Goal: Task Accomplishment & Management: Use online tool/utility

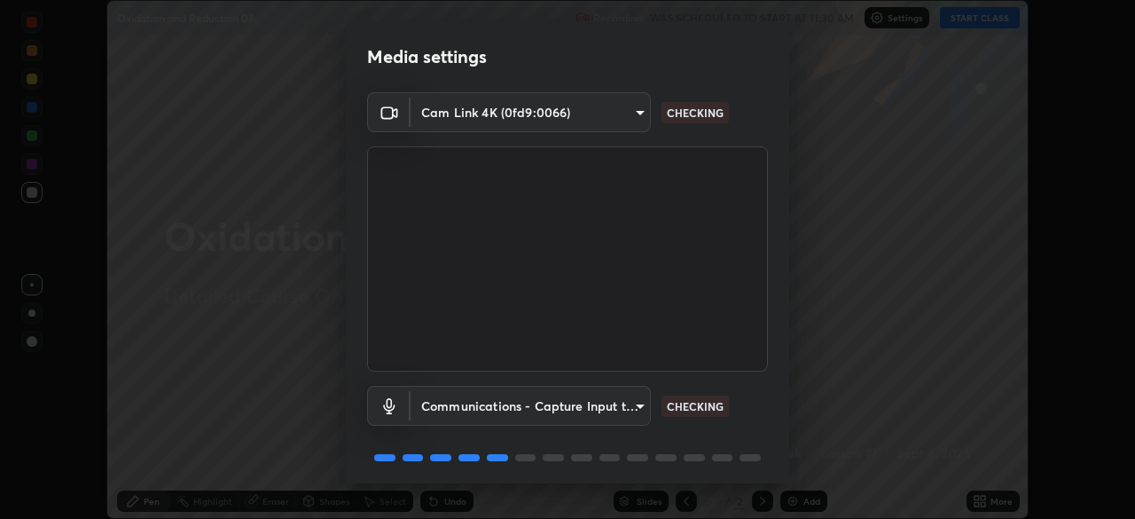
scroll to position [63, 0]
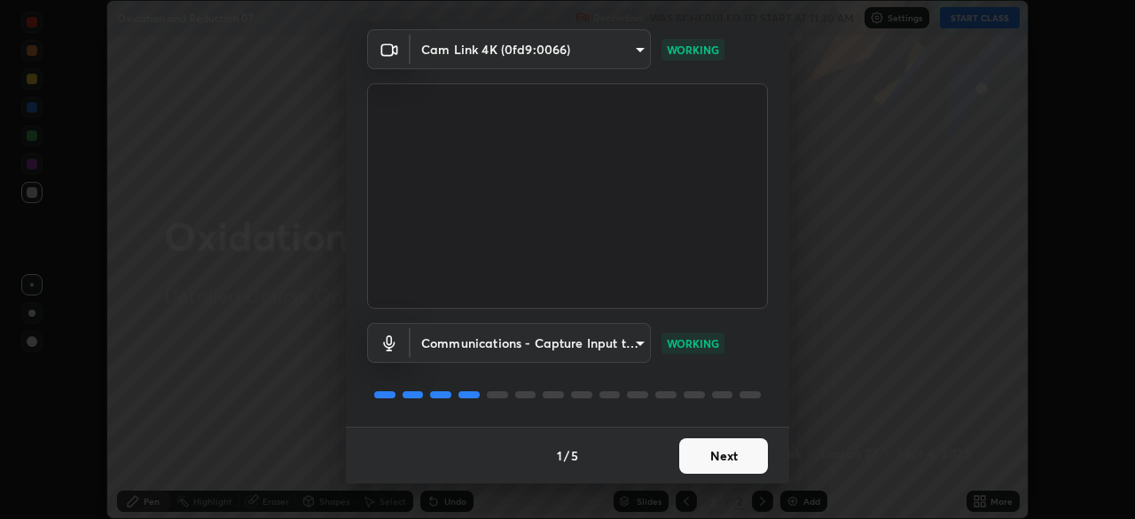
click at [737, 463] on button "Next" at bounding box center [723, 455] width 89 height 35
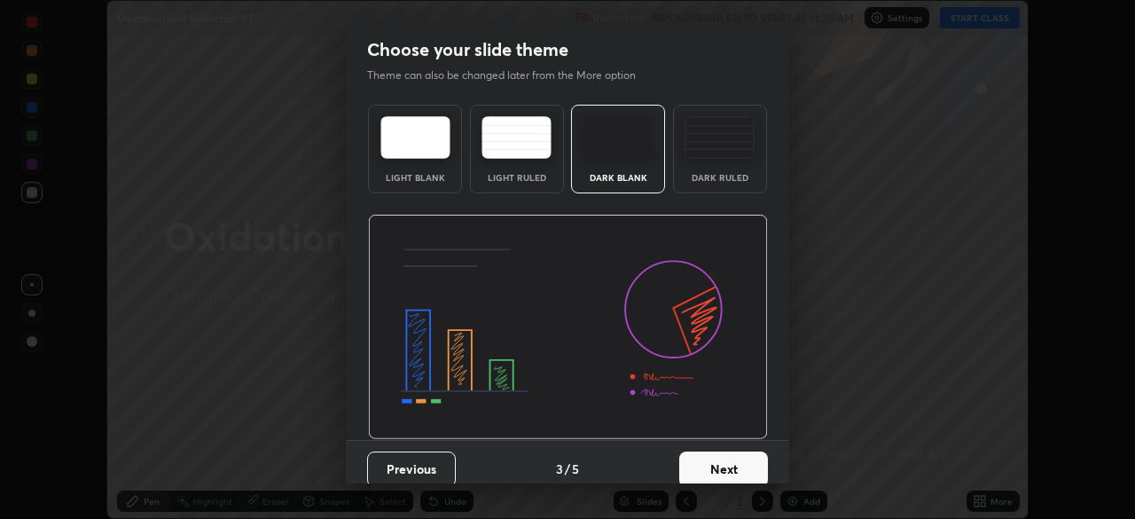
click at [741, 462] on button "Next" at bounding box center [723, 468] width 89 height 35
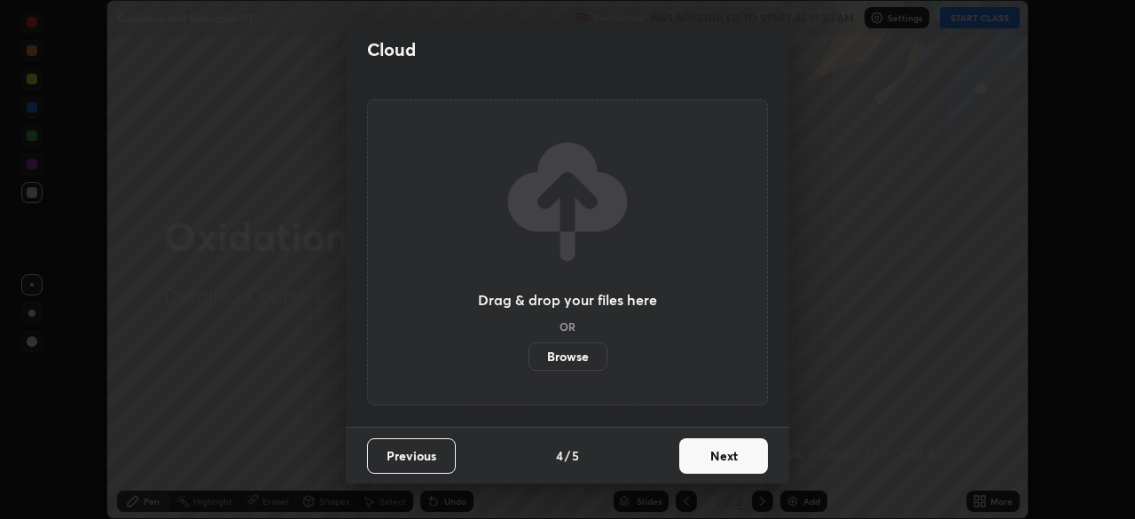
click at [729, 455] on button "Next" at bounding box center [723, 455] width 89 height 35
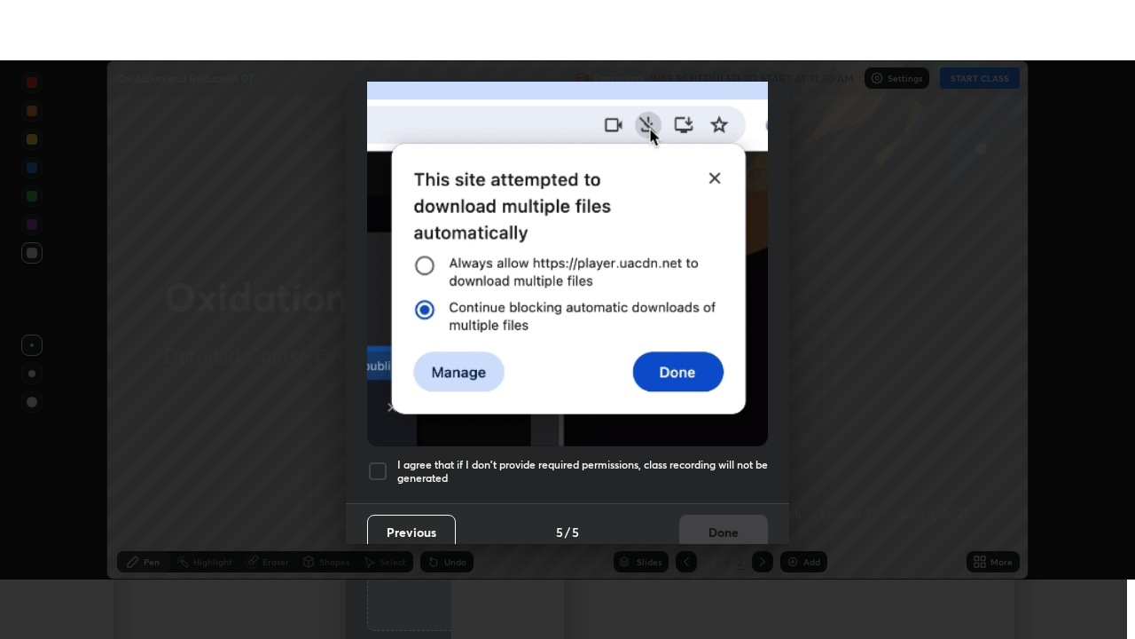
scroll to position [425, 0]
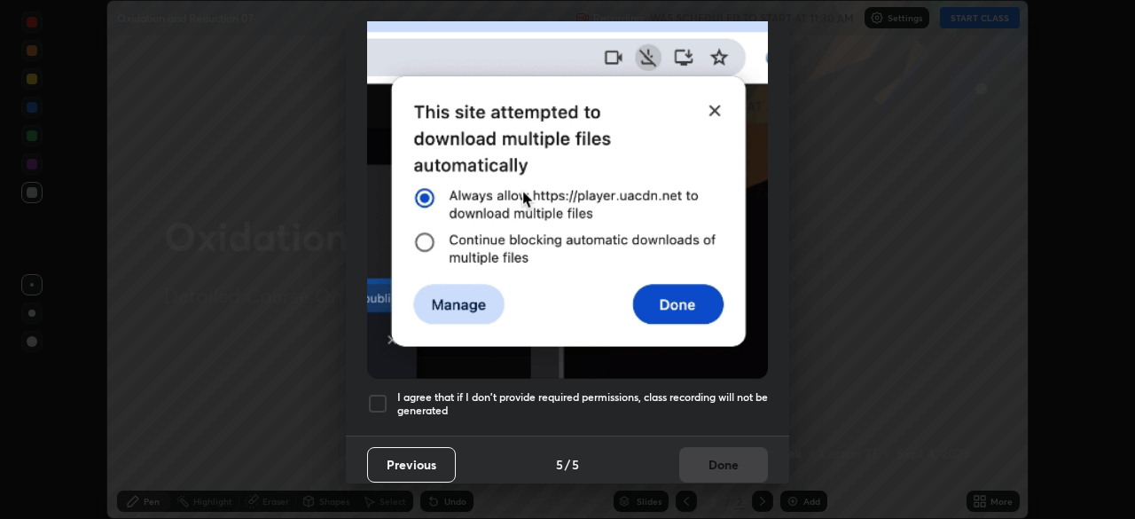
click at [715, 394] on h5 "I agree that if I don't provide required permissions, class recording will not …" at bounding box center [582, 403] width 371 height 27
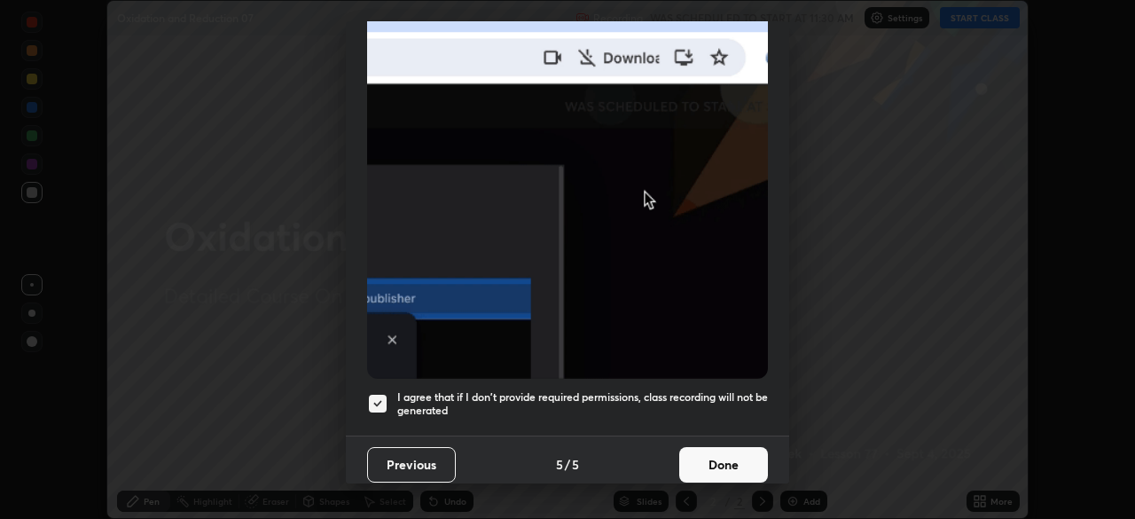
click at [745, 459] on button "Done" at bounding box center [723, 464] width 89 height 35
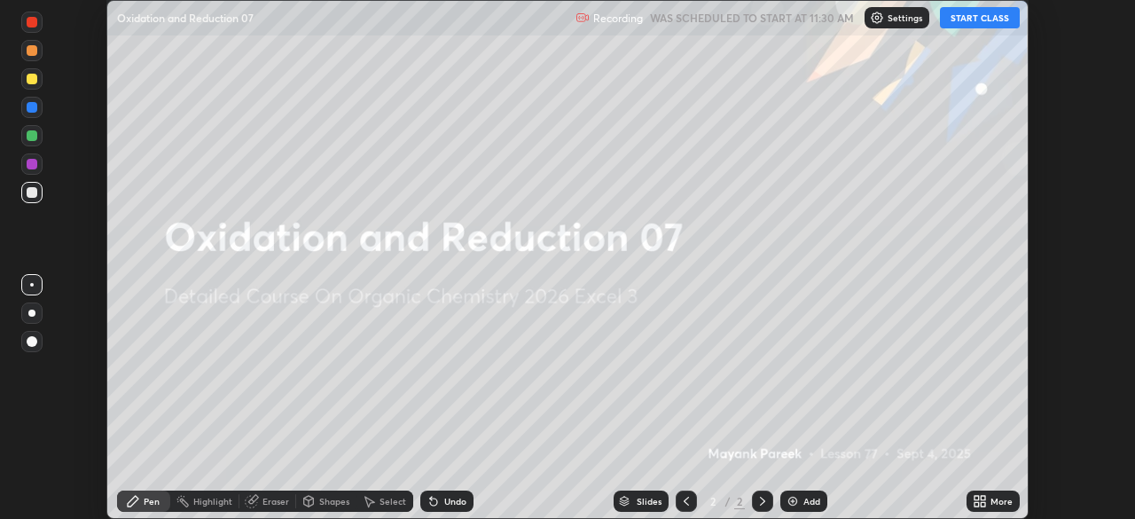
click at [811, 500] on div "Add" at bounding box center [811, 501] width 17 height 9
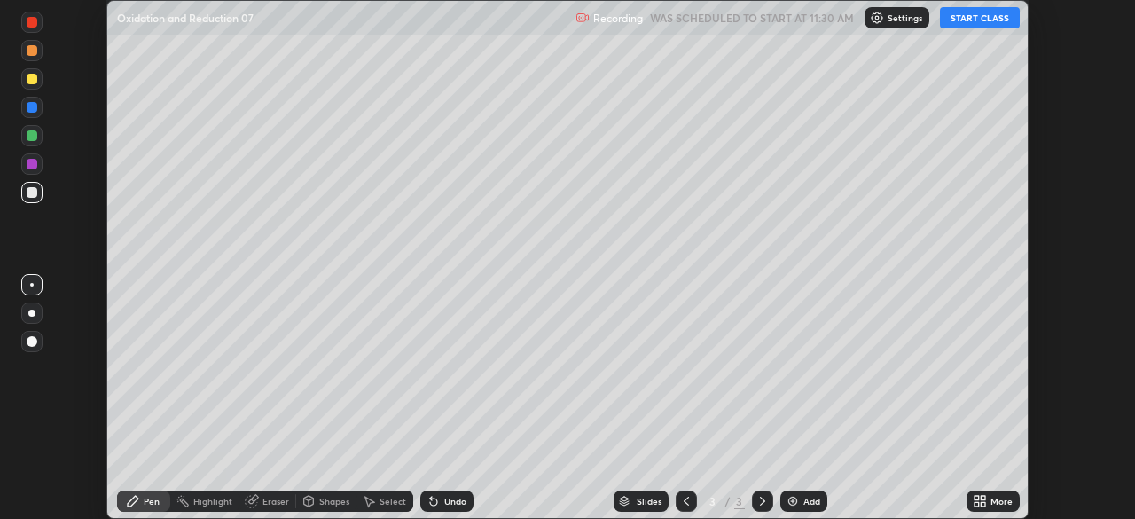
click at [991, 493] on div "More" at bounding box center [993, 500] width 53 height 21
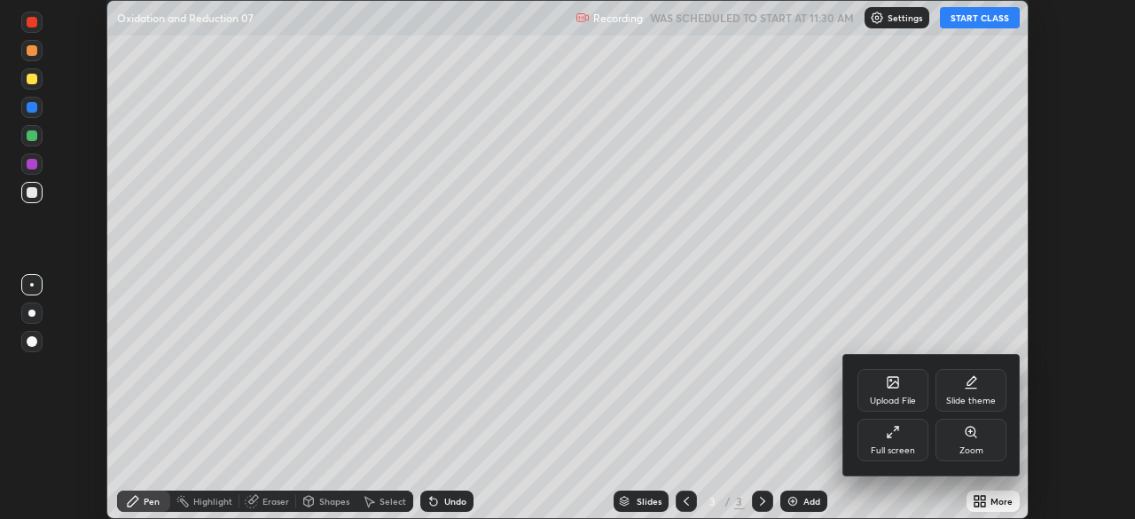
click at [905, 443] on div "Full screen" at bounding box center [893, 440] width 71 height 43
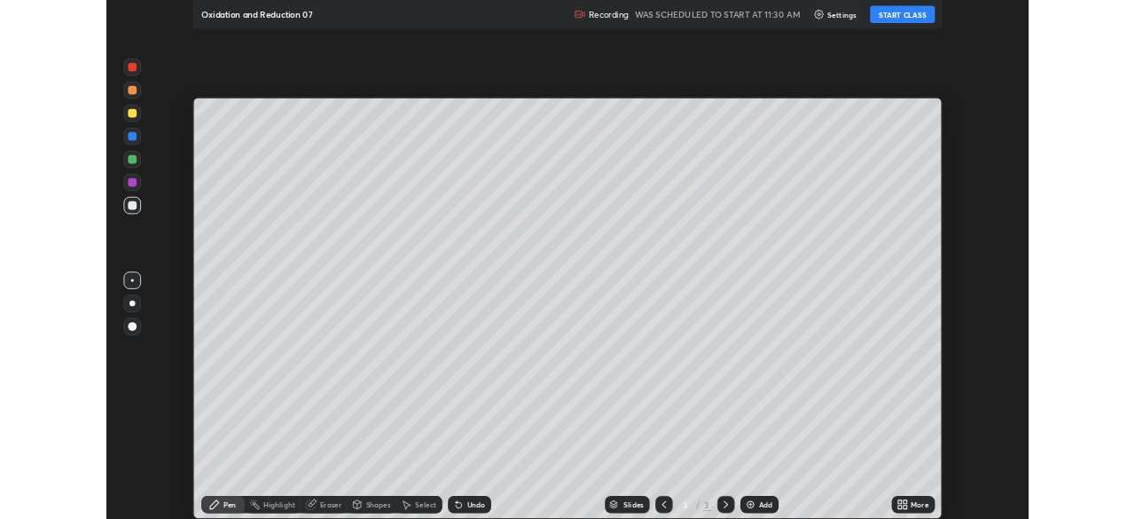
scroll to position [639, 1135]
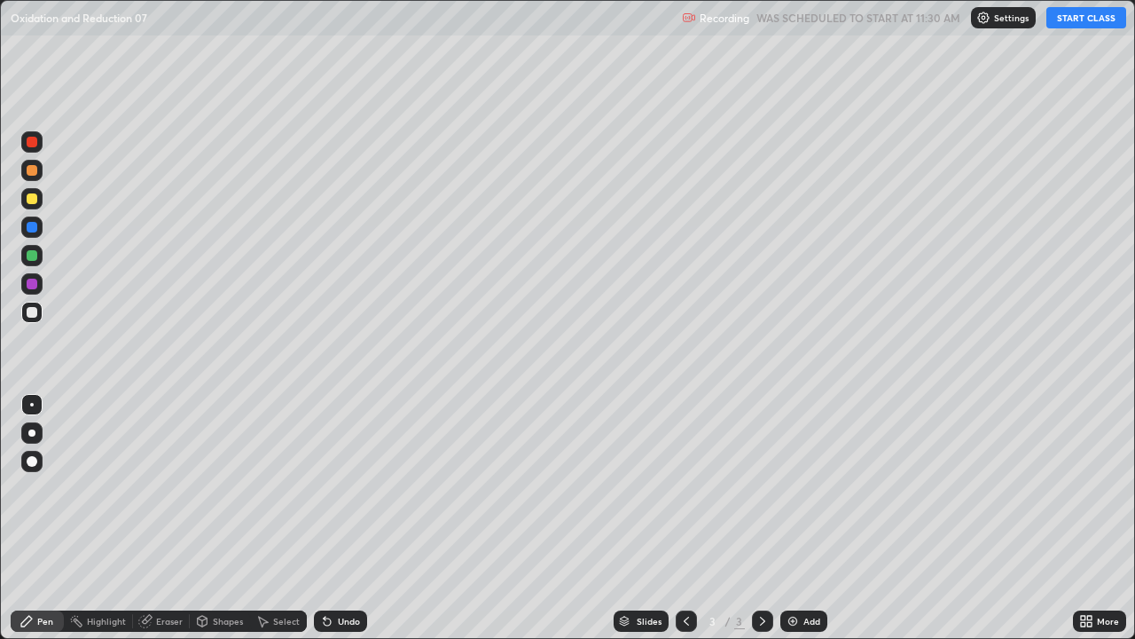
click at [1054, 24] on button "START CLASS" at bounding box center [1086, 17] width 80 height 21
click at [28, 206] on div at bounding box center [31, 198] width 21 height 21
click at [32, 203] on div at bounding box center [32, 198] width 11 height 11
click at [362, 518] on div "Undo" at bounding box center [340, 620] width 53 height 21
click at [33, 312] on div at bounding box center [32, 312] width 11 height 11
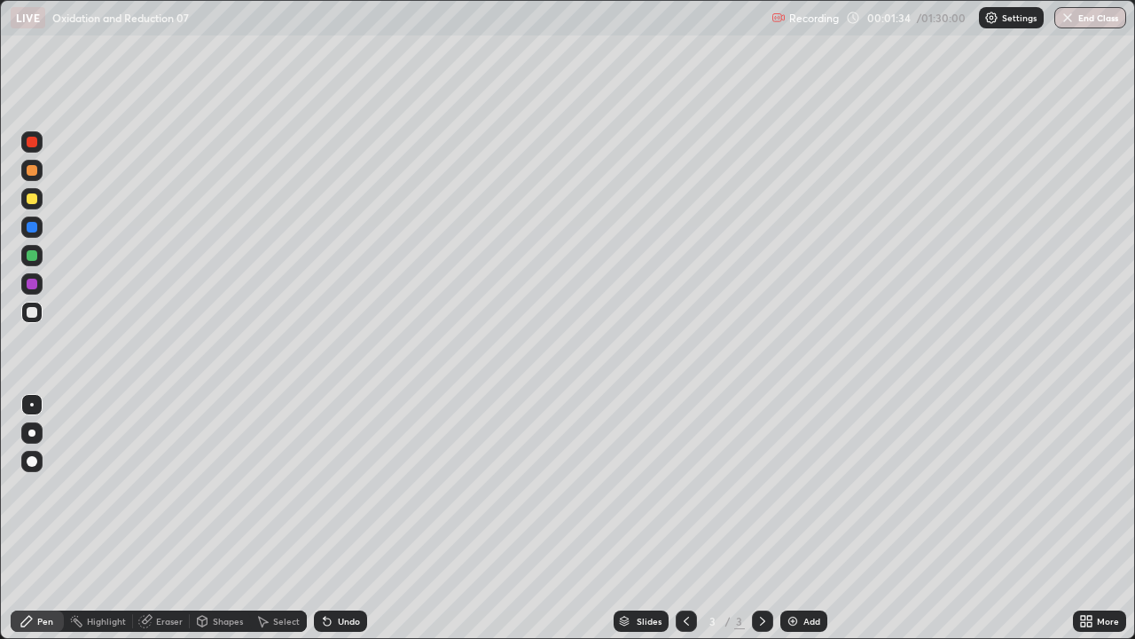
click at [343, 518] on div "Undo" at bounding box center [349, 620] width 22 height 9
click at [349, 518] on div "Undo" at bounding box center [349, 620] width 22 height 9
click at [793, 518] on img at bounding box center [793, 621] width 14 height 14
click at [58, 518] on div "Pen" at bounding box center [37, 620] width 53 height 21
click at [45, 518] on div "Pen" at bounding box center [45, 620] width 16 height 9
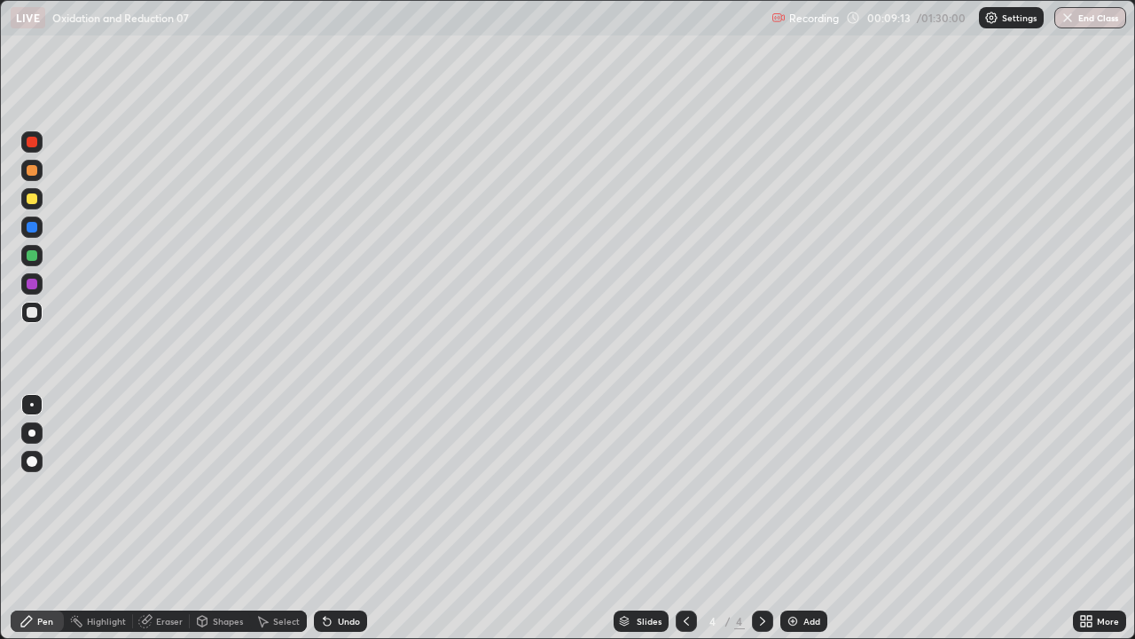
click at [29, 208] on div at bounding box center [31, 198] width 21 height 21
click at [27, 203] on div at bounding box center [32, 198] width 11 height 11
click at [33, 205] on div at bounding box center [31, 198] width 21 height 21
click at [330, 518] on div "Undo" at bounding box center [340, 620] width 53 height 21
click at [31, 315] on div at bounding box center [32, 312] width 11 height 11
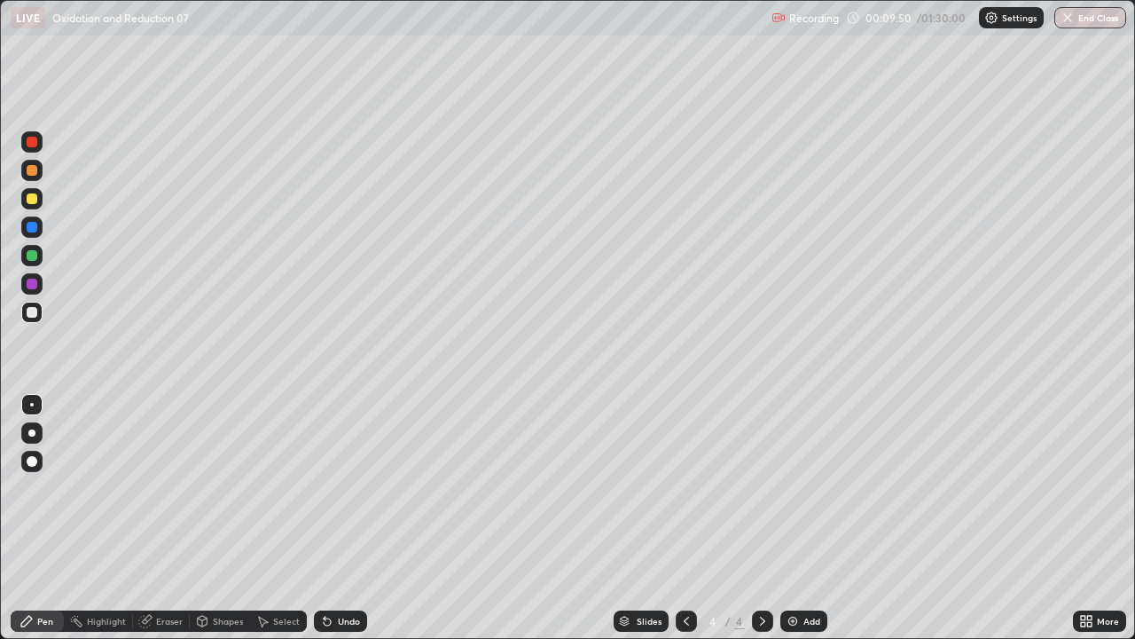
click at [34, 311] on div at bounding box center [32, 312] width 11 height 11
click at [33, 199] on div at bounding box center [32, 198] width 11 height 11
click at [34, 200] on div at bounding box center [32, 198] width 11 height 11
click at [35, 200] on div at bounding box center [32, 198] width 11 height 11
click at [27, 308] on div at bounding box center [32, 312] width 11 height 11
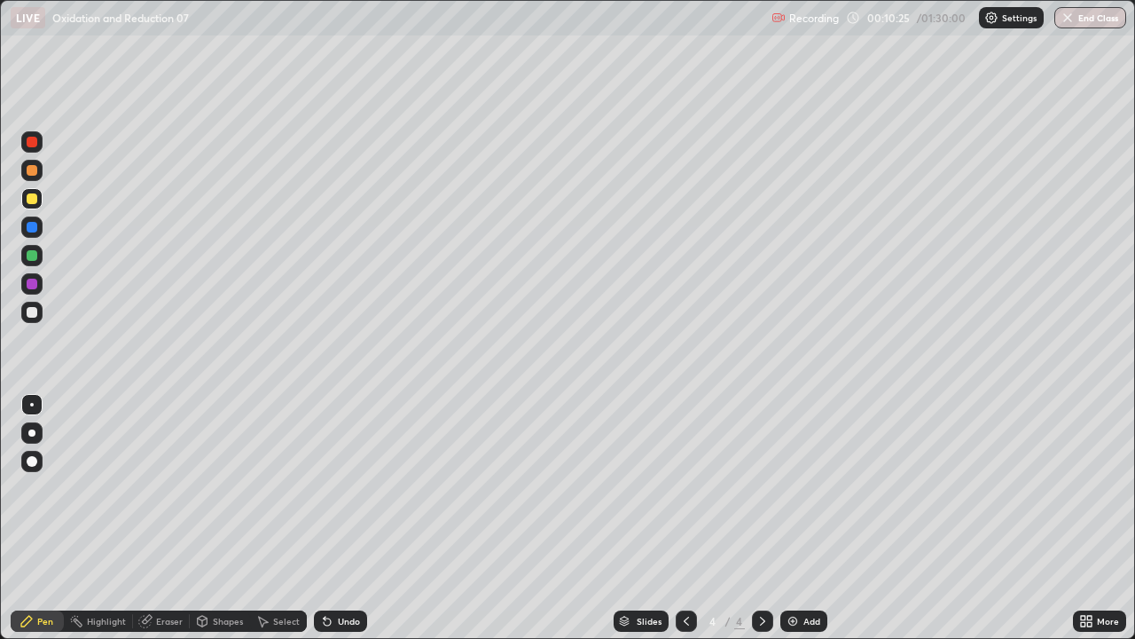
click at [28, 309] on div at bounding box center [32, 312] width 11 height 11
click at [56, 518] on div "Pen" at bounding box center [37, 620] width 53 height 21
click at [34, 203] on div at bounding box center [32, 198] width 11 height 11
click at [32, 200] on div at bounding box center [32, 198] width 11 height 11
click at [216, 518] on div "Shapes" at bounding box center [228, 620] width 30 height 9
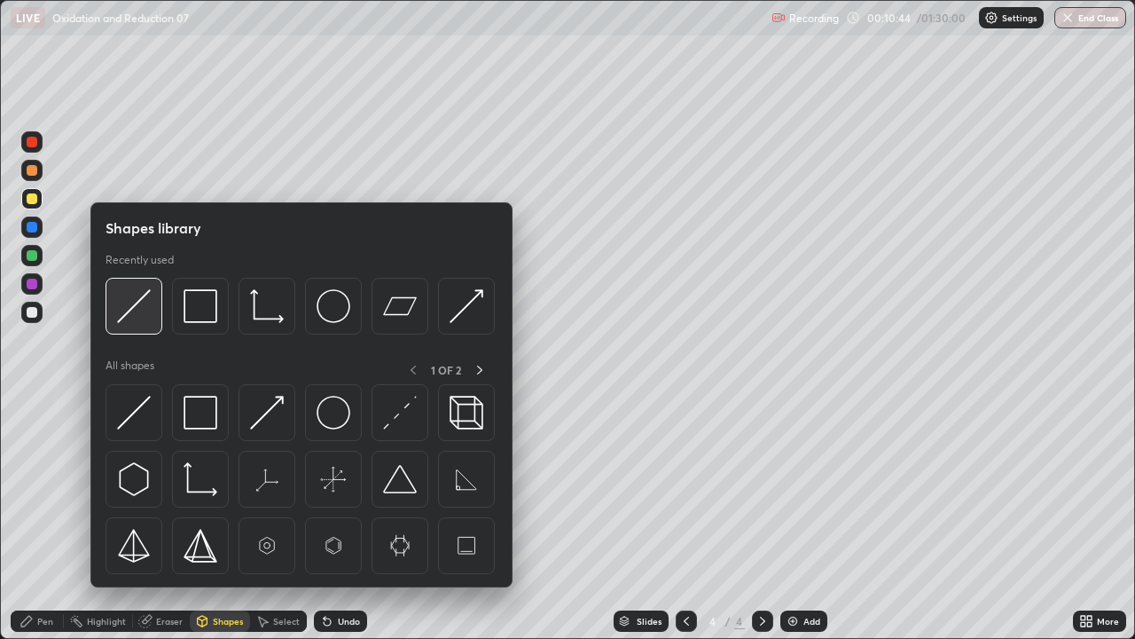
click at [137, 322] on img at bounding box center [134, 306] width 34 height 34
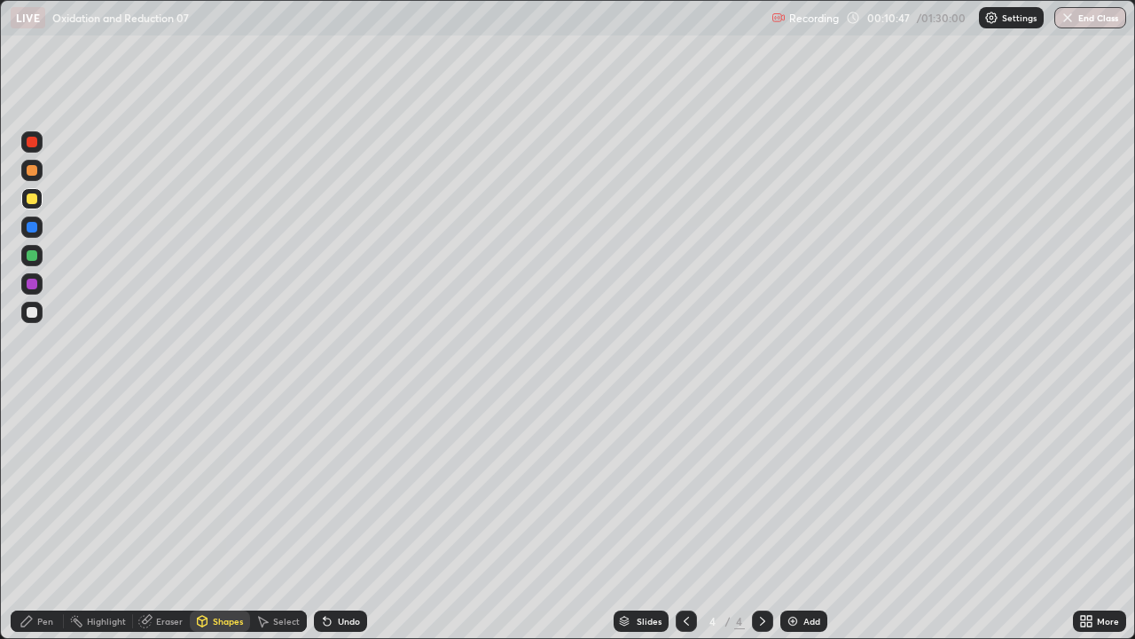
click at [35, 316] on div at bounding box center [32, 312] width 11 height 11
click at [32, 313] on div at bounding box center [32, 312] width 11 height 11
click at [27, 319] on div at bounding box center [31, 312] width 21 height 21
click at [27, 317] on div at bounding box center [31, 312] width 21 height 21
click at [35, 310] on div at bounding box center [32, 312] width 11 height 11
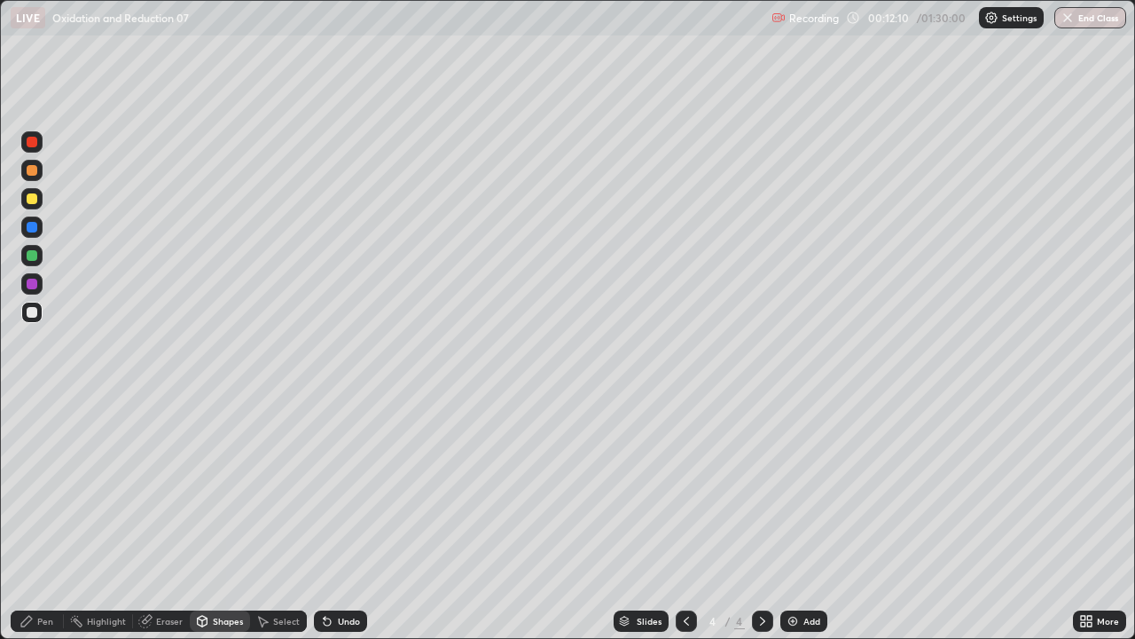
click at [38, 518] on div "Pen" at bounding box center [45, 620] width 16 height 9
click at [34, 318] on div at bounding box center [31, 312] width 21 height 21
click at [32, 313] on div at bounding box center [32, 312] width 11 height 11
click at [166, 518] on div "Eraser" at bounding box center [161, 620] width 57 height 21
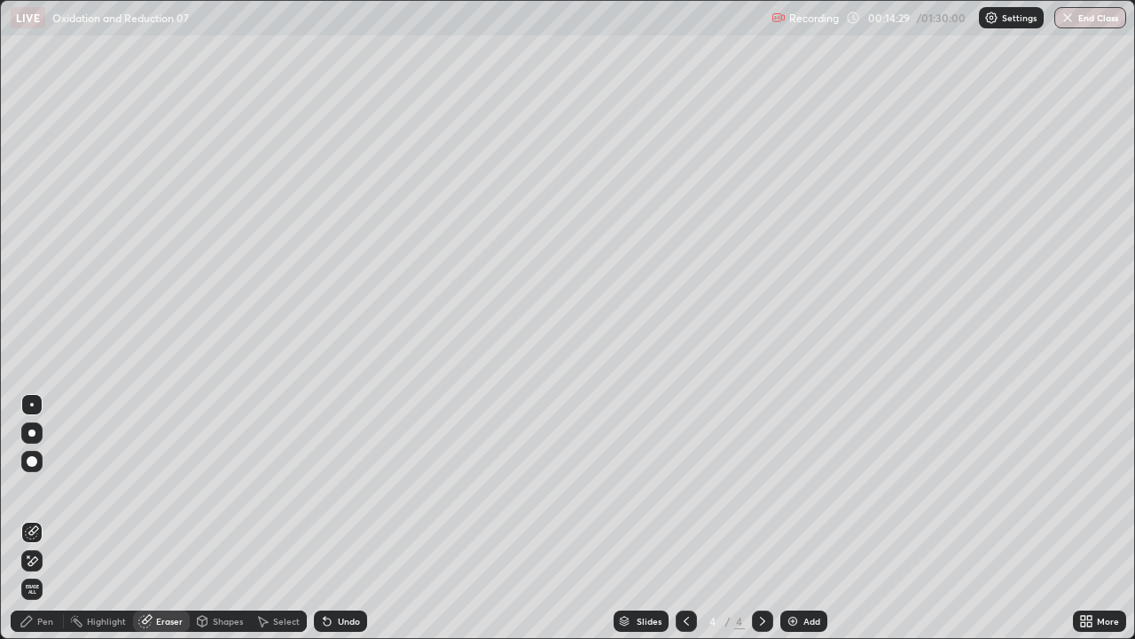
click at [45, 518] on div "Pen" at bounding box center [45, 620] width 16 height 9
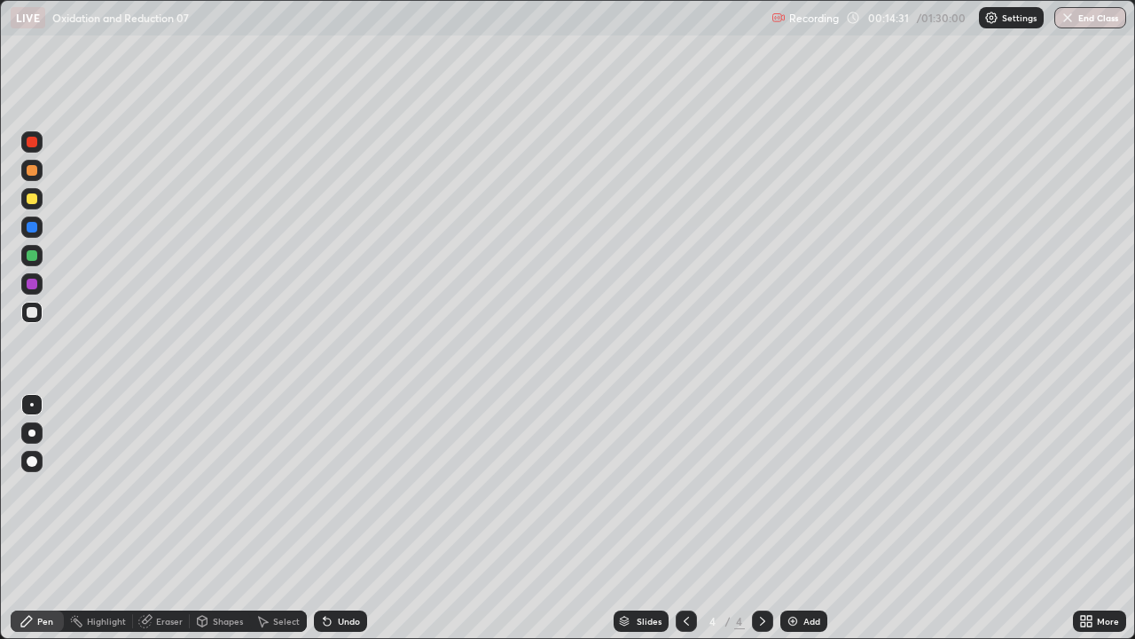
click at [51, 518] on div "Pen" at bounding box center [45, 620] width 16 height 9
click at [47, 518] on div "Pen" at bounding box center [37, 620] width 53 height 21
click at [39, 200] on div at bounding box center [31, 198] width 21 height 21
click at [40, 199] on div at bounding box center [31, 198] width 21 height 21
click at [35, 320] on div at bounding box center [31, 312] width 21 height 21
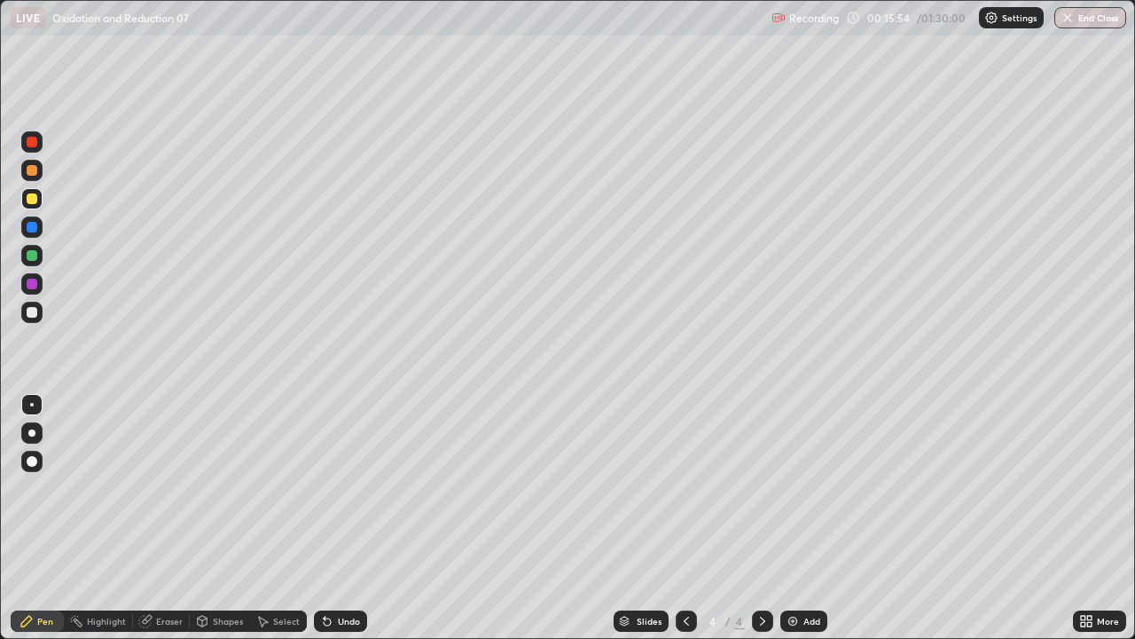
click at [35, 316] on div at bounding box center [32, 312] width 11 height 11
click at [36, 198] on div at bounding box center [32, 198] width 11 height 11
click at [38, 198] on div at bounding box center [31, 198] width 21 height 21
click at [35, 257] on div at bounding box center [32, 255] width 11 height 11
click at [36, 259] on div at bounding box center [32, 255] width 11 height 11
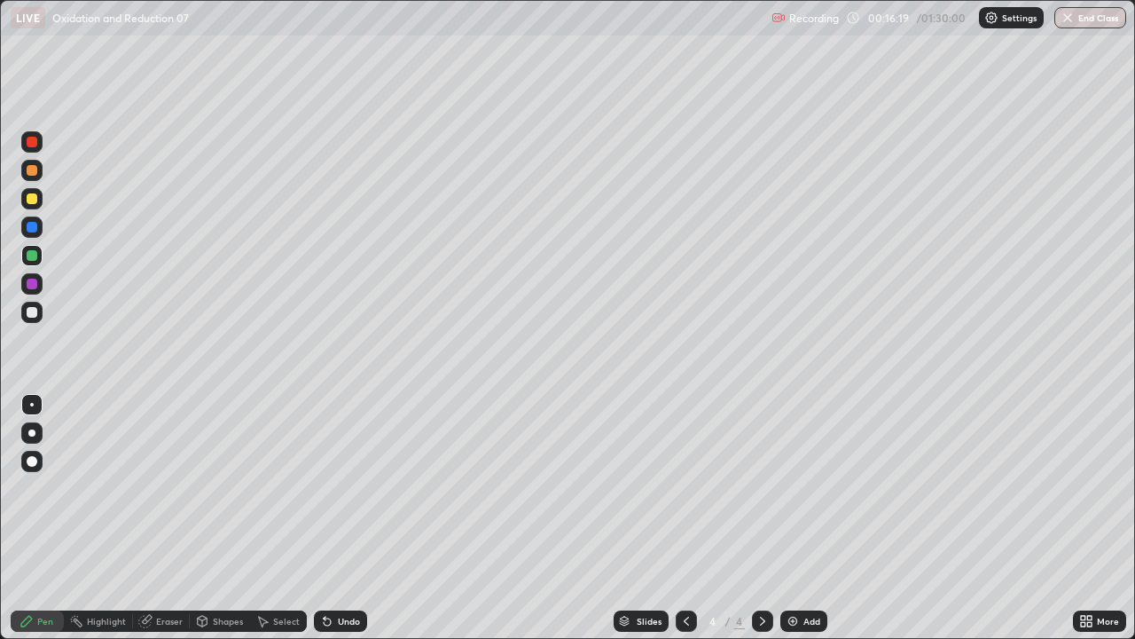
click at [330, 518] on icon at bounding box center [327, 621] width 14 height 14
click at [326, 518] on icon at bounding box center [327, 621] width 7 height 7
click at [35, 518] on div "Pen" at bounding box center [37, 620] width 53 height 21
click at [32, 320] on div at bounding box center [31, 312] width 21 height 21
click at [32, 313] on div at bounding box center [32, 312] width 11 height 11
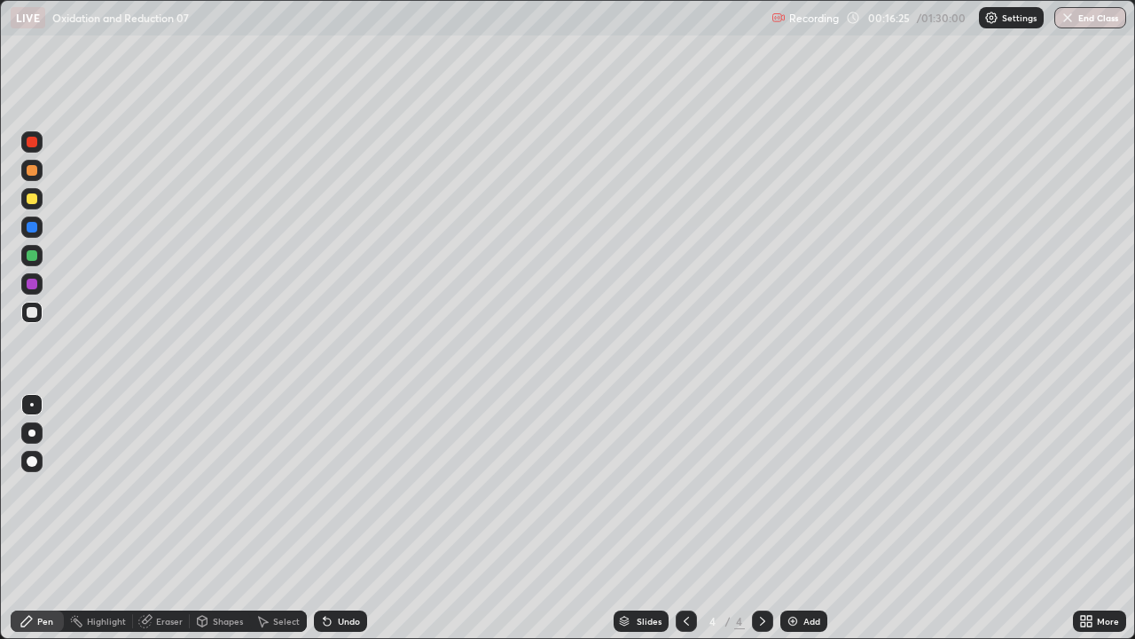
click at [341, 518] on div "Undo" at bounding box center [349, 620] width 22 height 9
click at [319, 518] on div "Undo" at bounding box center [340, 620] width 53 height 21
click at [36, 198] on div at bounding box center [32, 198] width 11 height 11
click at [35, 197] on div at bounding box center [32, 198] width 11 height 11
click at [32, 313] on div at bounding box center [32, 312] width 11 height 11
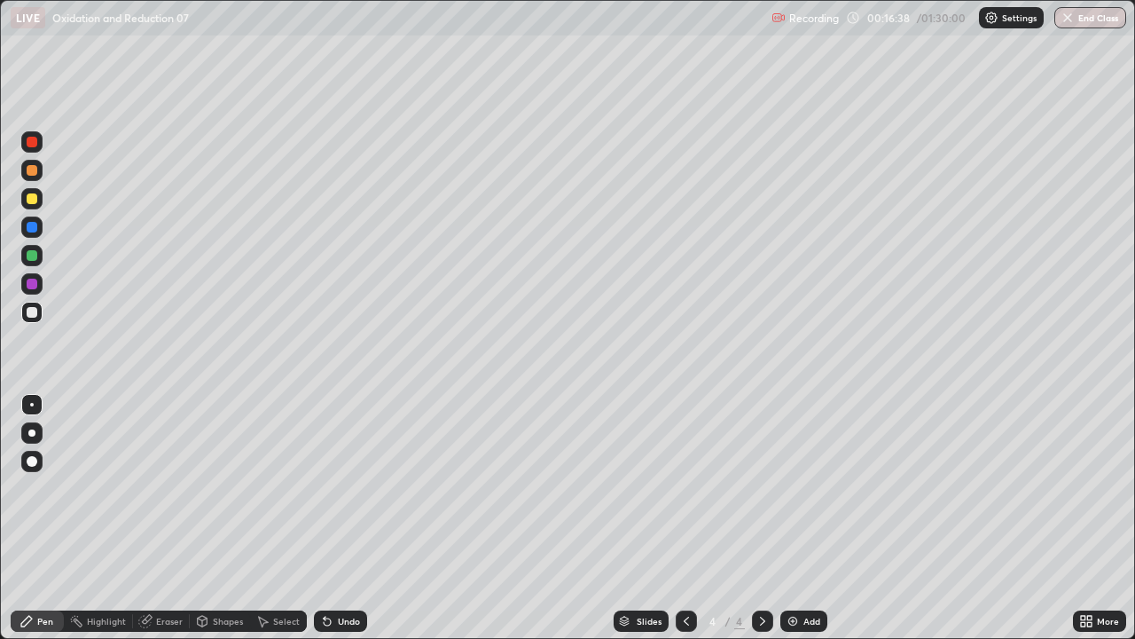
click at [33, 312] on div at bounding box center [32, 312] width 11 height 11
click at [330, 518] on icon at bounding box center [327, 621] width 14 height 14
click at [325, 518] on icon at bounding box center [327, 621] width 7 height 7
click at [321, 518] on icon at bounding box center [327, 621] width 14 height 14
click at [324, 518] on icon at bounding box center [325, 617] width 2 height 2
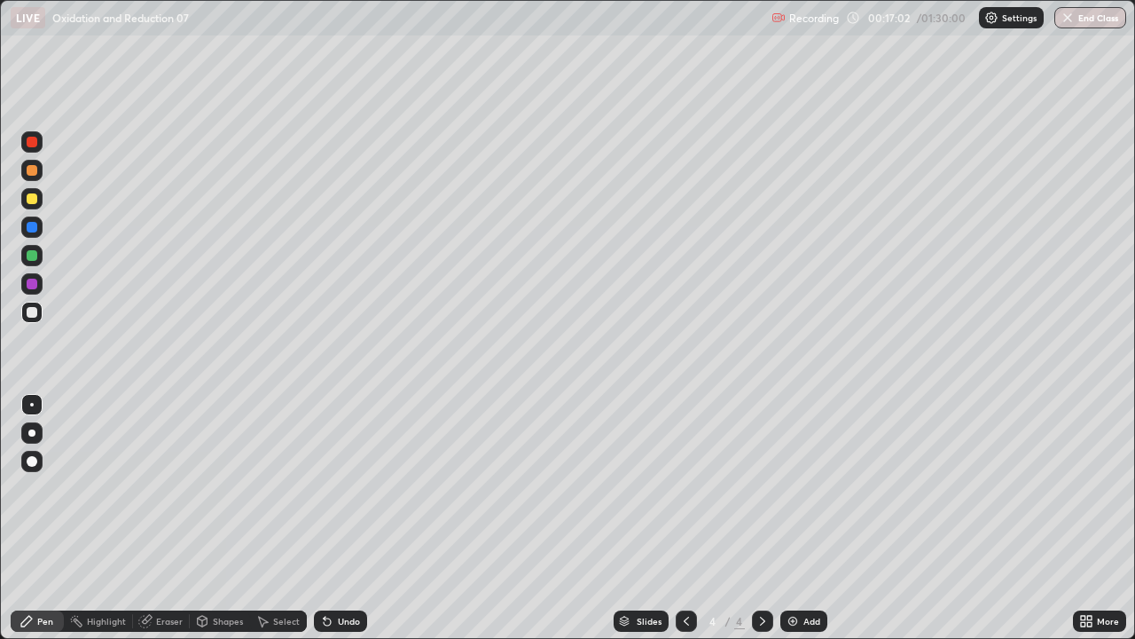
click at [161, 518] on div "Eraser" at bounding box center [161, 620] width 57 height 21
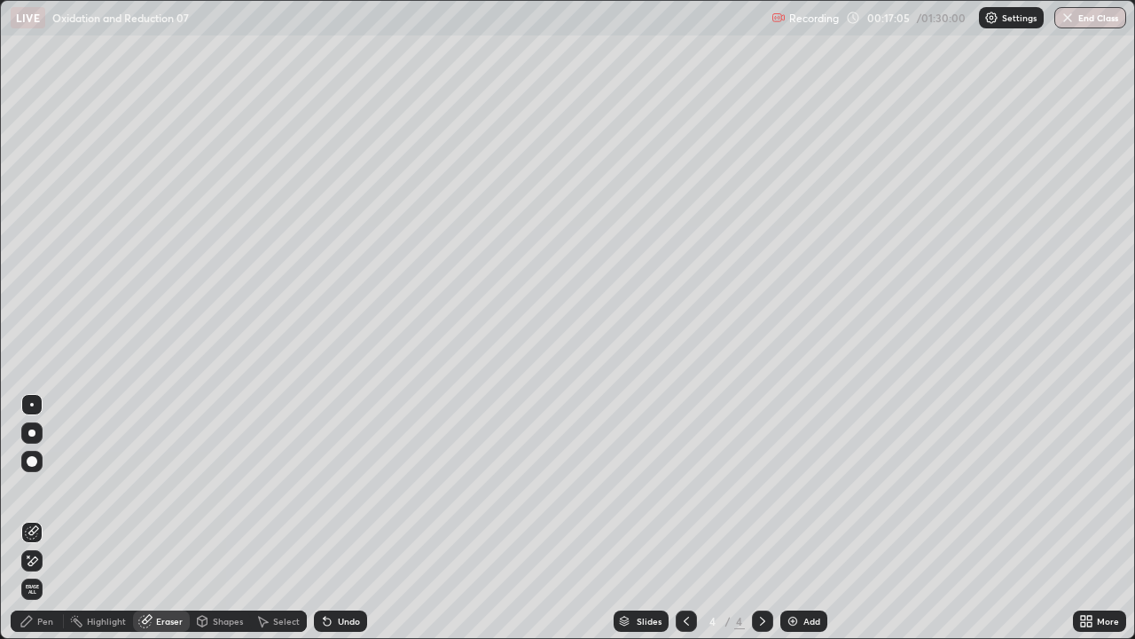
click at [35, 518] on div "Pen" at bounding box center [37, 620] width 53 height 21
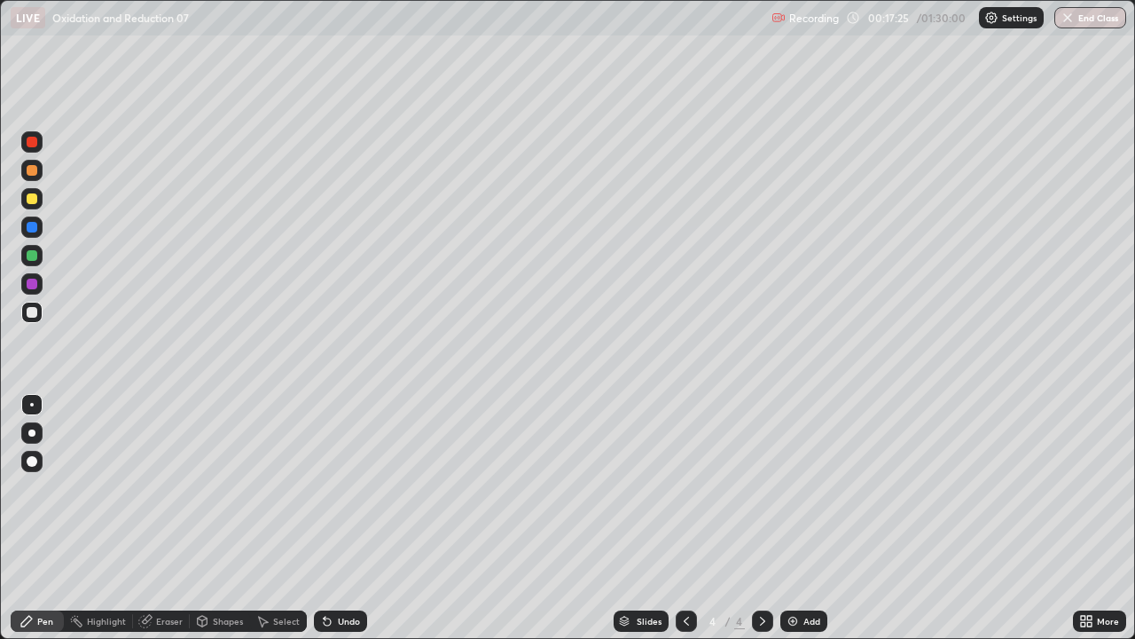
click at [35, 317] on div at bounding box center [32, 312] width 11 height 11
click at [35, 317] on div at bounding box center [31, 312] width 21 height 21
click at [33, 200] on div at bounding box center [32, 198] width 11 height 11
click at [31, 311] on div at bounding box center [32, 312] width 11 height 11
click at [32, 313] on div at bounding box center [32, 312] width 11 height 11
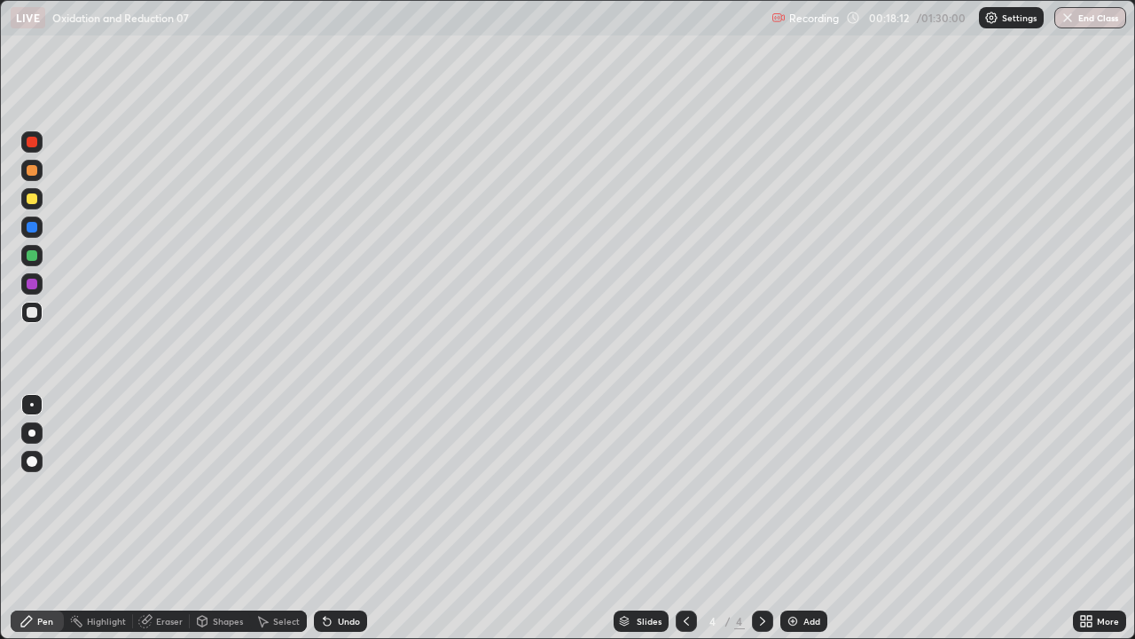
click at [33, 200] on div at bounding box center [32, 198] width 11 height 11
click at [358, 518] on div "Undo" at bounding box center [340, 620] width 53 height 21
click at [35, 317] on div at bounding box center [32, 312] width 11 height 11
click at [35, 315] on div at bounding box center [32, 312] width 11 height 11
click at [35, 199] on div at bounding box center [32, 198] width 11 height 11
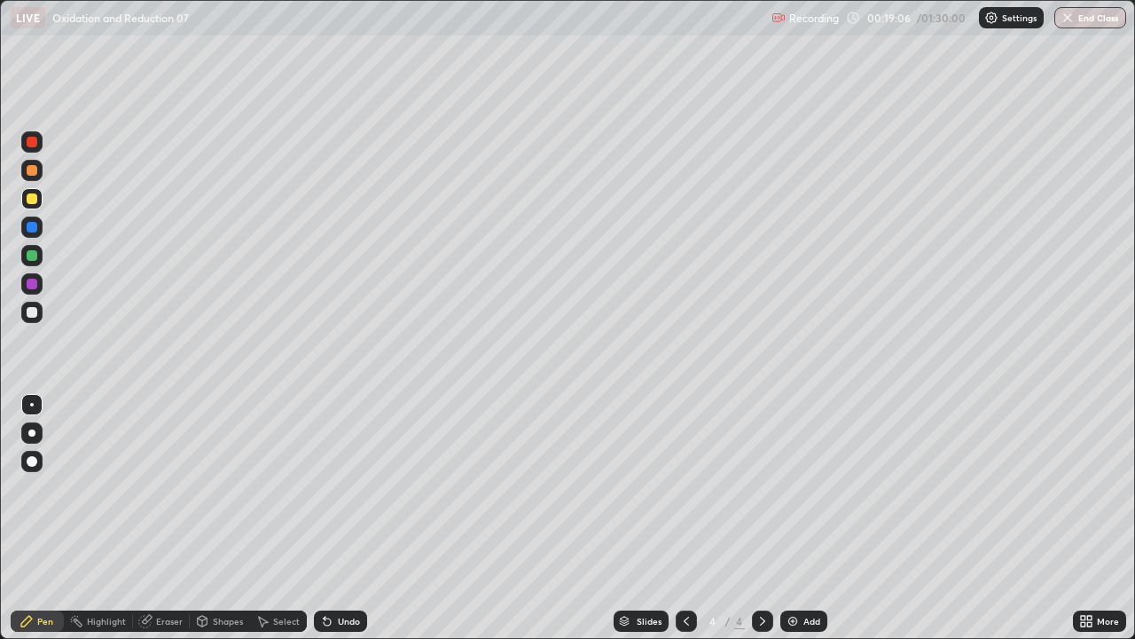
click at [30, 319] on div at bounding box center [31, 312] width 21 height 21
click at [32, 313] on div at bounding box center [32, 312] width 11 height 11
click at [36, 201] on div at bounding box center [32, 198] width 11 height 11
click at [34, 256] on div at bounding box center [32, 255] width 11 height 11
click at [35, 317] on div at bounding box center [31, 312] width 21 height 21
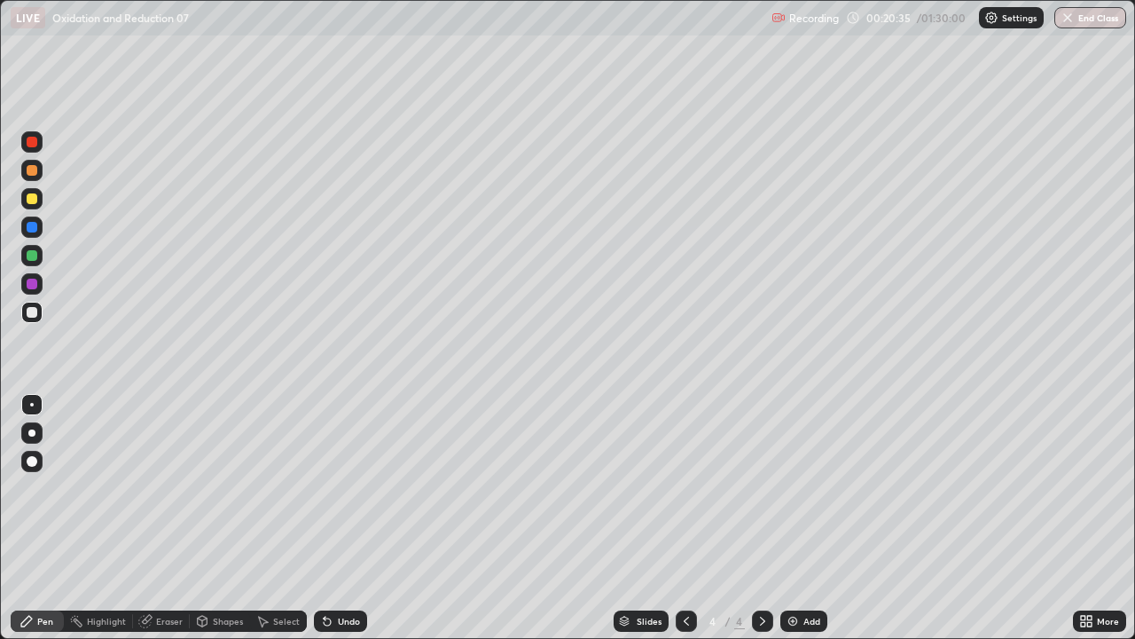
click at [36, 200] on div at bounding box center [32, 198] width 11 height 11
click at [32, 259] on div at bounding box center [32, 255] width 11 height 11
click at [202, 518] on icon at bounding box center [202, 623] width 0 height 6
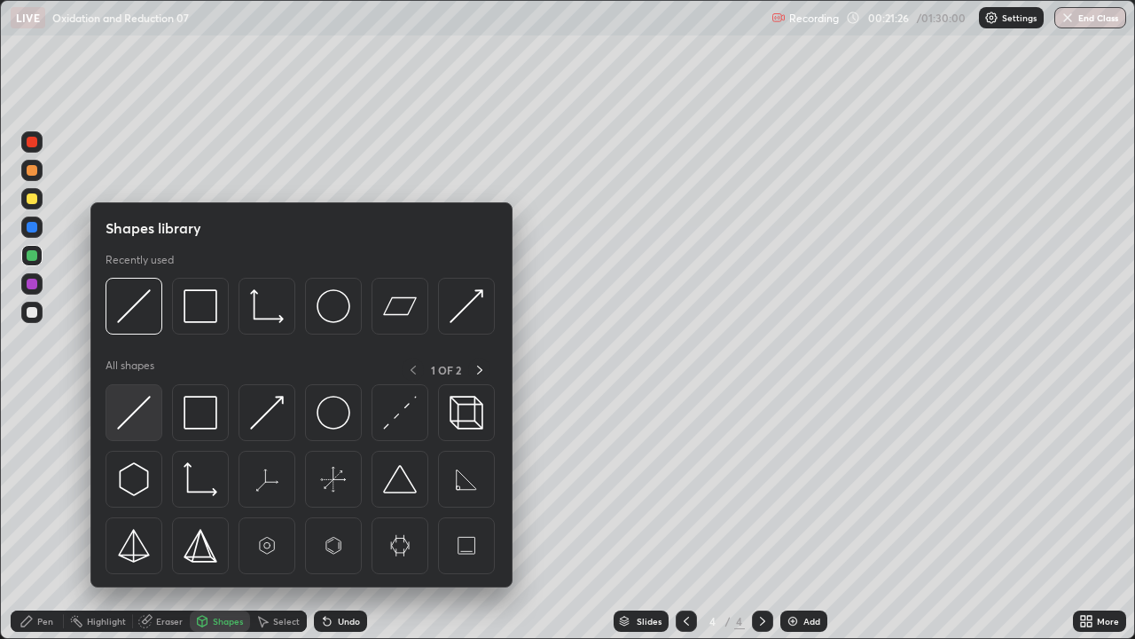
click at [137, 404] on img at bounding box center [134, 413] width 34 height 34
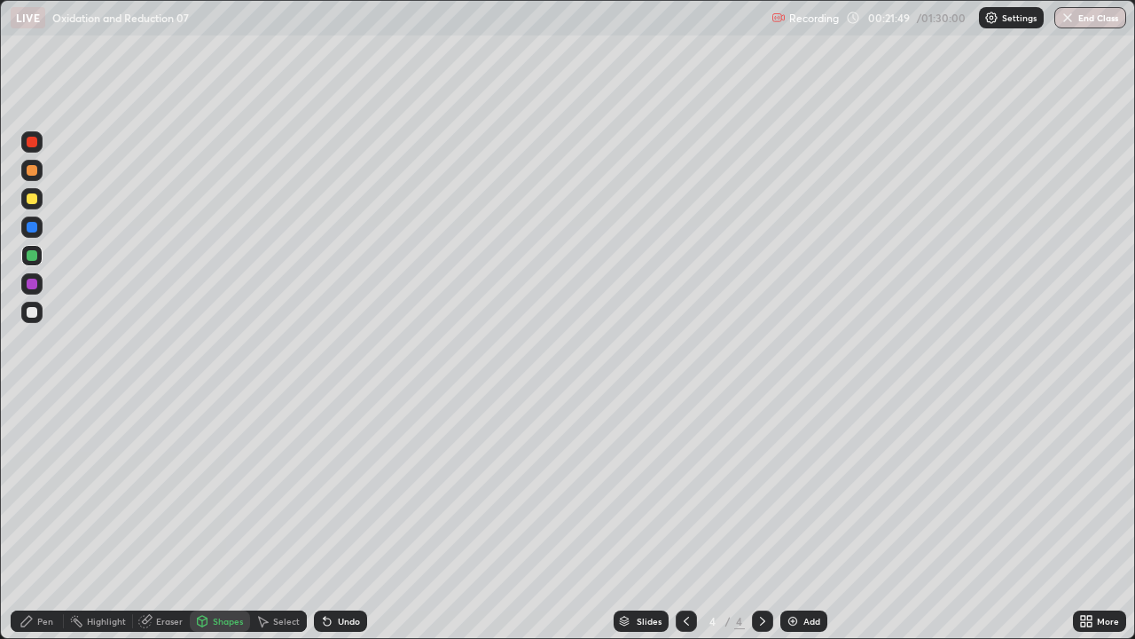
click at [338, 518] on div "Undo" at bounding box center [349, 620] width 22 height 9
click at [331, 518] on icon at bounding box center [327, 621] width 14 height 14
click at [57, 518] on div "Pen" at bounding box center [37, 620] width 53 height 21
click at [35, 307] on div at bounding box center [32, 312] width 11 height 11
click at [30, 312] on div at bounding box center [32, 312] width 11 height 11
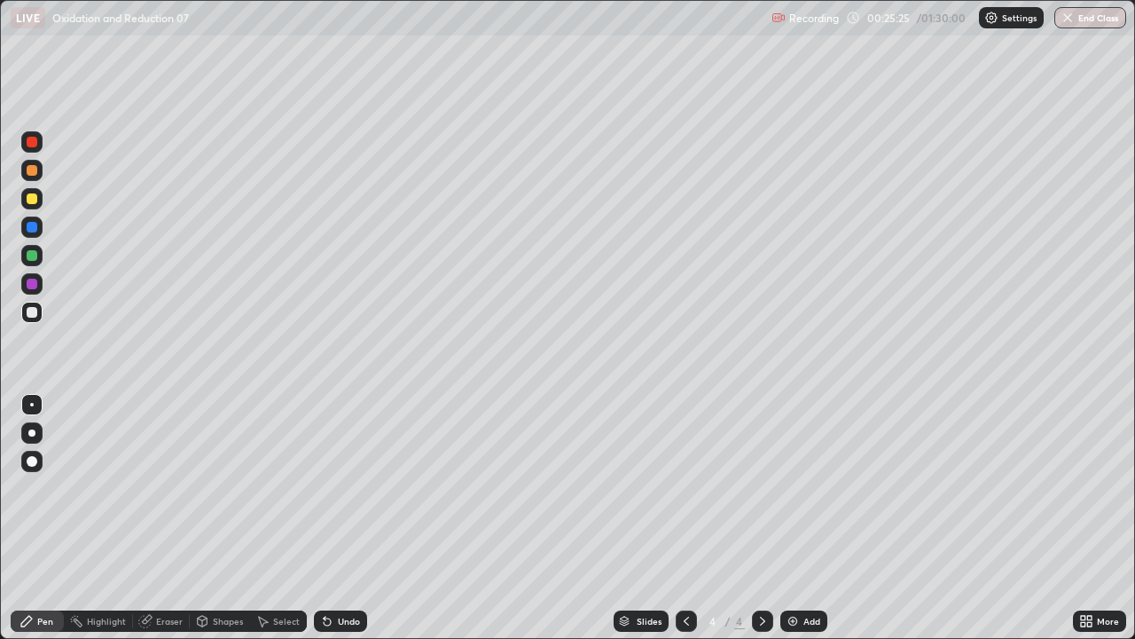
click at [34, 318] on div at bounding box center [31, 312] width 21 height 21
click at [29, 320] on div at bounding box center [31, 312] width 21 height 21
click at [35, 256] on div at bounding box center [32, 255] width 11 height 11
click at [36, 255] on div at bounding box center [32, 255] width 11 height 11
click at [801, 518] on div "Add" at bounding box center [803, 620] width 47 height 21
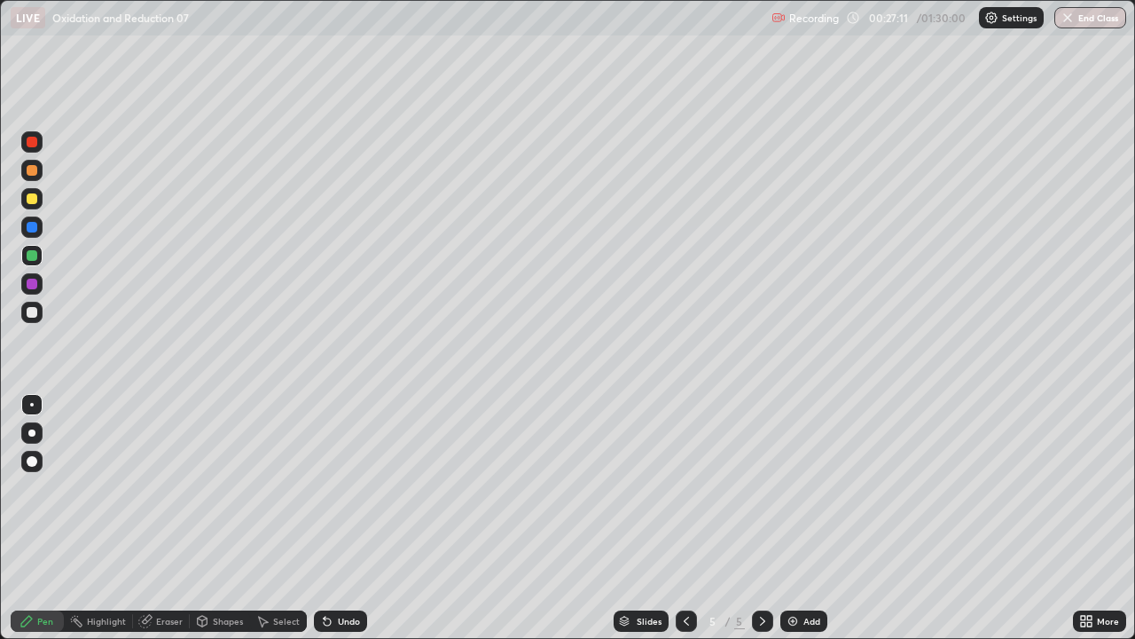
click at [28, 312] on div at bounding box center [32, 312] width 11 height 11
click at [31, 310] on div at bounding box center [32, 312] width 11 height 11
click at [35, 310] on div at bounding box center [32, 312] width 11 height 11
click at [41, 308] on div at bounding box center [31, 312] width 21 height 21
click at [35, 201] on div at bounding box center [32, 198] width 11 height 11
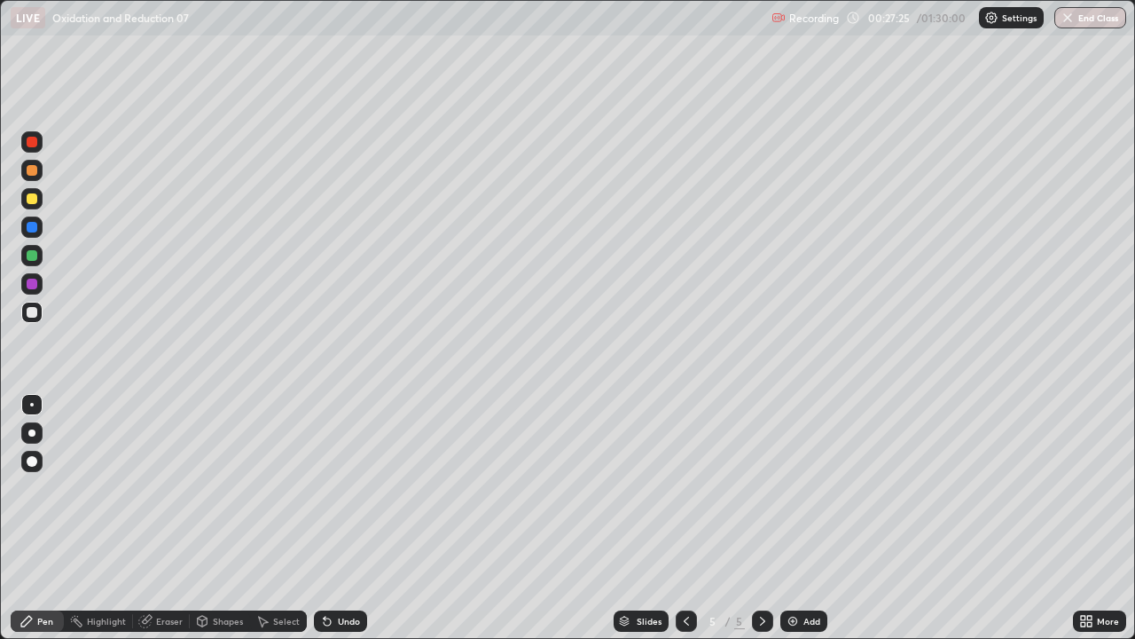
click at [33, 199] on div at bounding box center [32, 198] width 11 height 11
click at [33, 315] on div at bounding box center [32, 312] width 11 height 11
click at [331, 518] on div "Undo" at bounding box center [340, 620] width 53 height 21
click at [324, 518] on icon at bounding box center [327, 621] width 7 height 7
click at [333, 518] on div "Undo" at bounding box center [340, 620] width 53 height 21
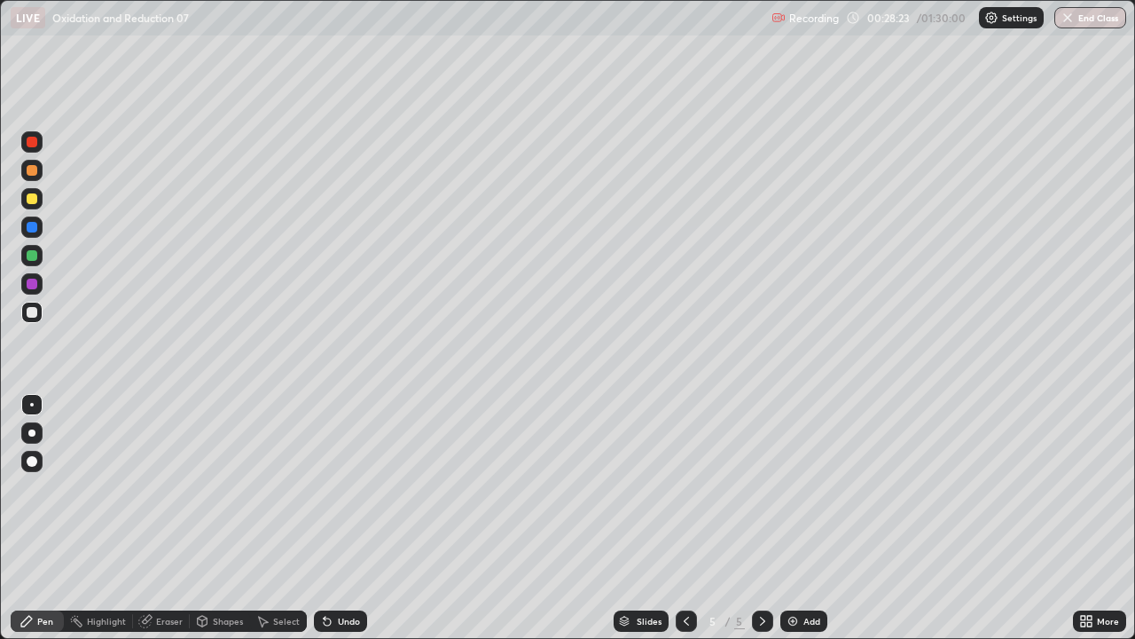
click at [1083, 518] on icon at bounding box center [1083, 624] width 4 height 4
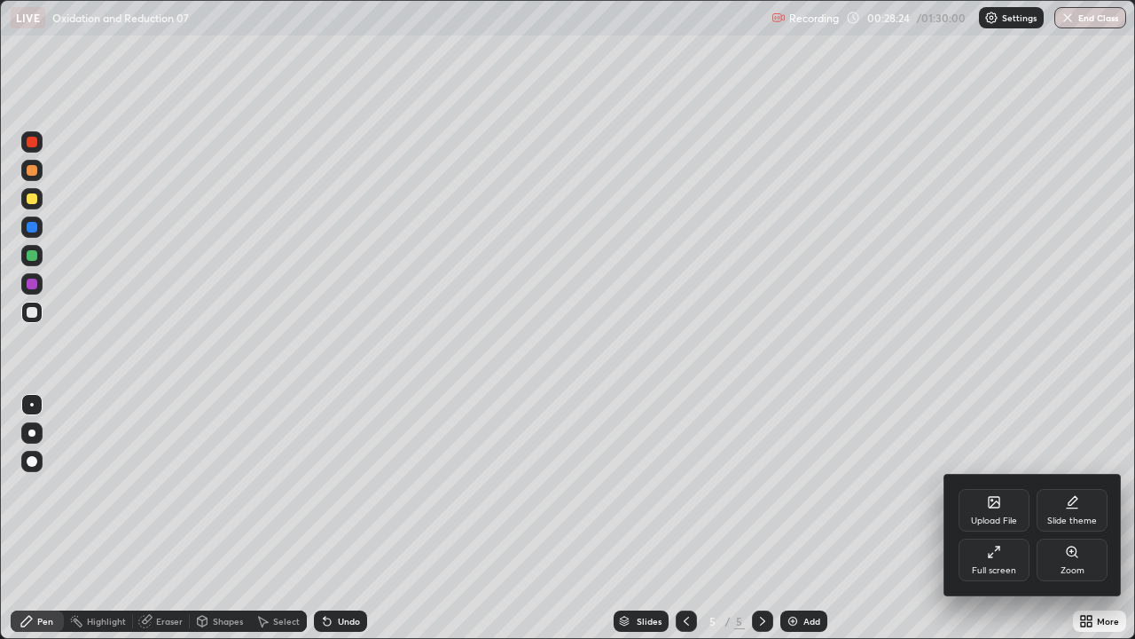
click at [1000, 518] on icon at bounding box center [994, 552] width 14 height 14
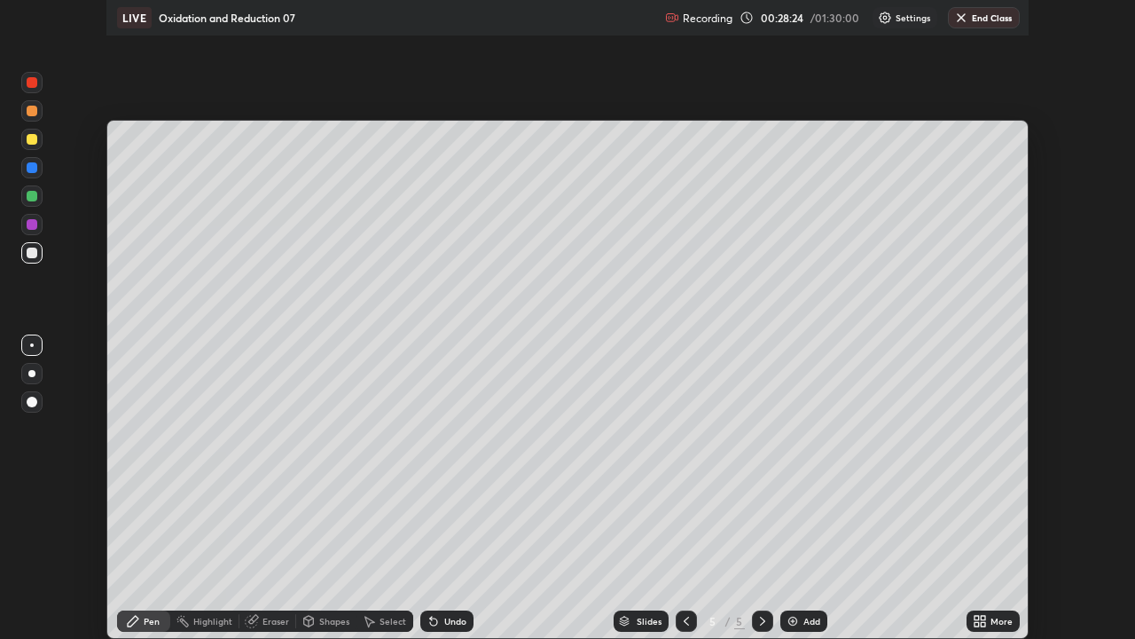
scroll to position [88164, 87548]
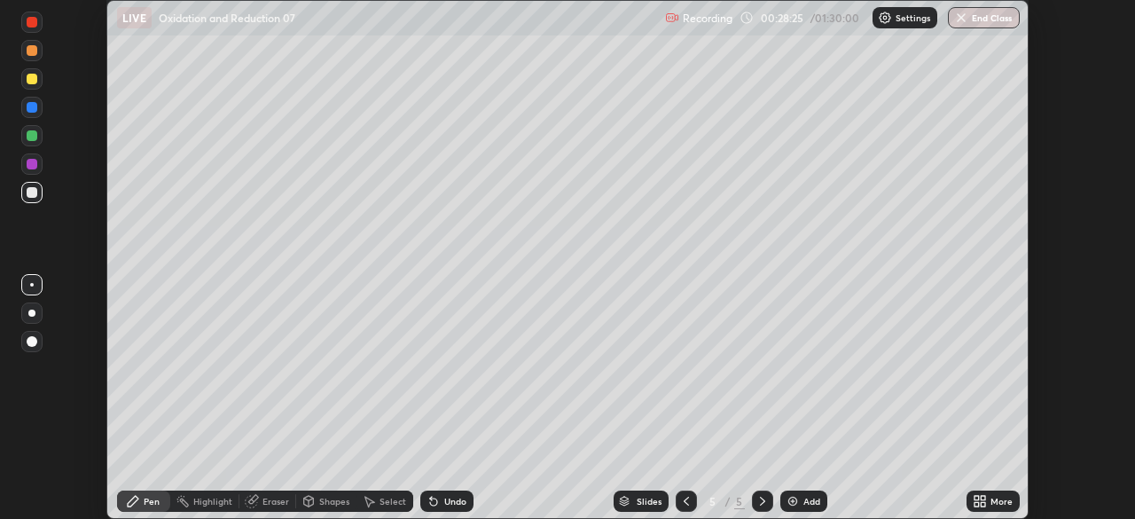
click at [988, 502] on div "More" at bounding box center [993, 500] width 53 height 21
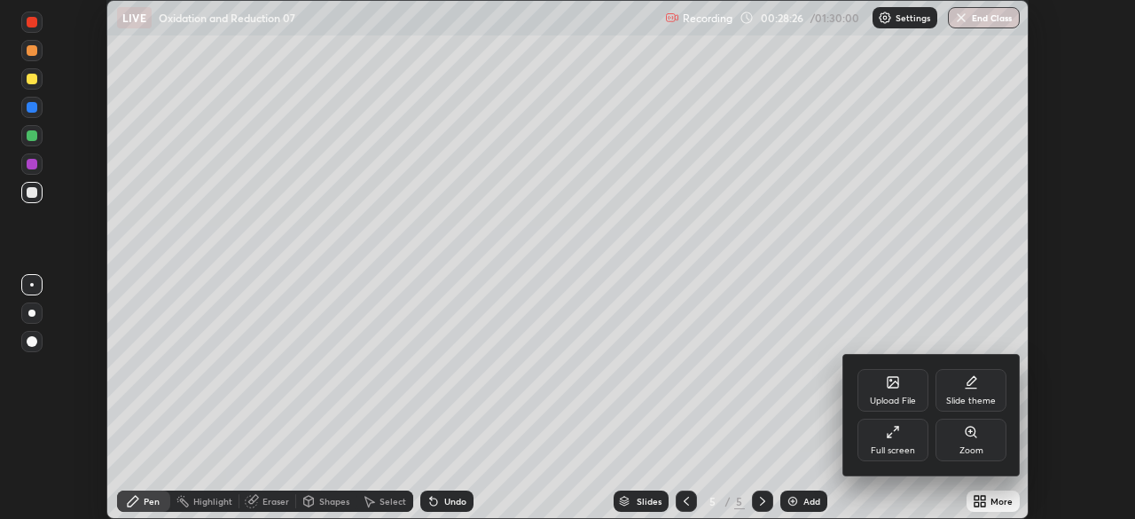
click at [899, 453] on div "Full screen" at bounding box center [893, 450] width 44 height 9
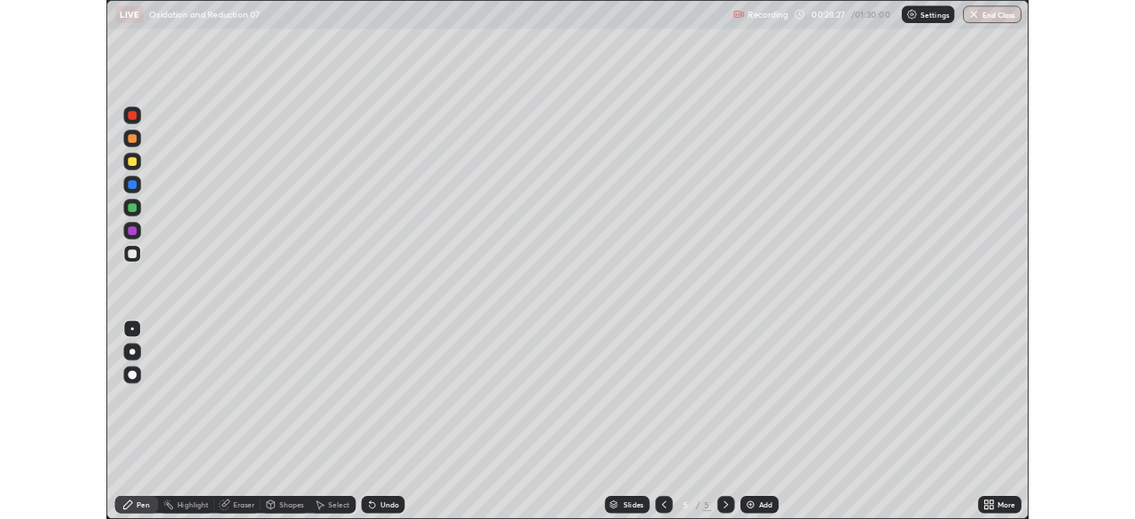
scroll to position [639, 1135]
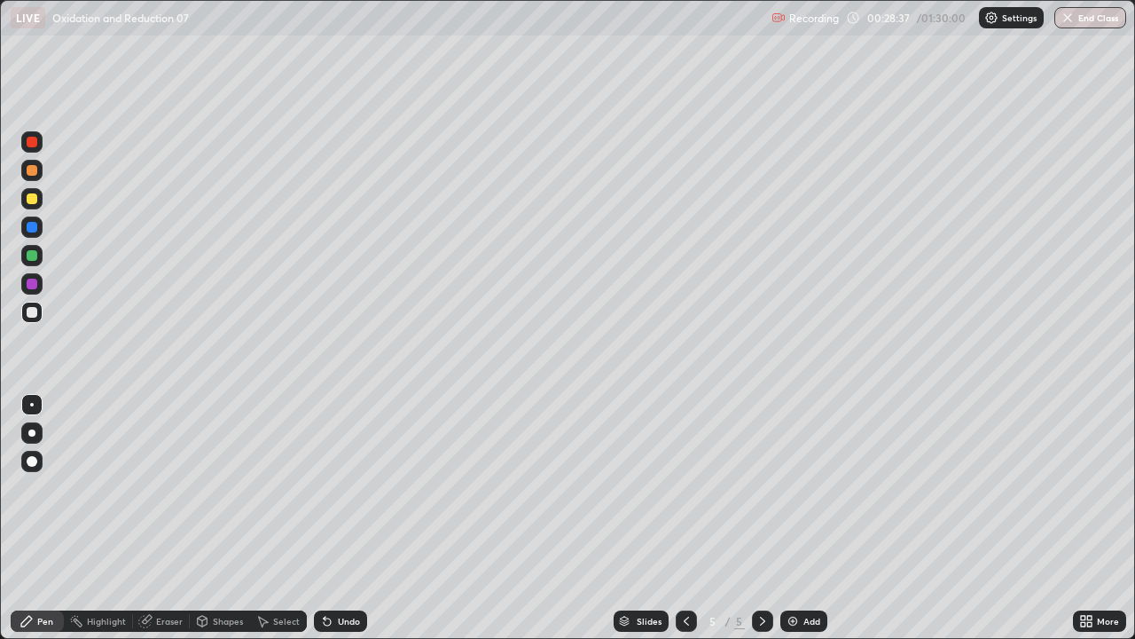
click at [338, 518] on div "Undo" at bounding box center [340, 620] width 53 height 21
click at [34, 257] on div at bounding box center [32, 255] width 11 height 11
click at [29, 256] on div at bounding box center [32, 255] width 11 height 11
click at [32, 285] on div at bounding box center [32, 283] width 11 height 11
click at [33, 283] on div at bounding box center [32, 283] width 11 height 11
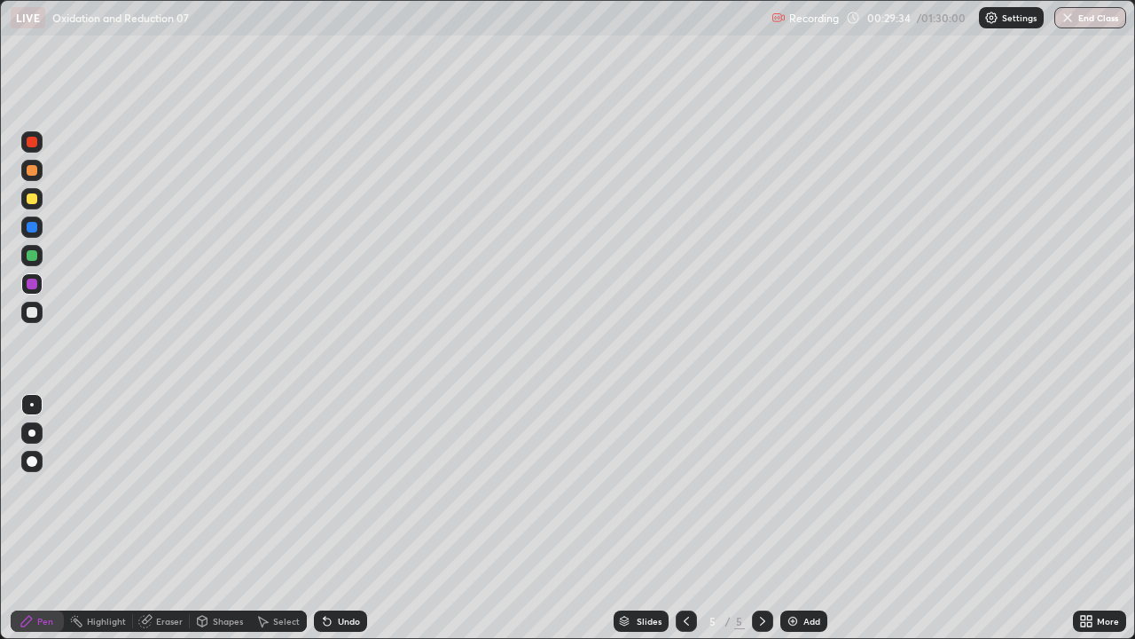
click at [338, 518] on div "Undo" at bounding box center [349, 620] width 22 height 9
click at [43, 518] on div "Pen" at bounding box center [37, 620] width 53 height 21
click at [38, 318] on div at bounding box center [31, 312] width 21 height 21
click at [35, 316] on div at bounding box center [32, 312] width 11 height 11
click at [33, 318] on div at bounding box center [31, 312] width 21 height 21
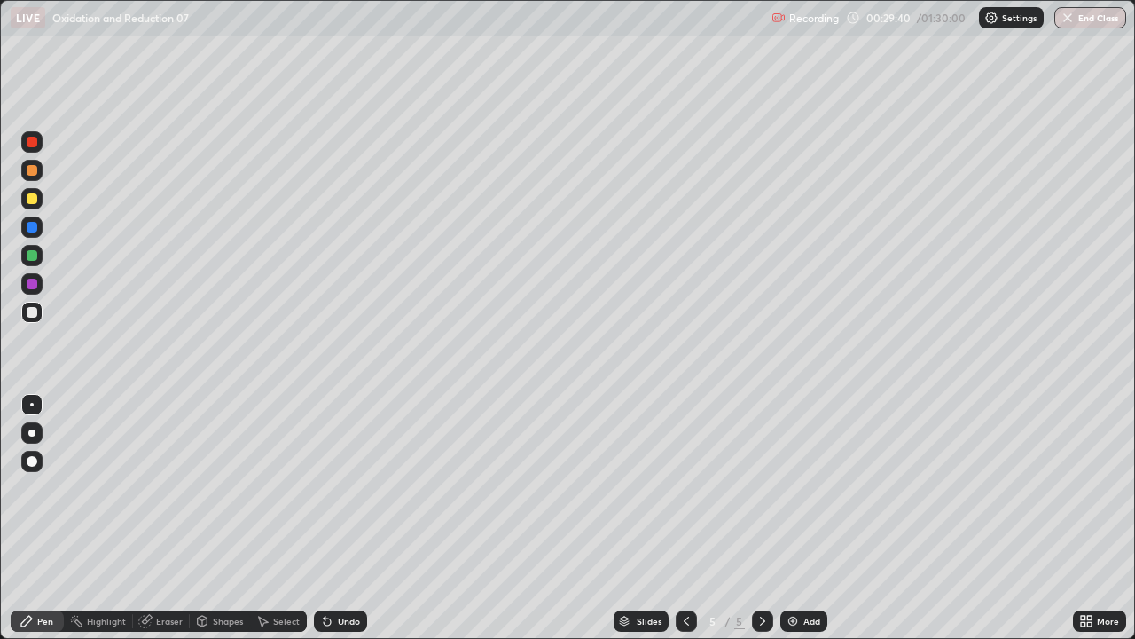
click at [38, 319] on div at bounding box center [31, 312] width 21 height 21
click at [355, 518] on div "Undo" at bounding box center [340, 620] width 53 height 21
click at [355, 518] on div "Undo" at bounding box center [349, 620] width 22 height 9
click at [25, 317] on div at bounding box center [31, 312] width 21 height 21
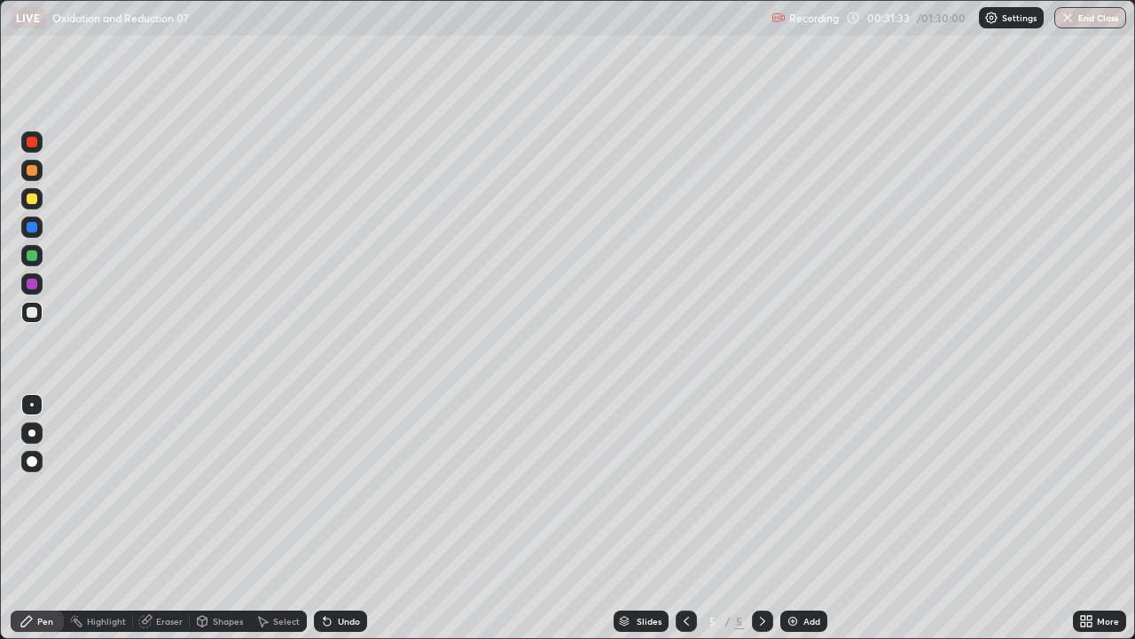
click at [35, 319] on div at bounding box center [31, 312] width 21 height 21
click at [30, 321] on div at bounding box center [31, 312] width 21 height 21
click at [332, 518] on div "Undo" at bounding box center [340, 620] width 53 height 21
click at [342, 518] on div "Undo" at bounding box center [349, 620] width 22 height 9
click at [334, 518] on div "Undo" at bounding box center [340, 620] width 53 height 21
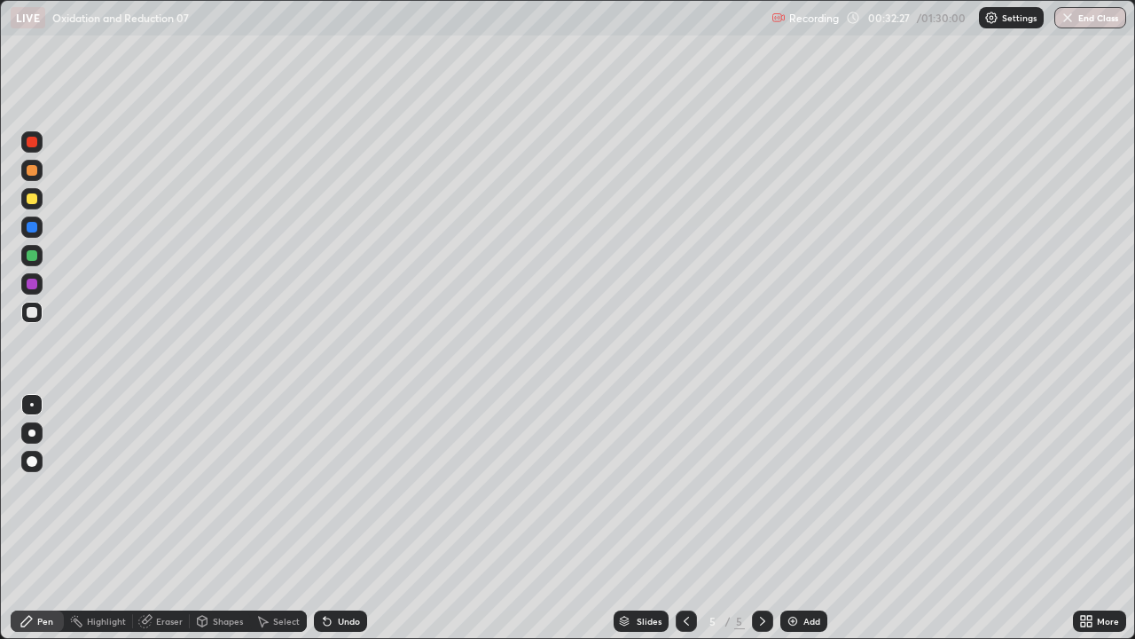
click at [347, 518] on div "Undo" at bounding box center [349, 620] width 22 height 9
click at [348, 518] on div "Undo" at bounding box center [340, 620] width 53 height 21
click at [349, 518] on div "Undo" at bounding box center [340, 620] width 53 height 21
click at [350, 518] on div "Undo" at bounding box center [340, 620] width 53 height 21
click at [349, 518] on div "Undo" at bounding box center [340, 620] width 53 height 21
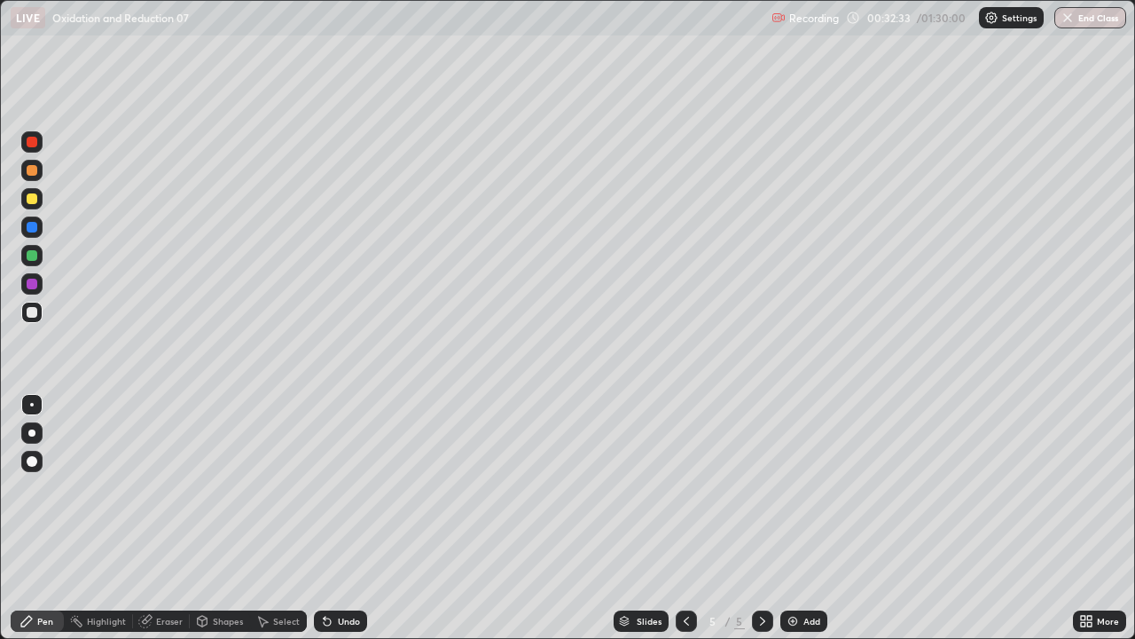
click at [354, 518] on div "Undo" at bounding box center [340, 620] width 53 height 21
click at [350, 518] on div "Undo" at bounding box center [340, 620] width 53 height 21
click at [46, 518] on div "Pen" at bounding box center [45, 620] width 16 height 9
click at [41, 518] on div "Pen" at bounding box center [45, 620] width 16 height 9
click at [39, 198] on div at bounding box center [31, 198] width 21 height 21
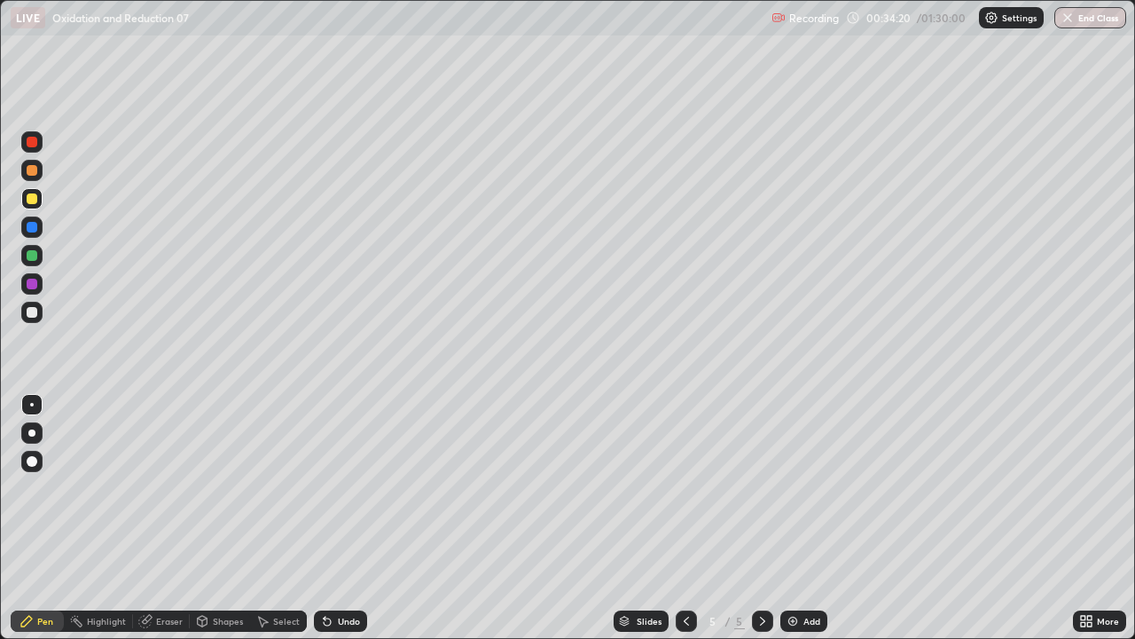
click at [32, 200] on div at bounding box center [32, 198] width 11 height 11
click at [33, 316] on div at bounding box center [32, 312] width 11 height 11
click at [36, 314] on div at bounding box center [32, 312] width 11 height 11
click at [27, 203] on div at bounding box center [31, 198] width 21 height 21
click at [31, 200] on div at bounding box center [32, 198] width 11 height 11
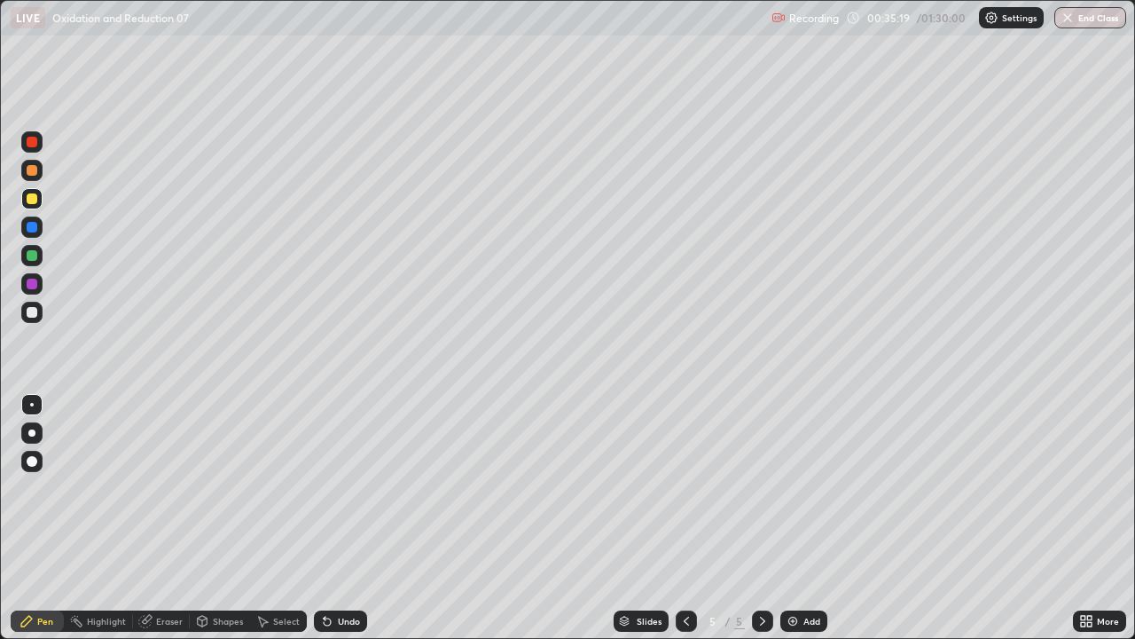
click at [32, 309] on div at bounding box center [32, 312] width 11 height 11
click at [349, 518] on div "Undo" at bounding box center [349, 620] width 22 height 9
click at [278, 518] on div "Select" at bounding box center [278, 620] width 57 height 21
click at [282, 518] on div "Select" at bounding box center [278, 620] width 57 height 21
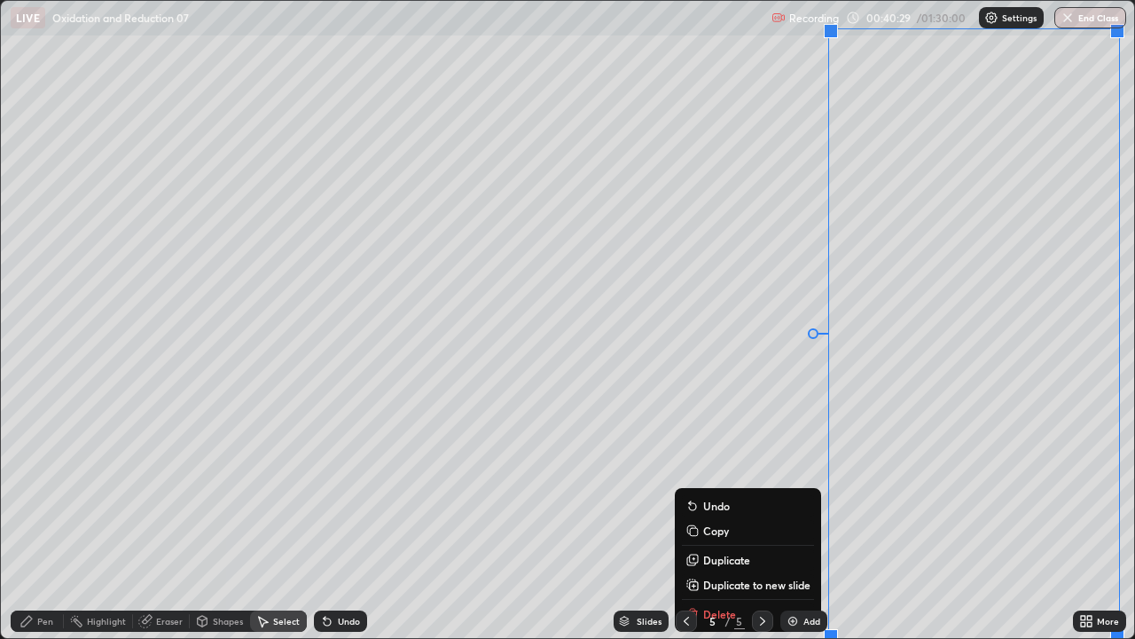
click at [738, 518] on p "Duplicate to new slide" at bounding box center [756, 584] width 107 height 14
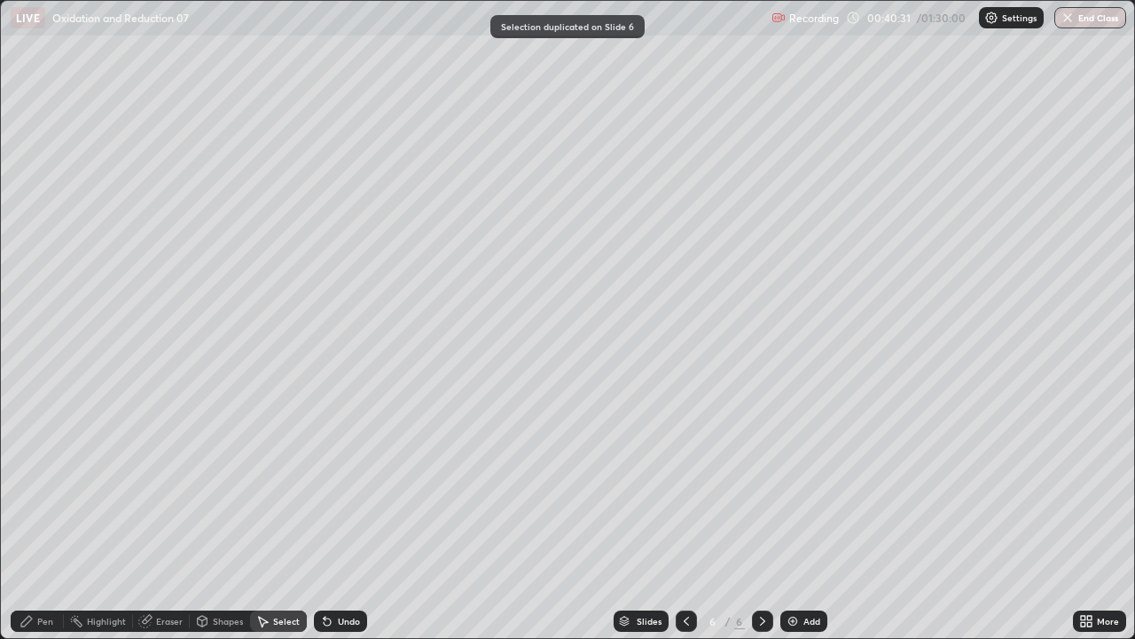
click at [48, 518] on div "Pen" at bounding box center [45, 620] width 16 height 9
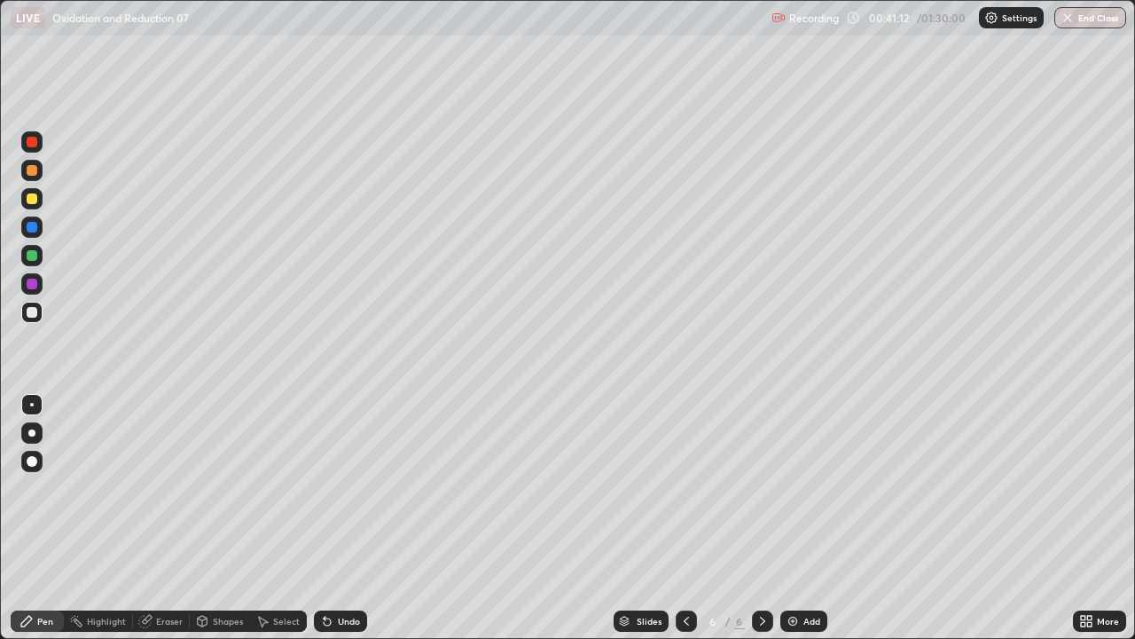
click at [349, 518] on div "Undo" at bounding box center [349, 620] width 22 height 9
click at [347, 518] on div "Undo" at bounding box center [349, 620] width 22 height 9
click at [356, 518] on div "Undo" at bounding box center [340, 620] width 53 height 21
click at [161, 518] on div "Eraser" at bounding box center [169, 620] width 27 height 9
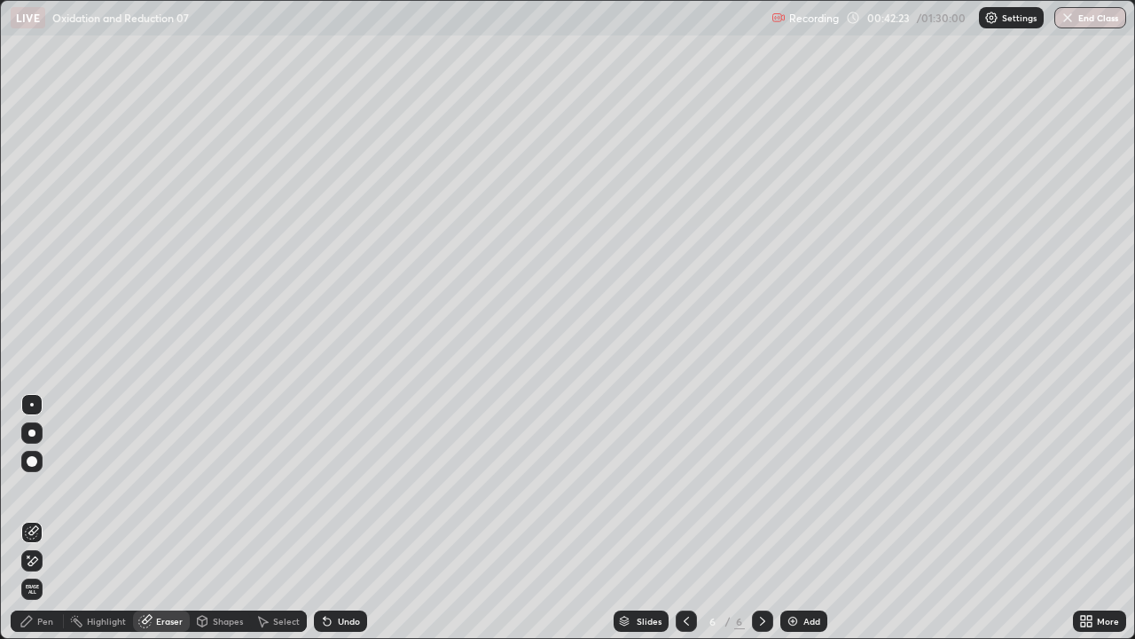
click at [42, 518] on div "Pen" at bounding box center [45, 620] width 16 height 9
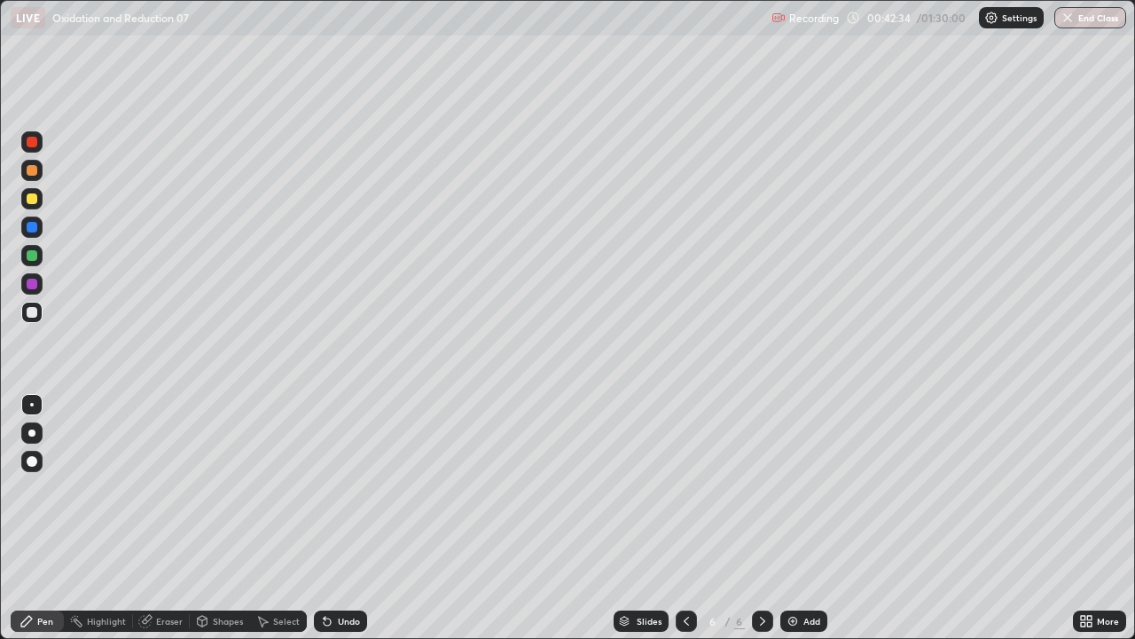
click at [333, 518] on div "Undo" at bounding box center [340, 620] width 53 height 21
click at [167, 518] on div "Eraser" at bounding box center [161, 620] width 57 height 21
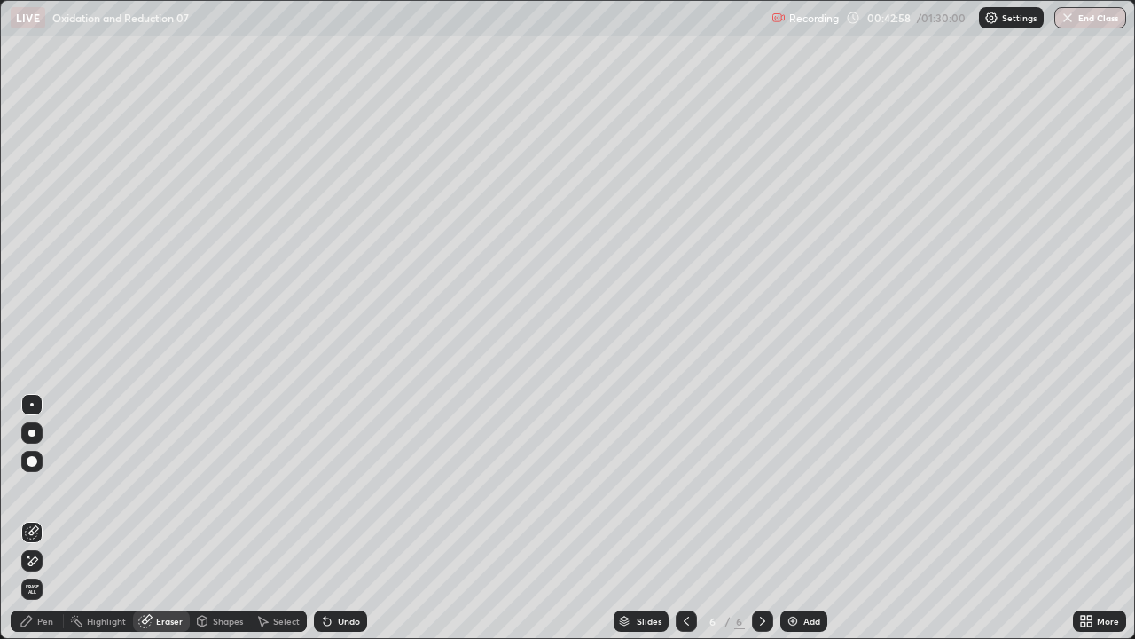
click at [47, 518] on div "Pen" at bounding box center [45, 620] width 16 height 9
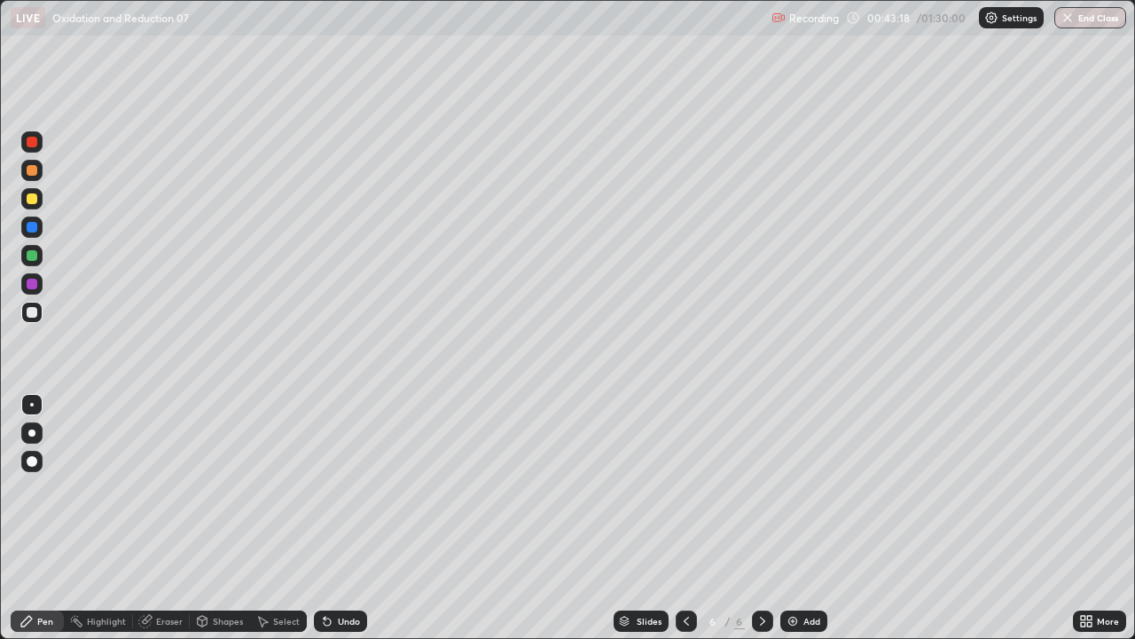
click at [32, 313] on div at bounding box center [32, 312] width 11 height 11
click at [33, 200] on div at bounding box center [32, 198] width 11 height 11
click at [46, 518] on div "Pen" at bounding box center [45, 620] width 16 height 9
click at [53, 518] on div "Pen" at bounding box center [37, 620] width 53 height 21
click at [40, 316] on div at bounding box center [31, 312] width 21 height 21
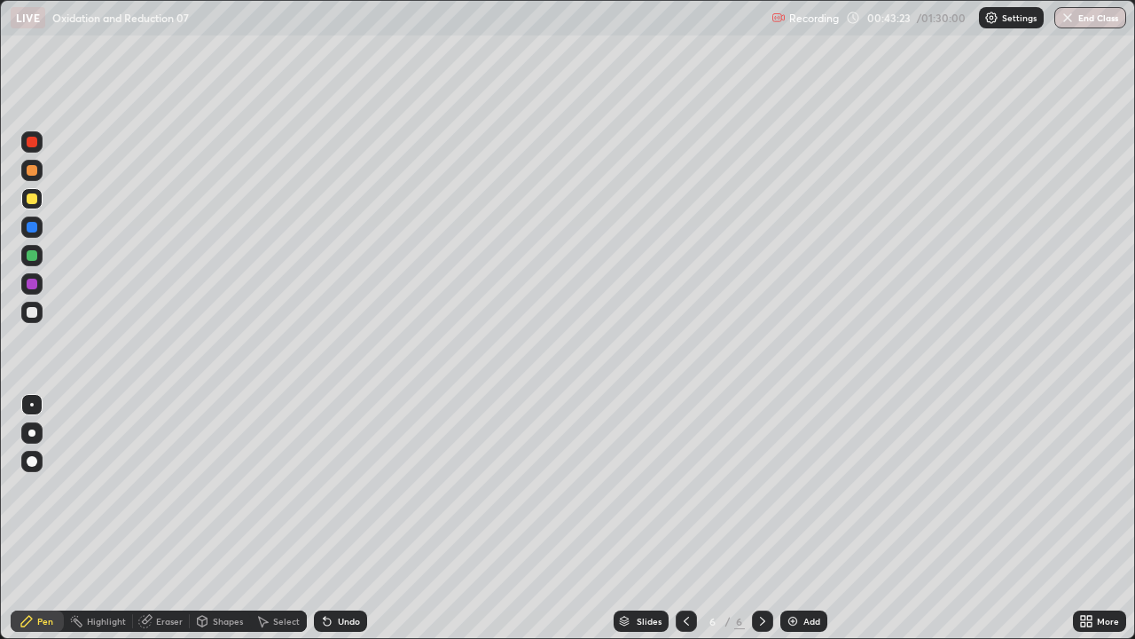
click at [40, 311] on div at bounding box center [31, 312] width 21 height 21
click at [30, 262] on div at bounding box center [31, 255] width 21 height 21
click at [32, 255] on div at bounding box center [32, 255] width 11 height 11
click at [33, 202] on div at bounding box center [32, 198] width 11 height 11
click at [30, 199] on div at bounding box center [32, 198] width 11 height 11
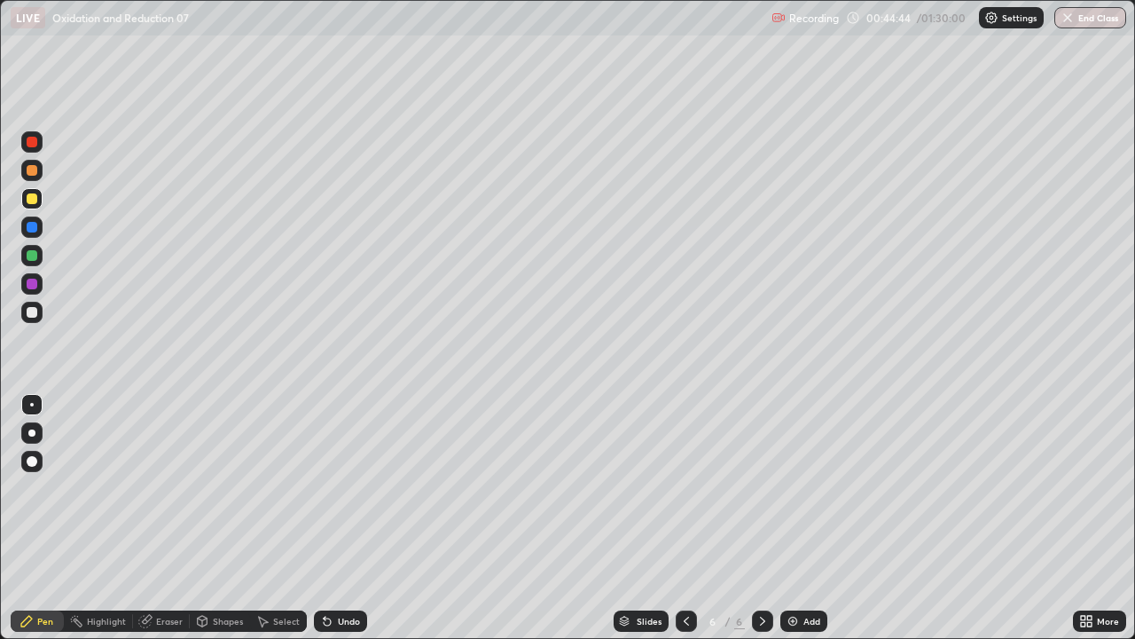
click at [344, 518] on div "Undo" at bounding box center [349, 620] width 22 height 9
click at [339, 518] on div "Undo" at bounding box center [349, 620] width 22 height 9
click at [341, 518] on div "Undo" at bounding box center [349, 620] width 22 height 9
click at [325, 518] on icon at bounding box center [327, 621] width 7 height 7
click at [332, 518] on icon at bounding box center [327, 621] width 14 height 14
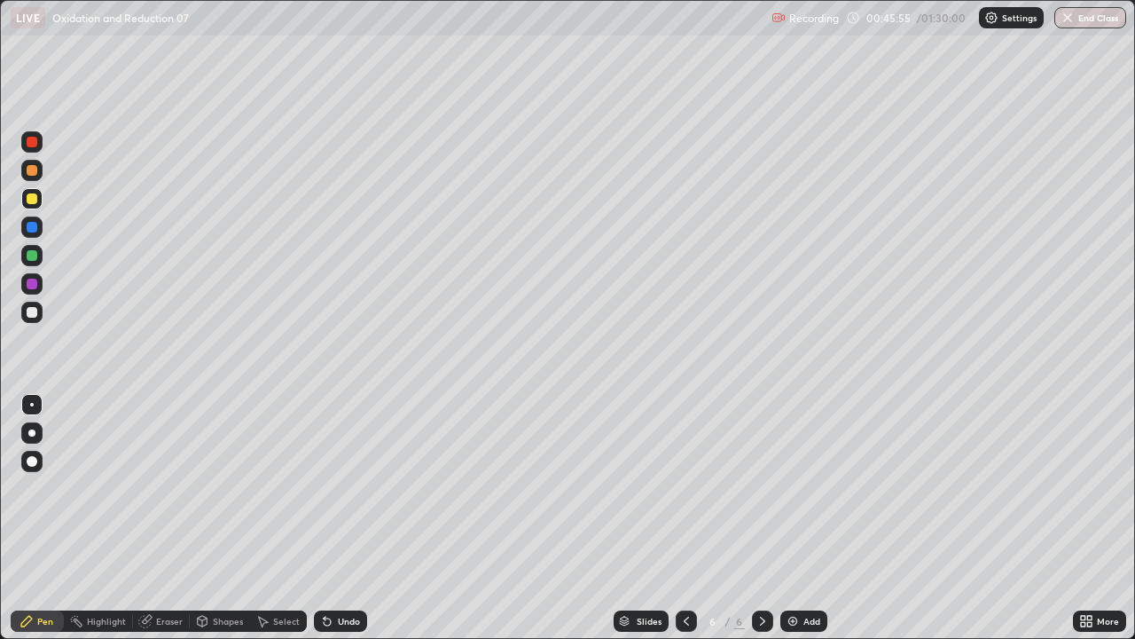
click at [43, 518] on div "Pen" at bounding box center [37, 620] width 53 height 21
click at [33, 318] on div at bounding box center [31, 312] width 21 height 21
click at [34, 315] on div at bounding box center [32, 312] width 11 height 11
click at [33, 319] on div at bounding box center [31, 312] width 21 height 21
click at [32, 313] on div at bounding box center [32, 312] width 11 height 11
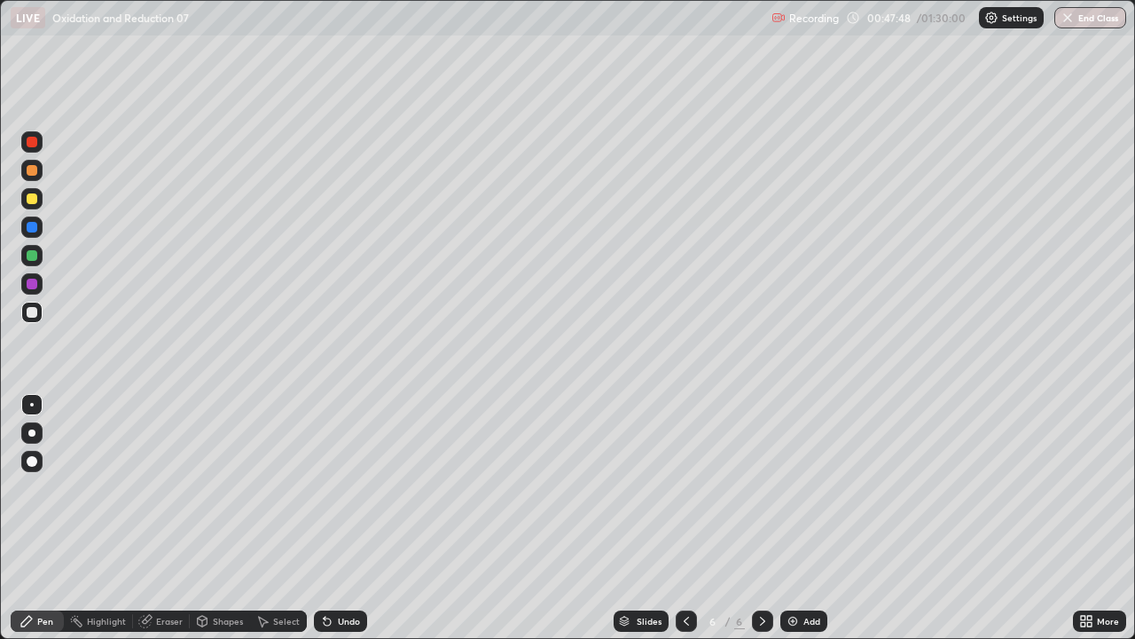
click at [23, 319] on div at bounding box center [31, 312] width 21 height 21
click at [40, 518] on div "Pen" at bounding box center [37, 620] width 53 height 21
click at [45, 518] on div "Pen" at bounding box center [45, 620] width 16 height 9
click at [326, 518] on icon at bounding box center [327, 621] width 7 height 7
click at [286, 518] on div "Select" at bounding box center [278, 620] width 57 height 21
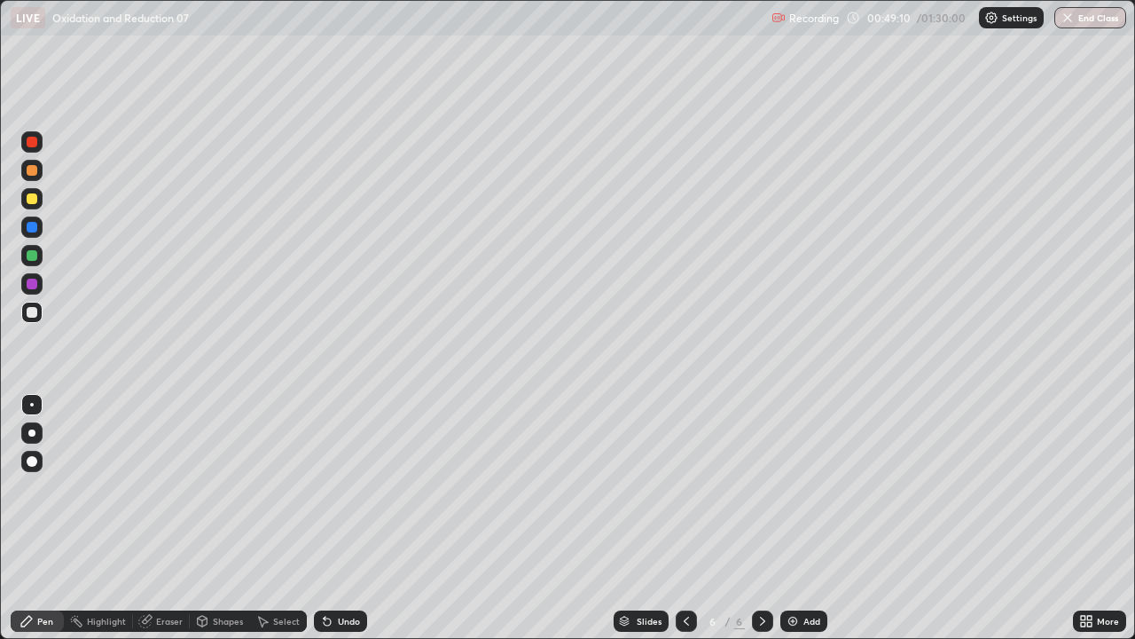
click at [287, 518] on div "Select" at bounding box center [286, 620] width 27 height 9
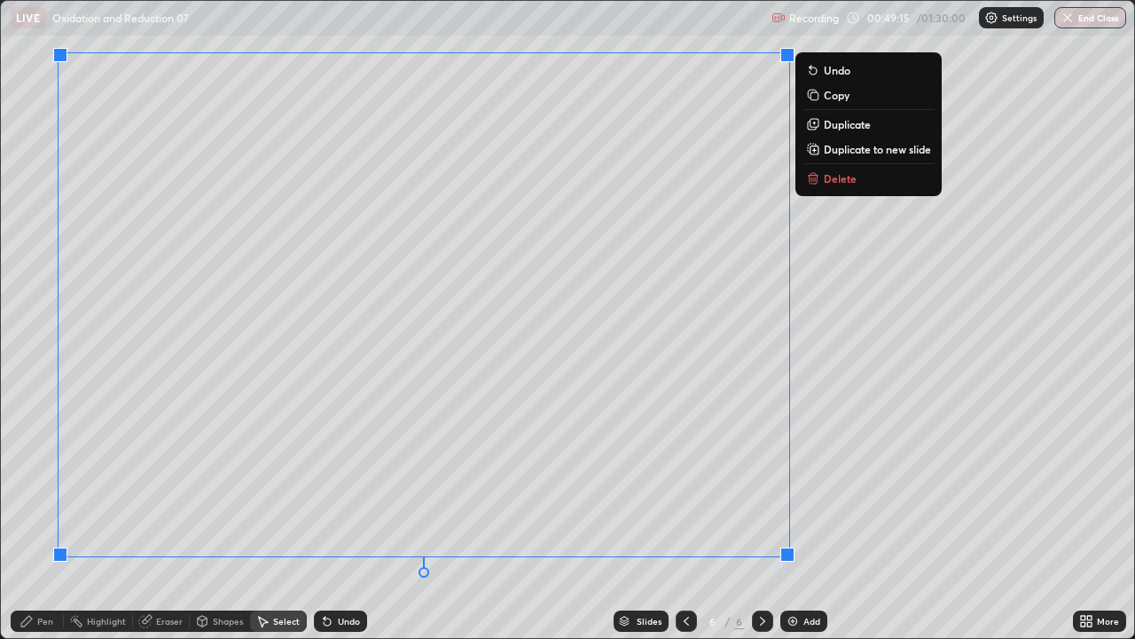
click at [842, 150] on p "Duplicate to new slide" at bounding box center [877, 149] width 107 height 14
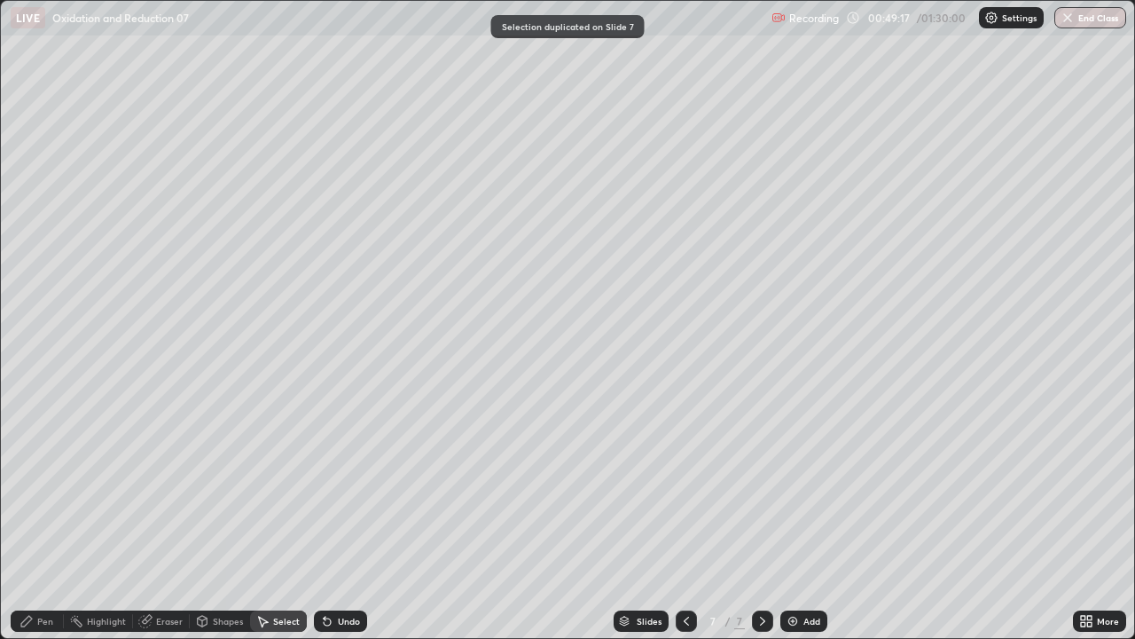
click at [216, 518] on div "Shapes" at bounding box center [228, 620] width 30 height 9
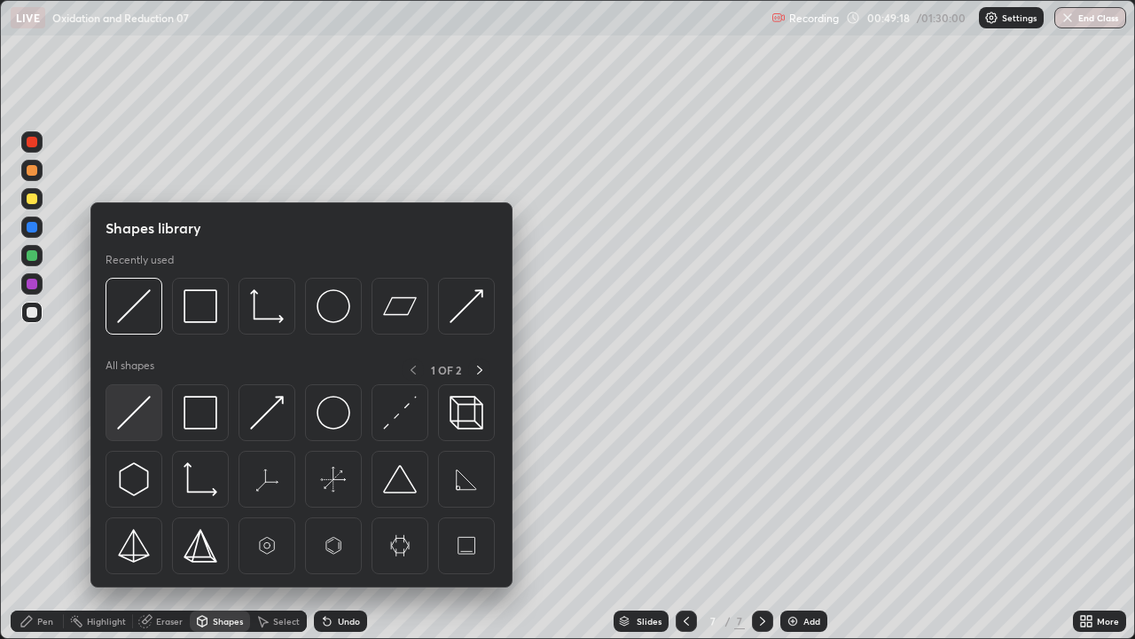
click at [135, 423] on img at bounding box center [134, 413] width 34 height 34
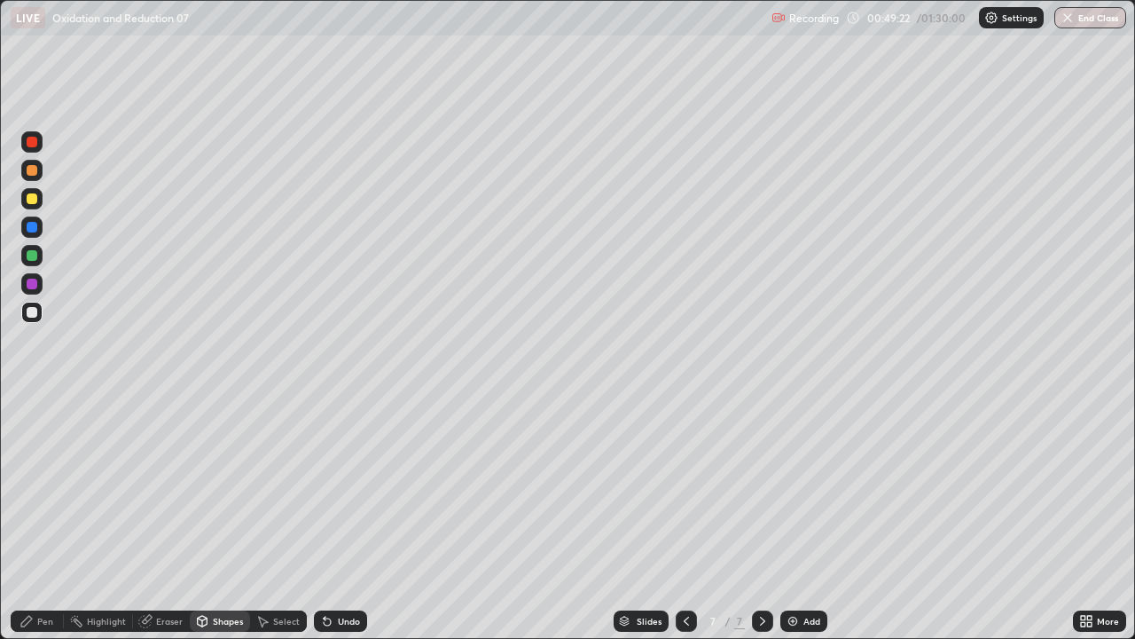
click at [1090, 518] on icon at bounding box center [1086, 621] width 14 height 14
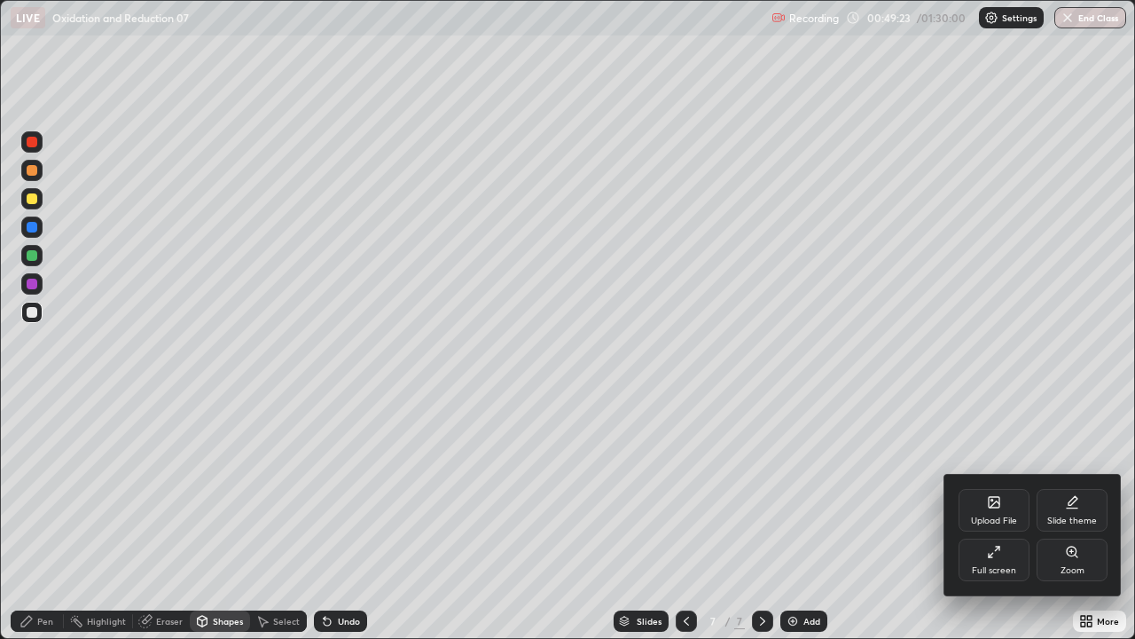
click at [979, 518] on div "Full screen" at bounding box center [994, 559] width 71 height 43
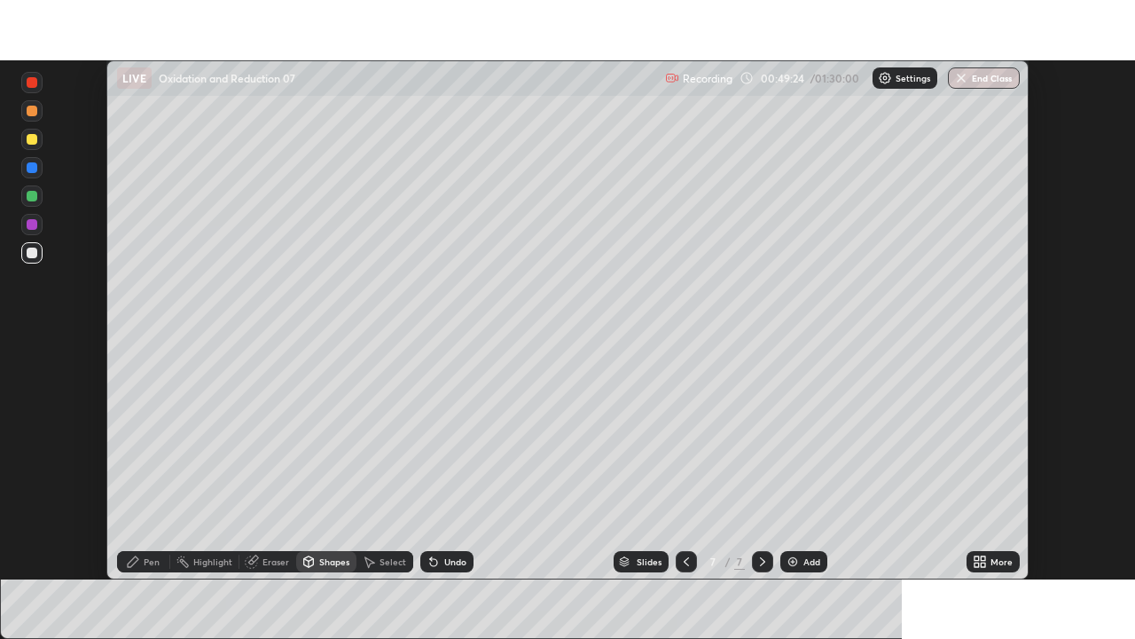
scroll to position [88164, 87548]
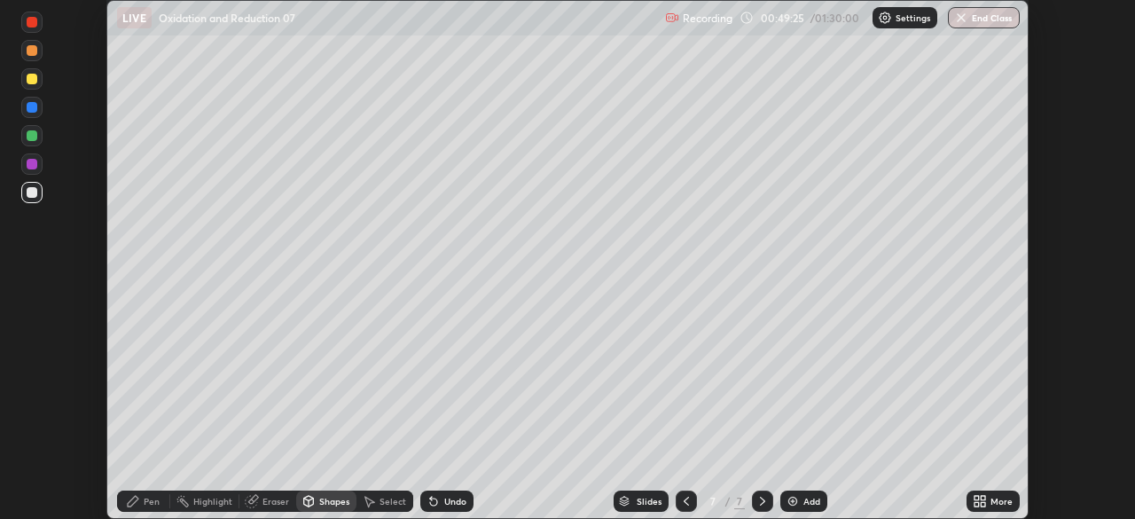
click at [1083, 502] on div "Setting up your live class" at bounding box center [567, 259] width 1135 height 519
click at [986, 500] on icon at bounding box center [980, 501] width 14 height 14
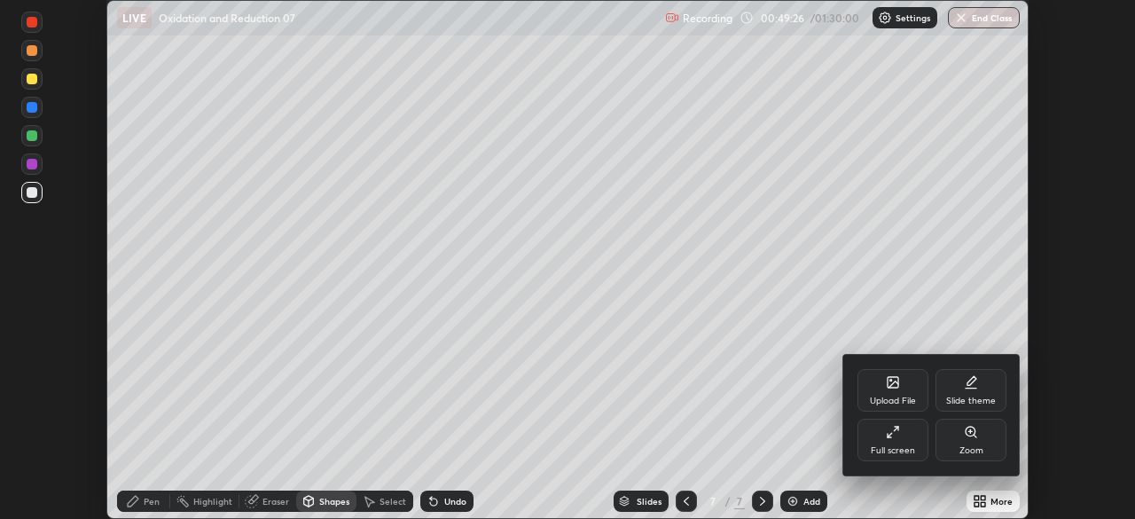
click at [909, 449] on div "Full screen" at bounding box center [893, 450] width 44 height 9
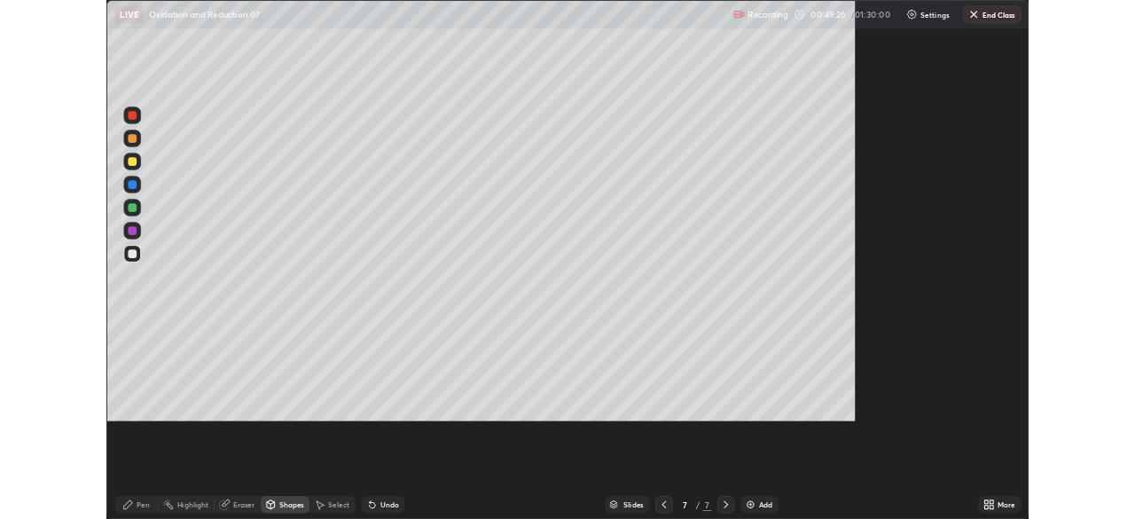
scroll to position [639, 1135]
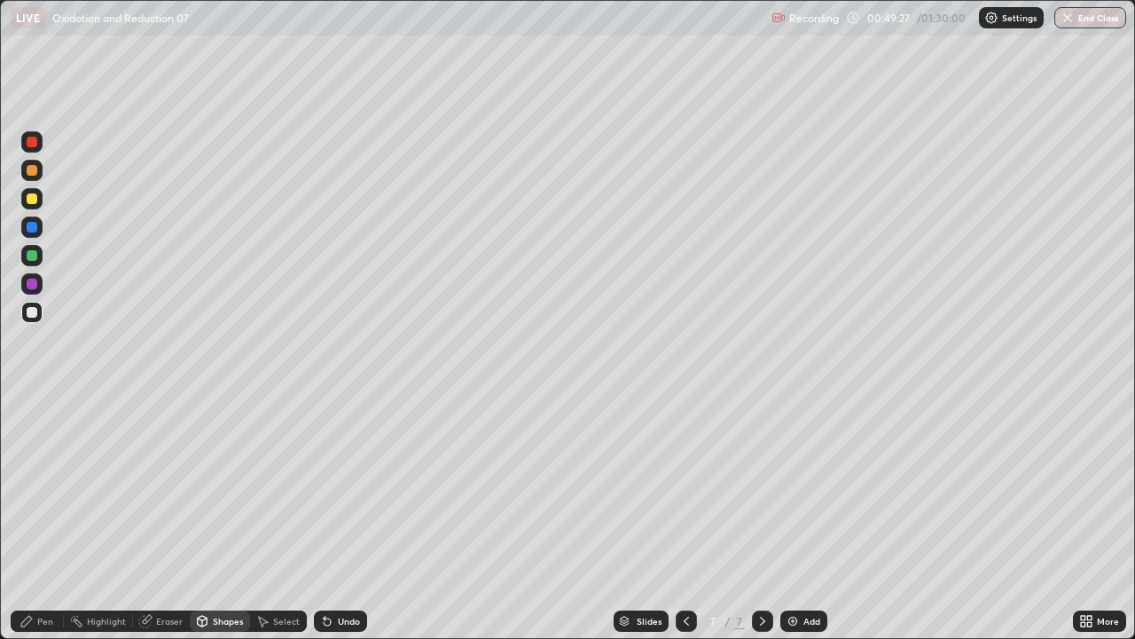
click at [47, 518] on div "Pen" at bounding box center [45, 620] width 16 height 9
click at [31, 316] on div at bounding box center [32, 312] width 11 height 11
click at [342, 518] on div "Undo" at bounding box center [349, 620] width 22 height 9
click at [53, 518] on div "Pen" at bounding box center [37, 620] width 53 height 21
click at [51, 518] on div "Pen" at bounding box center [45, 620] width 16 height 9
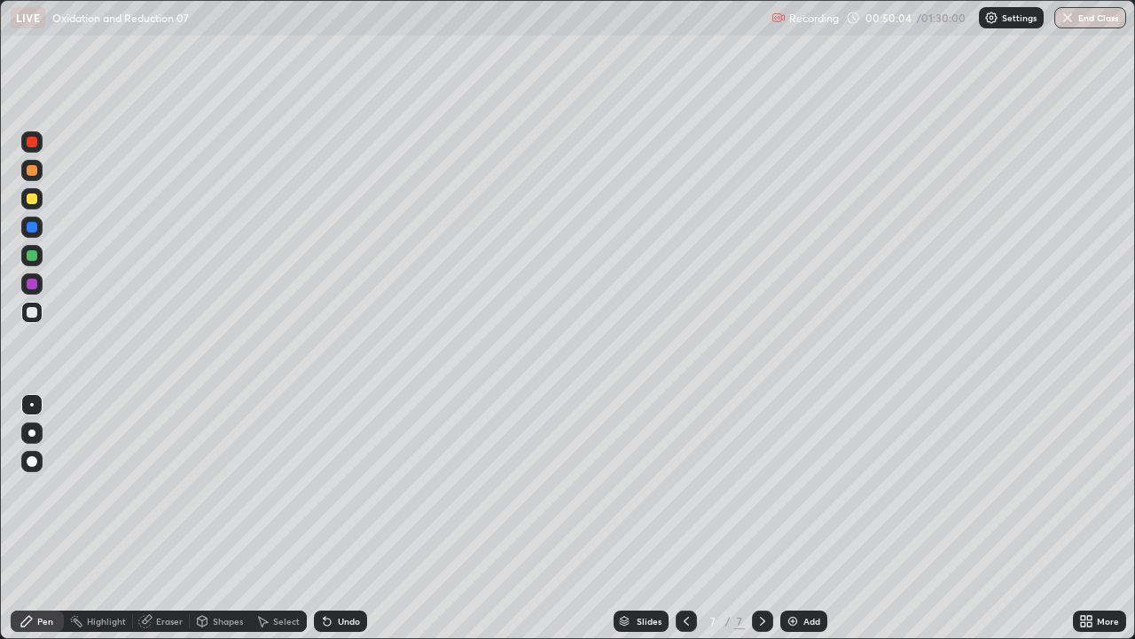
click at [356, 518] on div "Undo" at bounding box center [340, 620] width 53 height 21
click at [338, 518] on div "Undo" at bounding box center [349, 620] width 22 height 9
click at [341, 518] on div "Undo" at bounding box center [349, 620] width 22 height 9
click at [334, 518] on div "Undo" at bounding box center [340, 620] width 53 height 21
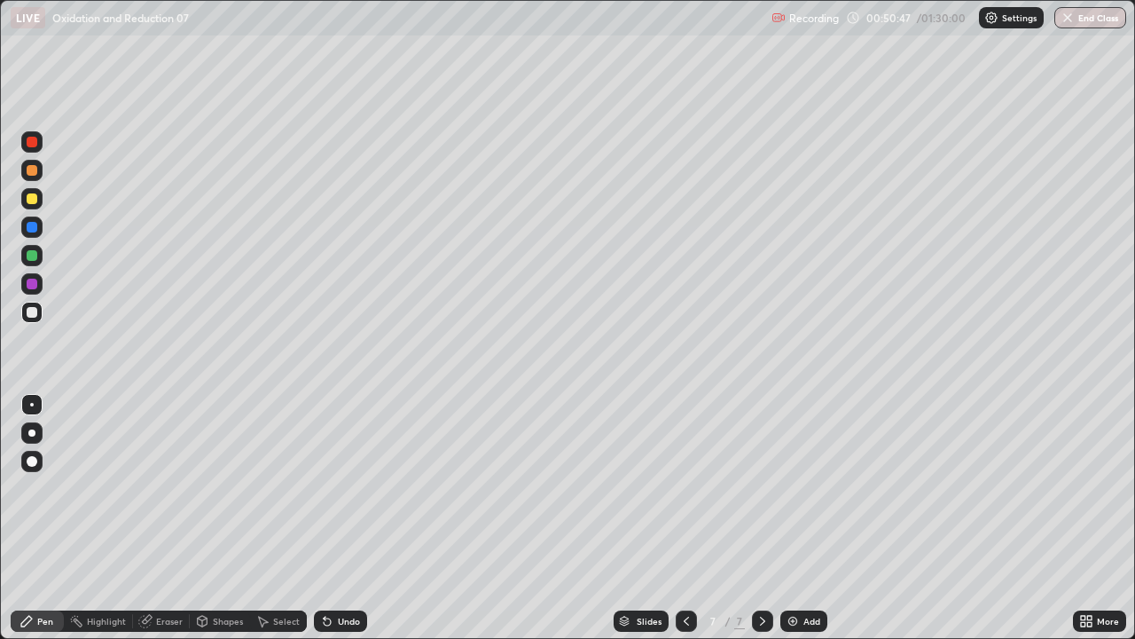
click at [34, 206] on div at bounding box center [31, 198] width 21 height 21
click at [32, 200] on div at bounding box center [32, 198] width 11 height 11
click at [28, 312] on div at bounding box center [32, 312] width 11 height 11
click at [29, 314] on div at bounding box center [32, 312] width 11 height 11
click at [354, 518] on div "Undo" at bounding box center [349, 620] width 22 height 9
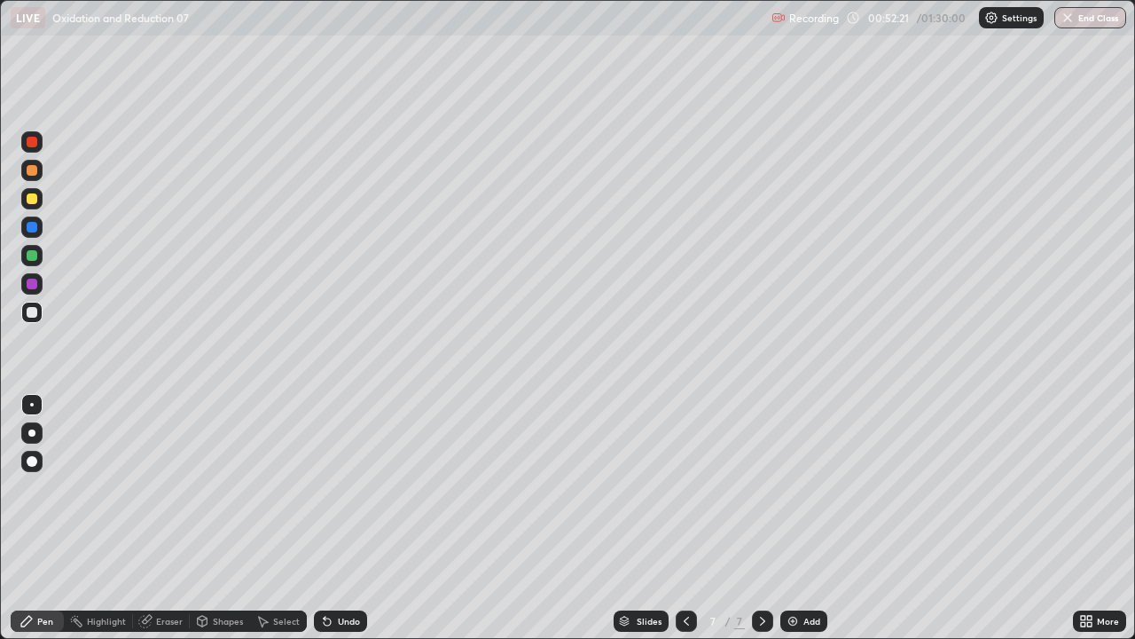
click at [341, 518] on div "Undo" at bounding box center [349, 620] width 22 height 9
click at [345, 518] on div "Undo" at bounding box center [349, 620] width 22 height 9
click at [27, 199] on div at bounding box center [32, 198] width 11 height 11
click at [35, 199] on div at bounding box center [32, 198] width 11 height 11
click at [33, 314] on div at bounding box center [32, 312] width 11 height 11
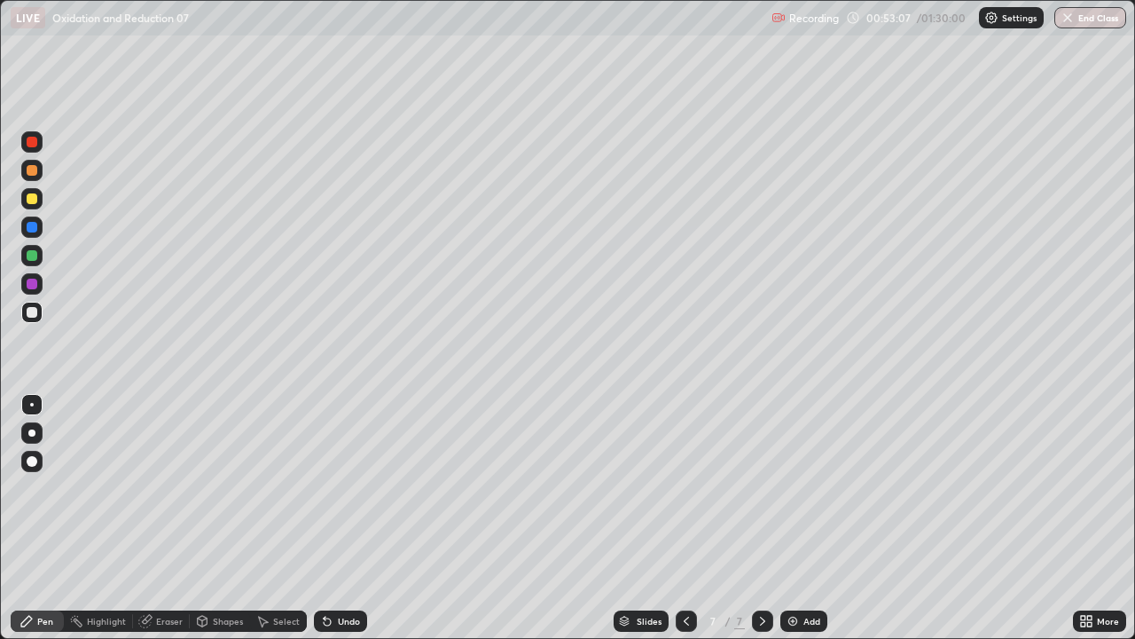
click at [171, 518] on div "Eraser" at bounding box center [169, 620] width 27 height 9
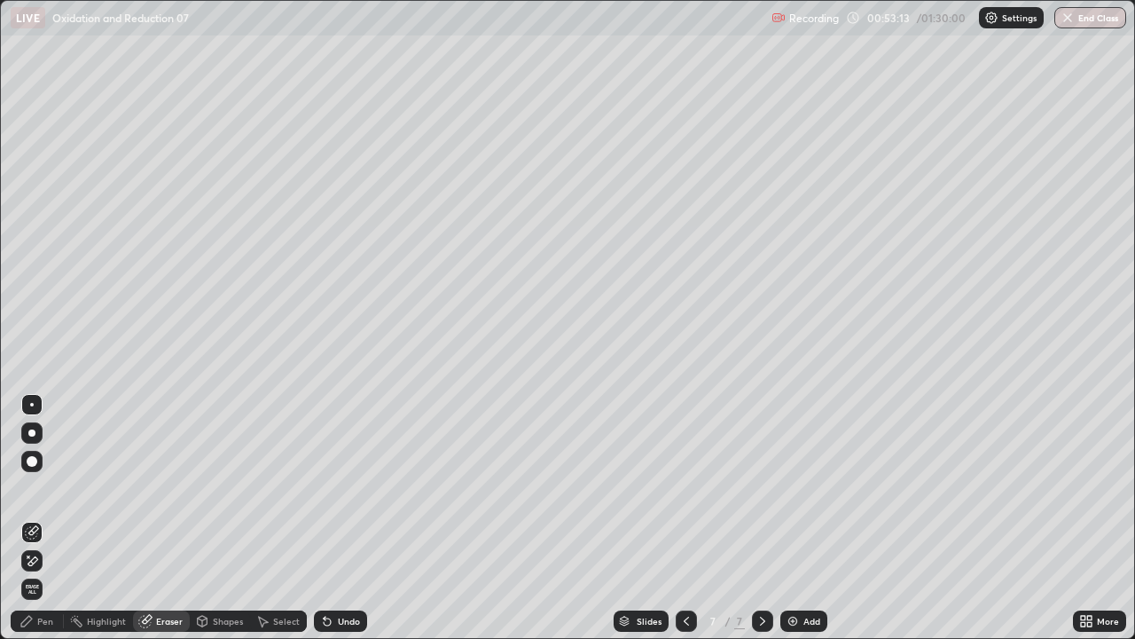
click at [56, 518] on div "Pen" at bounding box center [37, 620] width 53 height 21
click at [53, 518] on div "Pen" at bounding box center [37, 620] width 53 height 21
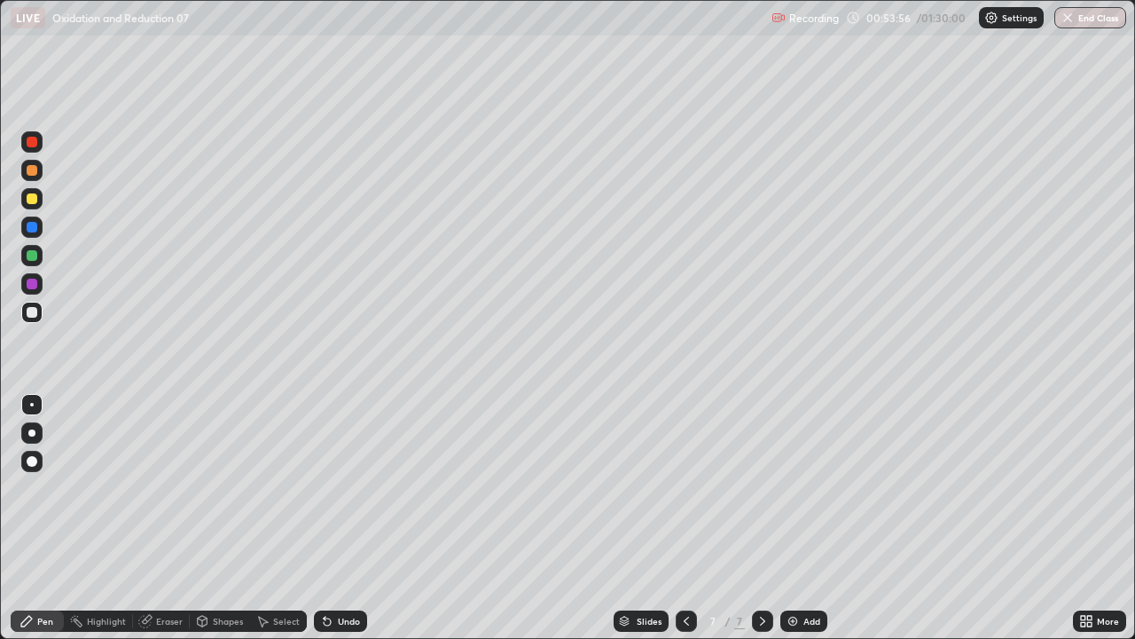
click at [38, 200] on div at bounding box center [31, 198] width 21 height 21
click at [35, 202] on div at bounding box center [32, 198] width 11 height 11
click at [32, 313] on div at bounding box center [32, 312] width 11 height 11
click at [342, 518] on div "Undo" at bounding box center [340, 620] width 53 height 21
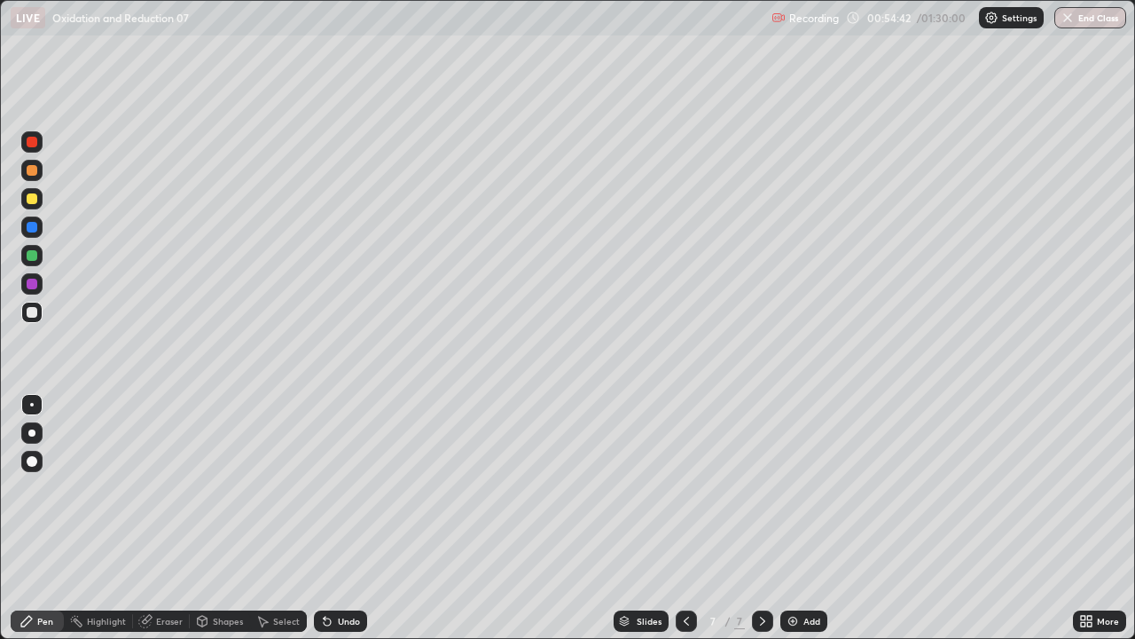
click at [357, 518] on div "Undo" at bounding box center [340, 620] width 53 height 21
click at [356, 518] on div "Undo" at bounding box center [340, 620] width 53 height 21
click at [350, 518] on div "Undo" at bounding box center [340, 620] width 53 height 21
click at [43, 518] on div "Pen" at bounding box center [37, 620] width 53 height 21
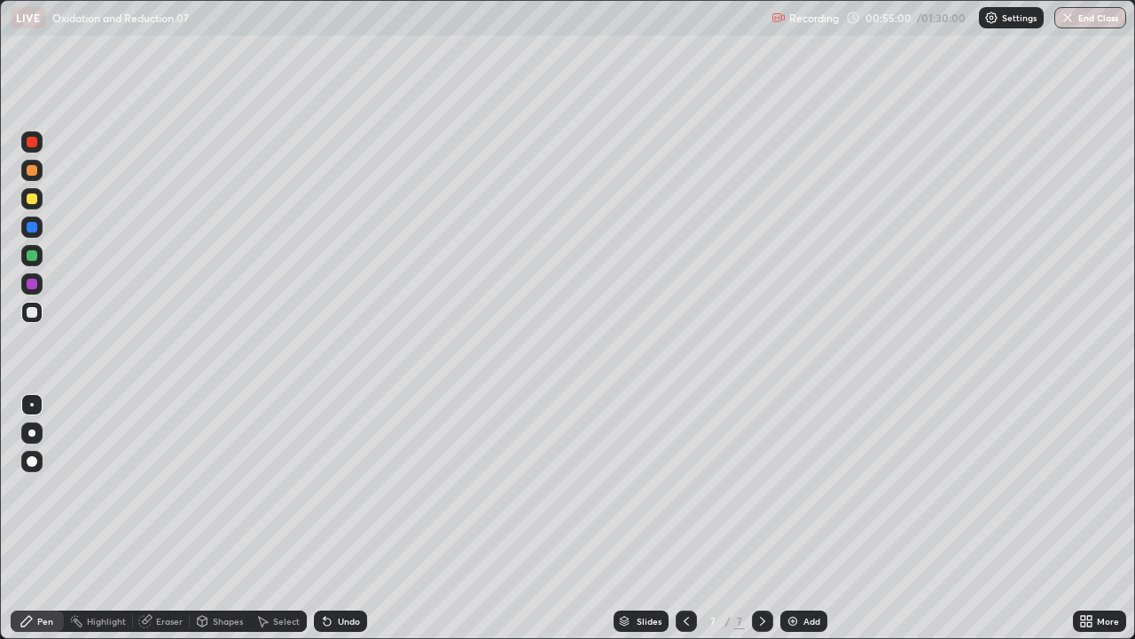
click at [42, 518] on div "Pen" at bounding box center [45, 620] width 16 height 9
click at [804, 518] on div "Add" at bounding box center [811, 620] width 17 height 9
click at [34, 312] on div at bounding box center [32, 312] width 11 height 11
click at [32, 313] on div at bounding box center [32, 312] width 11 height 11
click at [685, 518] on icon at bounding box center [686, 620] width 5 height 9
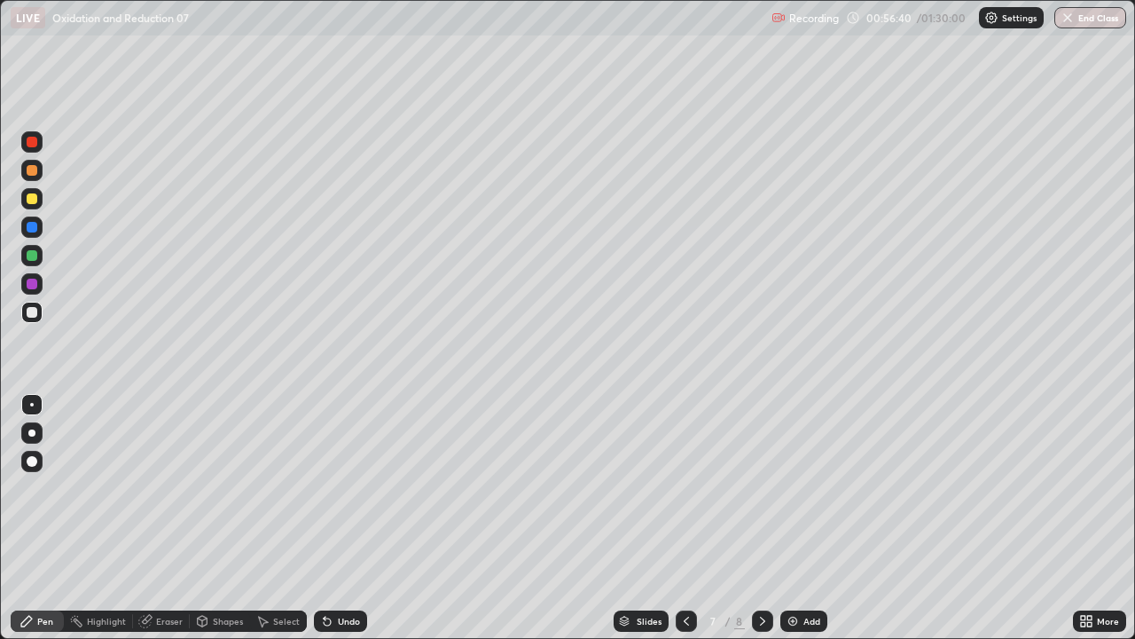
click at [293, 518] on div "Select" at bounding box center [286, 620] width 27 height 9
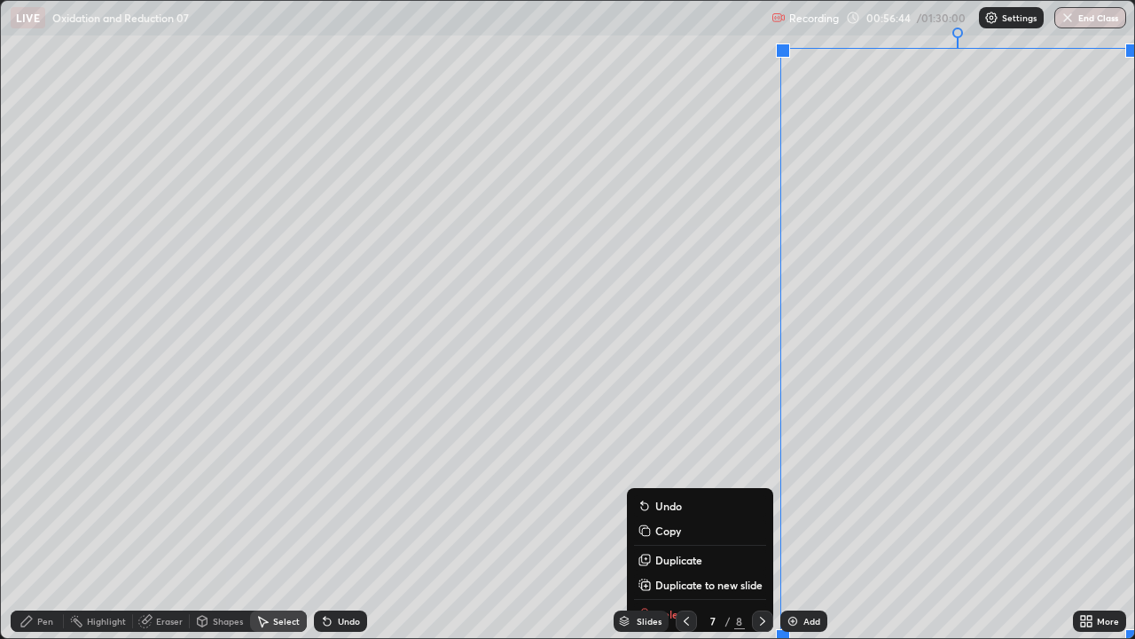
click at [698, 518] on p "Duplicate to new slide" at bounding box center [708, 584] width 107 height 14
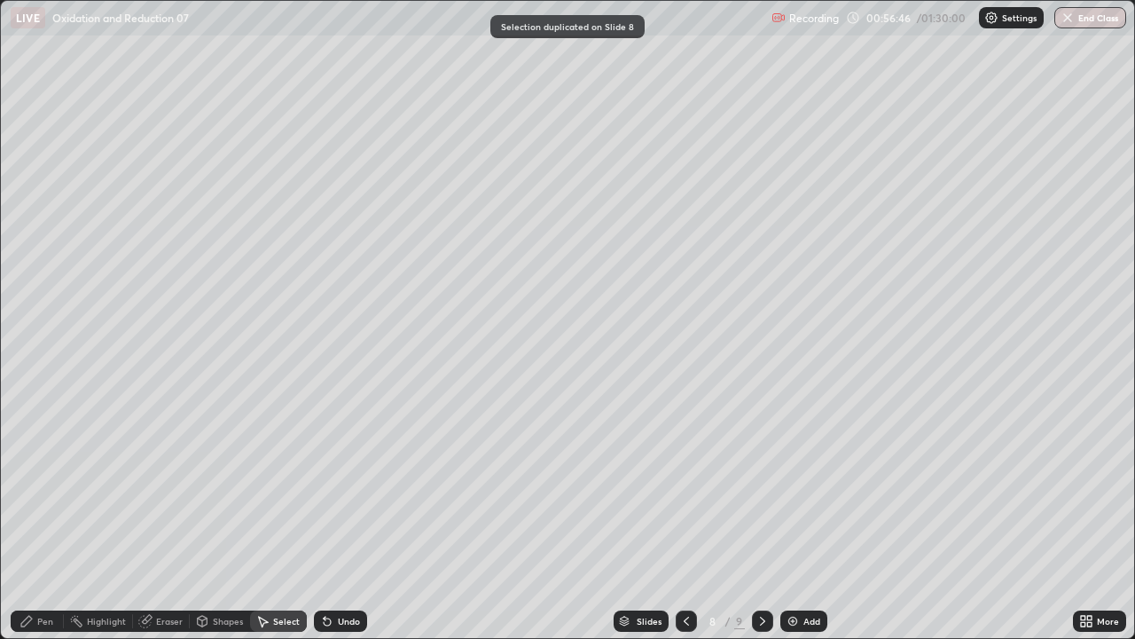
click at [56, 518] on div "Pen" at bounding box center [37, 620] width 53 height 21
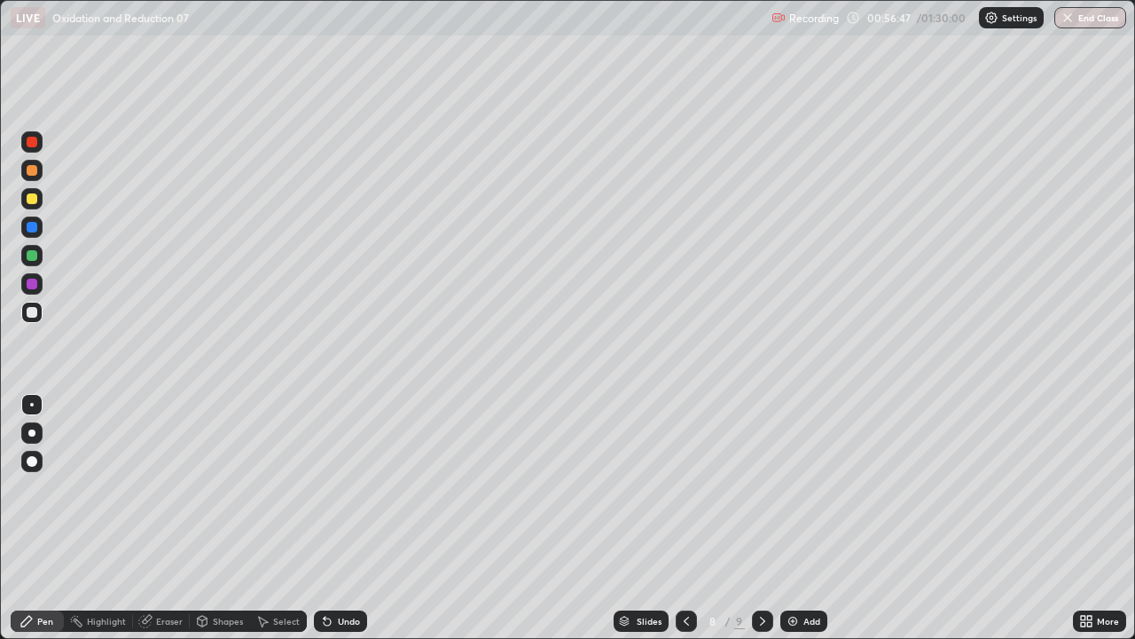
click at [34, 313] on div at bounding box center [32, 312] width 11 height 11
click at [36, 313] on div at bounding box center [32, 312] width 11 height 11
click at [338, 518] on div "Undo" at bounding box center [349, 620] width 22 height 9
click at [341, 518] on div "Undo" at bounding box center [349, 620] width 22 height 9
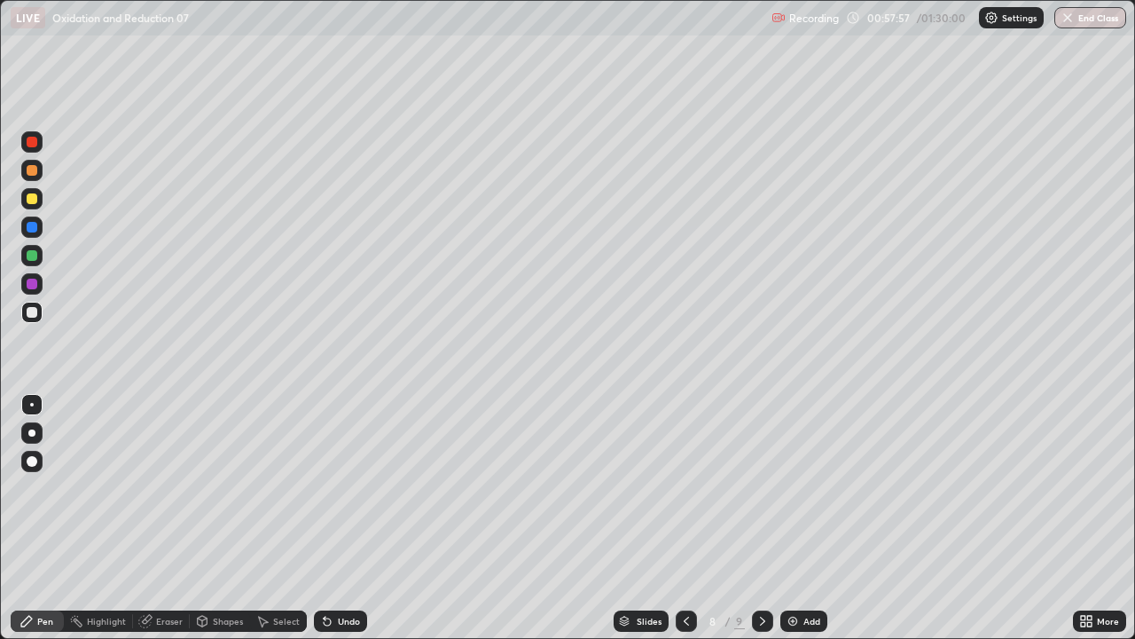
click at [341, 518] on div "Undo" at bounding box center [349, 620] width 22 height 9
click at [347, 518] on div "Undo" at bounding box center [340, 620] width 53 height 21
click at [349, 518] on div "Undo" at bounding box center [340, 620] width 53 height 21
click at [171, 518] on div "Eraser" at bounding box center [169, 620] width 27 height 9
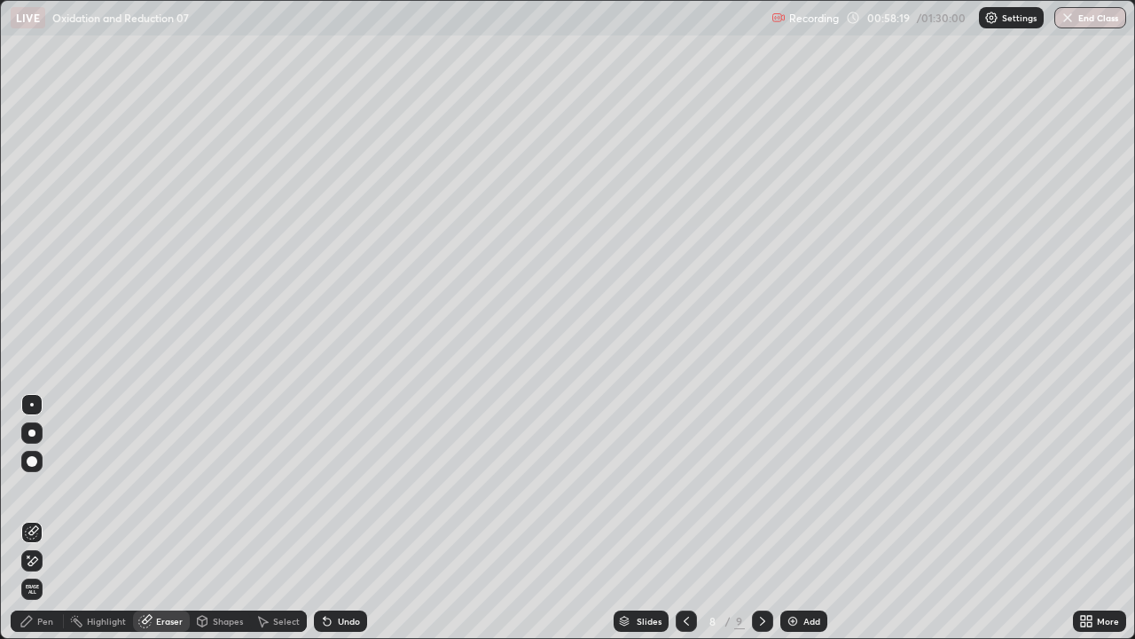
click at [49, 518] on div "Pen" at bounding box center [45, 620] width 16 height 9
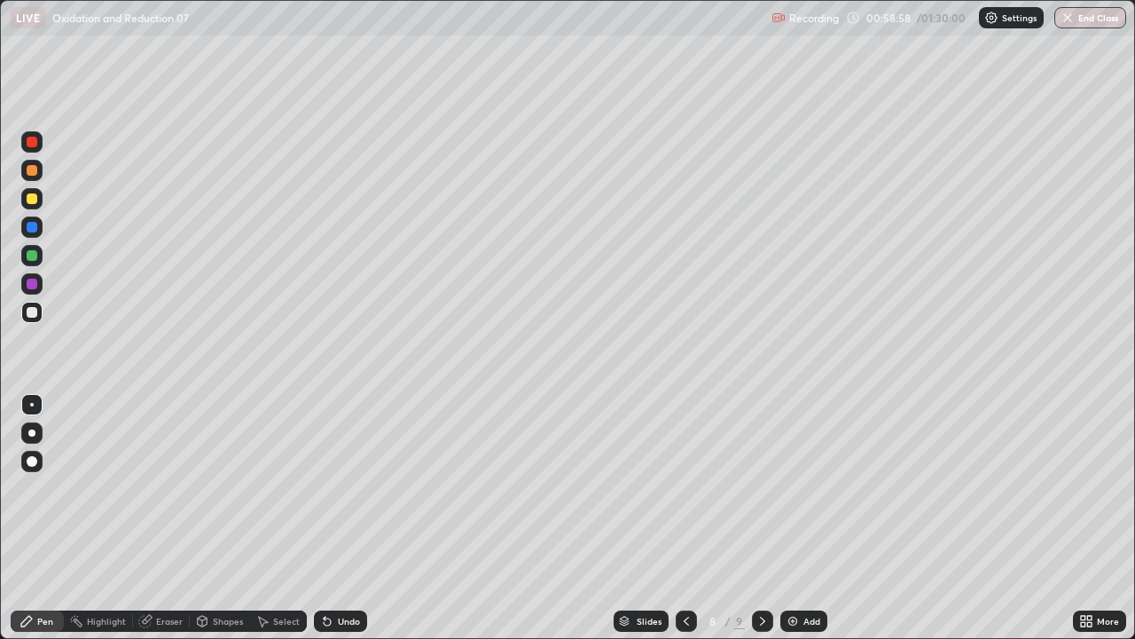
click at [324, 518] on icon at bounding box center [325, 617] width 2 height 2
click at [325, 518] on icon at bounding box center [327, 621] width 7 height 7
click at [334, 518] on div "Undo" at bounding box center [340, 620] width 53 height 21
click at [333, 518] on div "Undo" at bounding box center [340, 620] width 53 height 21
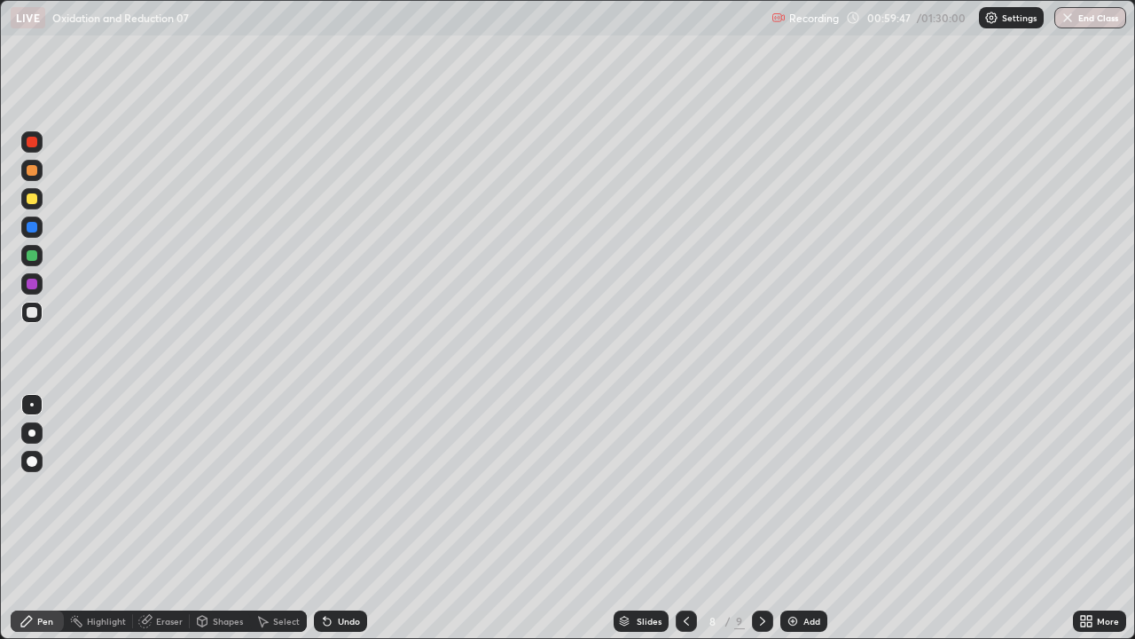
click at [339, 518] on div "Undo" at bounding box center [349, 620] width 22 height 9
click at [30, 200] on div at bounding box center [32, 198] width 11 height 11
click at [38, 192] on div at bounding box center [31, 198] width 21 height 21
click at [1089, 518] on icon at bounding box center [1089, 624] width 4 height 4
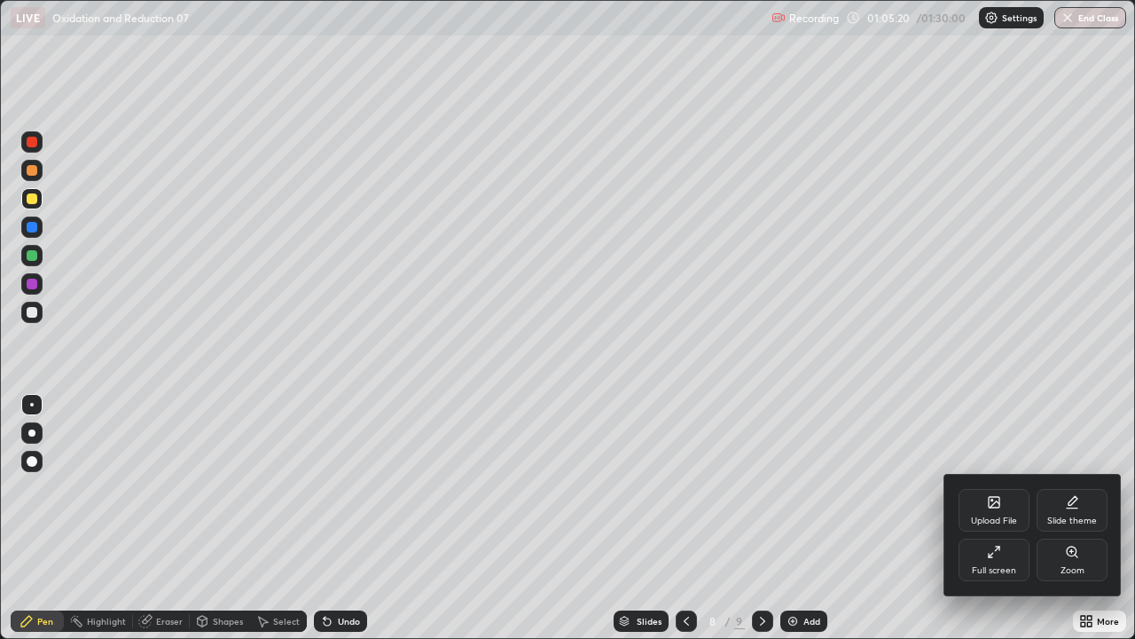
click at [987, 518] on icon at bounding box center [994, 552] width 14 height 14
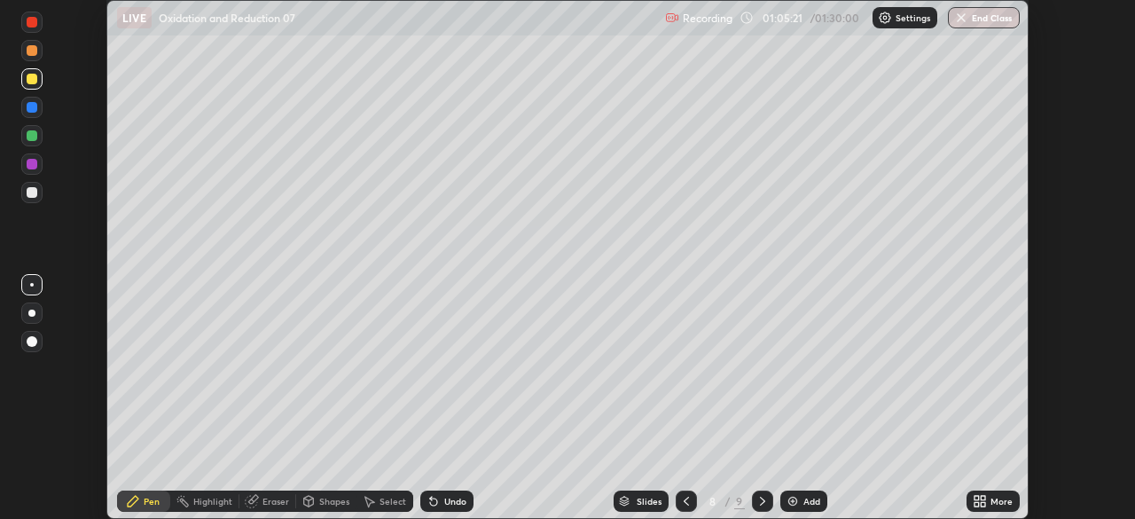
click at [1083, 500] on div "Setting up your live class" at bounding box center [567, 259] width 1135 height 519
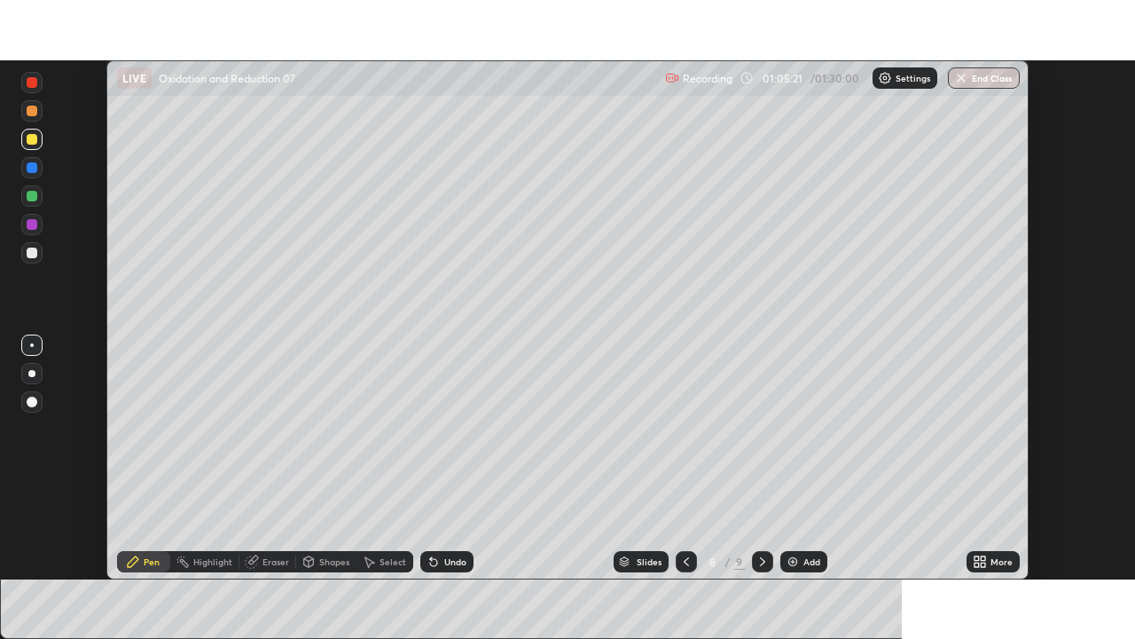
scroll to position [88164, 87548]
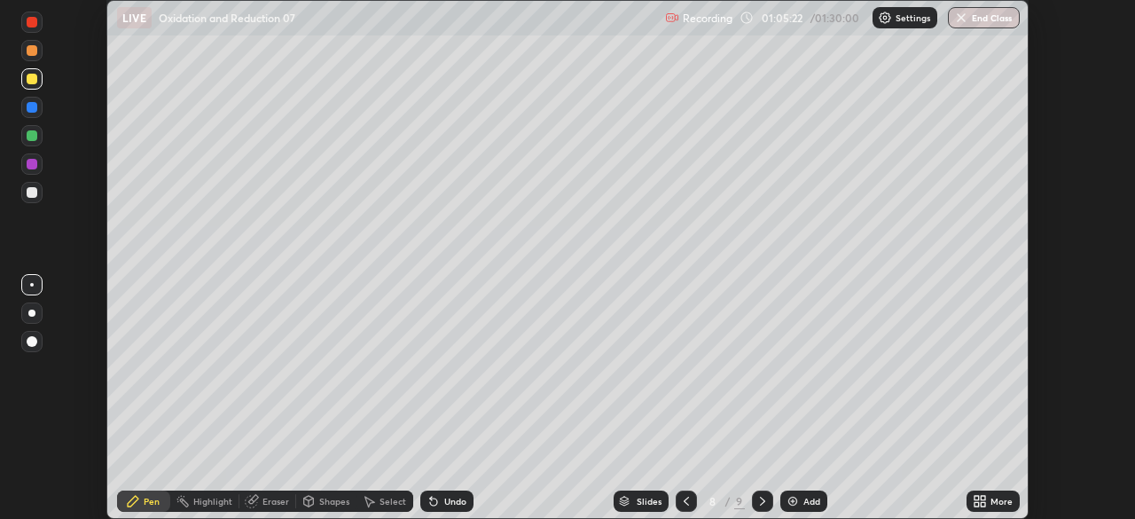
click at [976, 498] on icon at bounding box center [977, 498] width 4 height 4
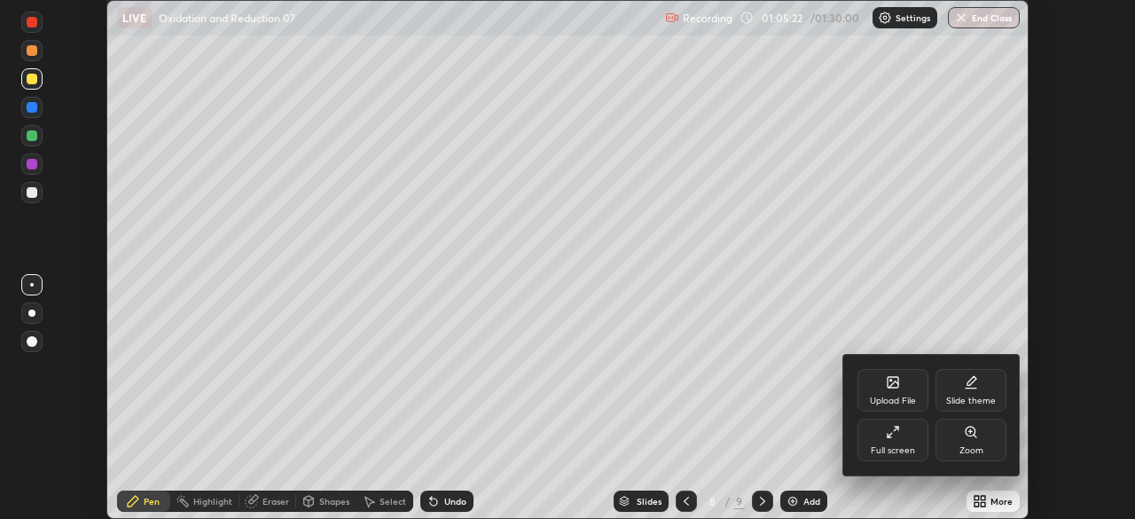
click at [890, 448] on div "Full screen" at bounding box center [893, 450] width 44 height 9
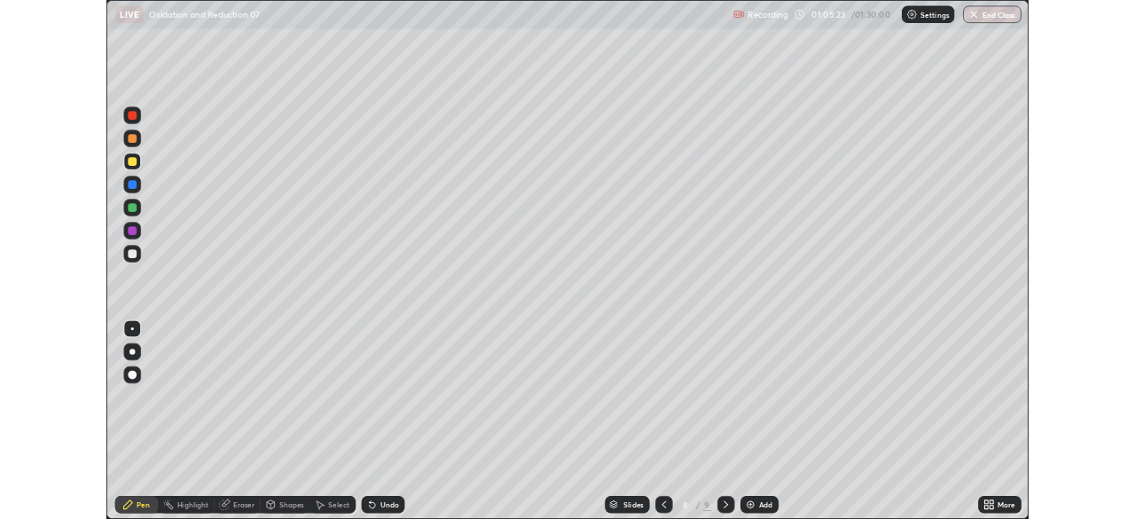
scroll to position [639, 1135]
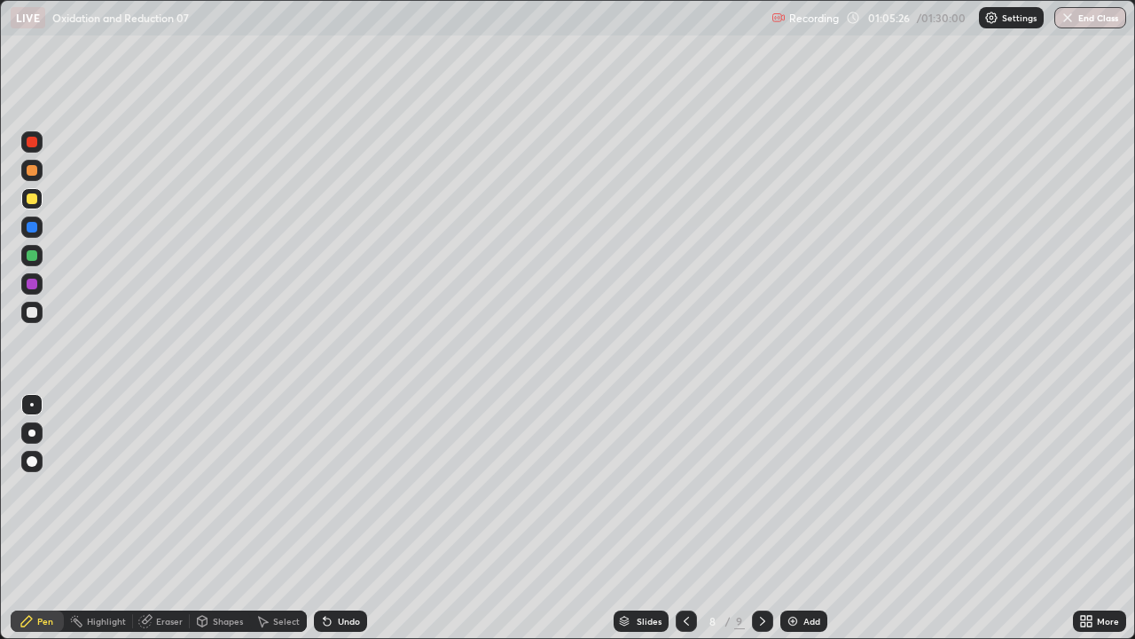
click at [41, 518] on div "Pen" at bounding box center [45, 620] width 16 height 9
click at [40, 318] on div at bounding box center [31, 312] width 21 height 21
click at [38, 320] on div at bounding box center [31, 312] width 21 height 21
click at [35, 203] on div at bounding box center [31, 198] width 21 height 21
click at [32, 200] on div at bounding box center [32, 198] width 11 height 11
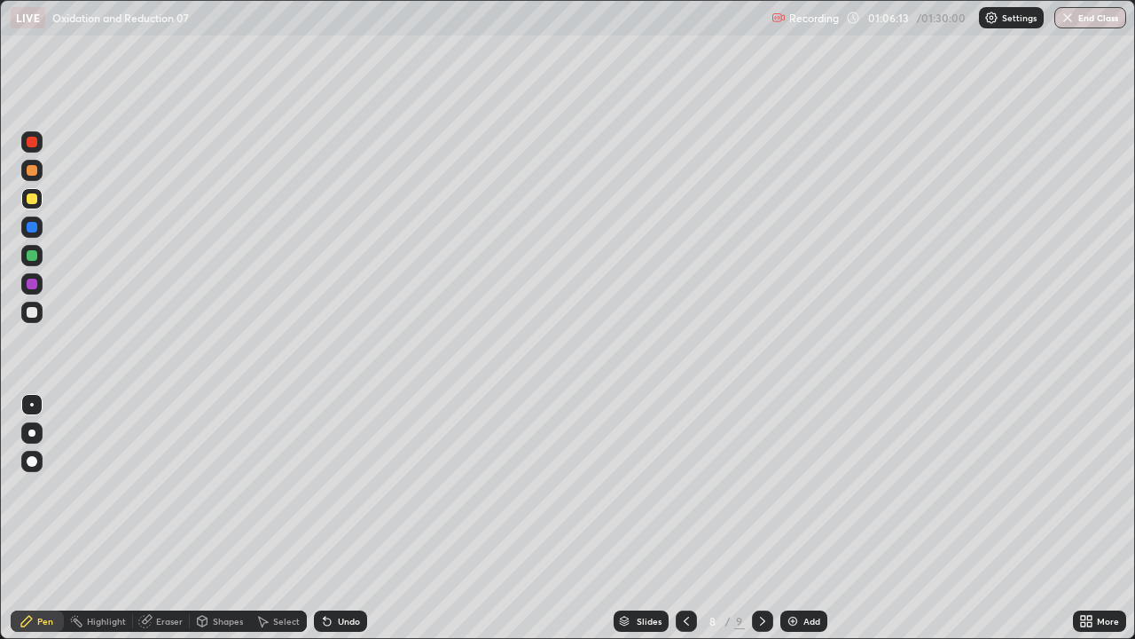
click at [35, 314] on div at bounding box center [32, 312] width 11 height 11
click at [36, 316] on div at bounding box center [32, 312] width 11 height 11
click at [46, 518] on div "Pen" at bounding box center [45, 620] width 16 height 9
click at [32, 263] on div at bounding box center [31, 255] width 21 height 21
click at [35, 259] on div at bounding box center [32, 255] width 11 height 11
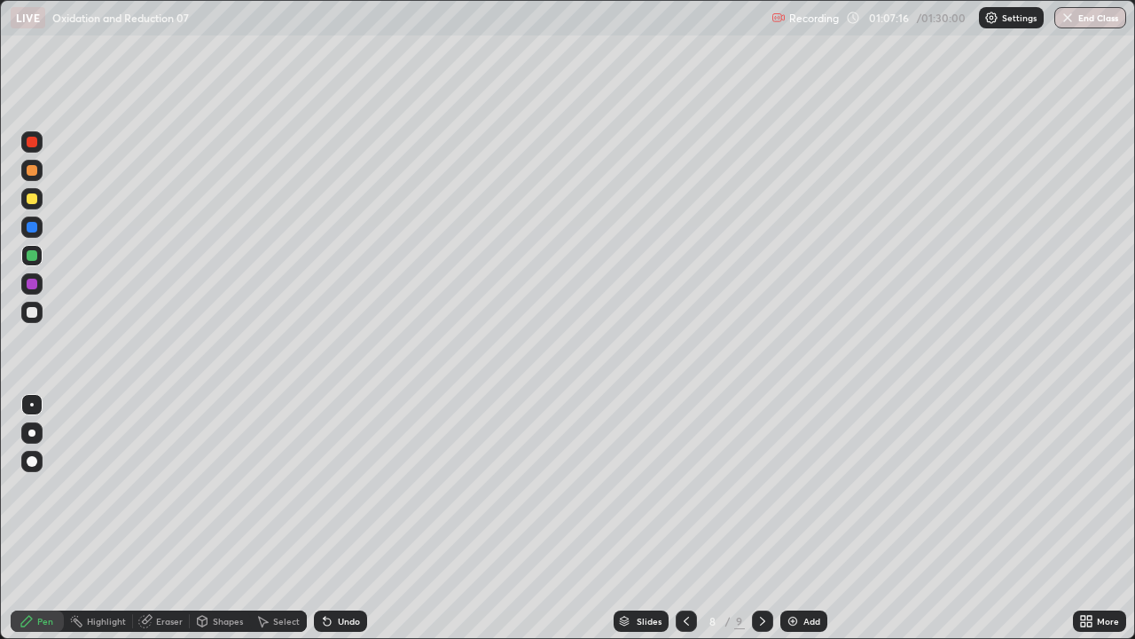
click at [32, 259] on div at bounding box center [32, 255] width 11 height 11
click at [35, 257] on div at bounding box center [32, 255] width 11 height 11
click at [34, 198] on div at bounding box center [32, 198] width 11 height 11
click at [34, 316] on div at bounding box center [32, 312] width 11 height 11
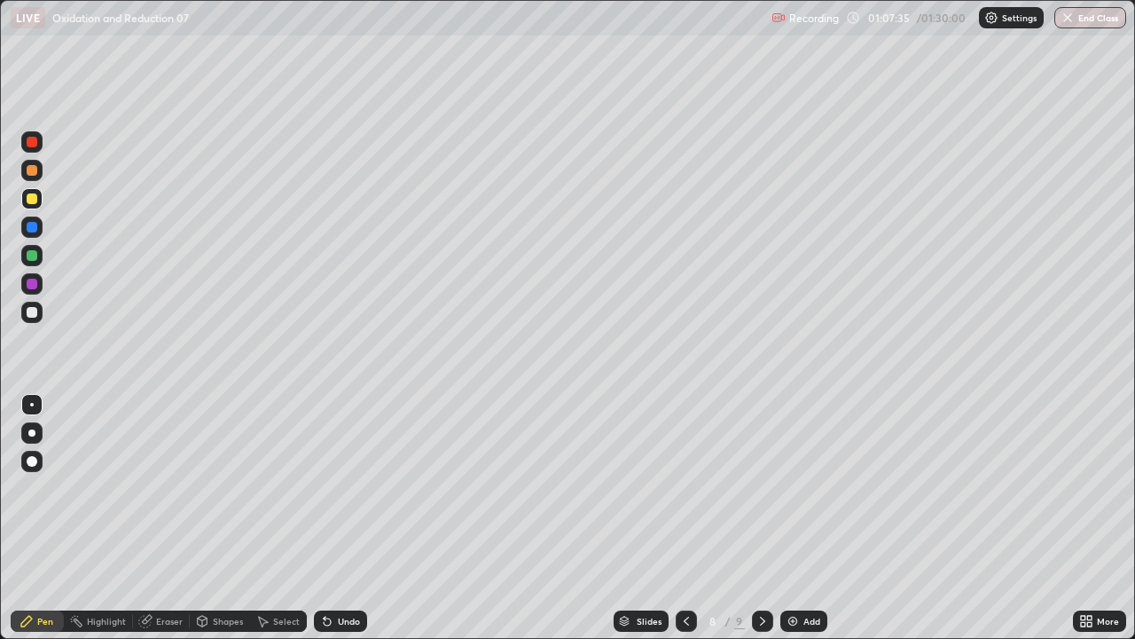
click at [35, 317] on div at bounding box center [32, 312] width 11 height 11
click at [805, 518] on div "Add" at bounding box center [811, 620] width 17 height 9
click at [686, 518] on icon at bounding box center [685, 621] width 14 height 14
click at [283, 518] on div "Select" at bounding box center [278, 620] width 57 height 21
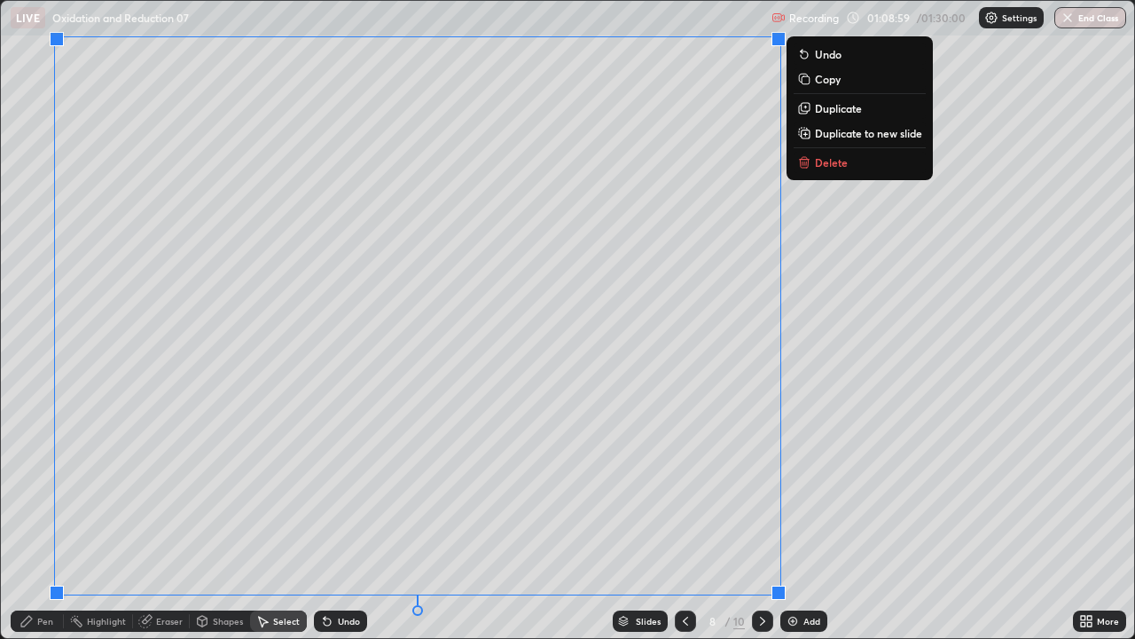
click at [804, 134] on icon at bounding box center [805, 134] width 4 height 0
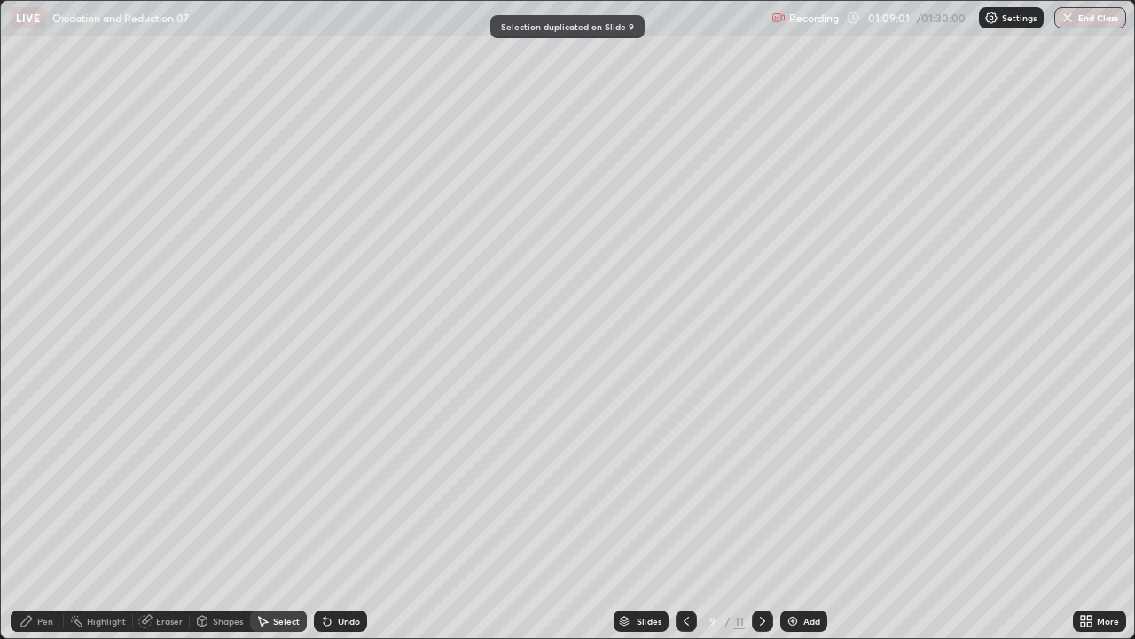
click at [215, 518] on div "Shapes" at bounding box center [228, 620] width 30 height 9
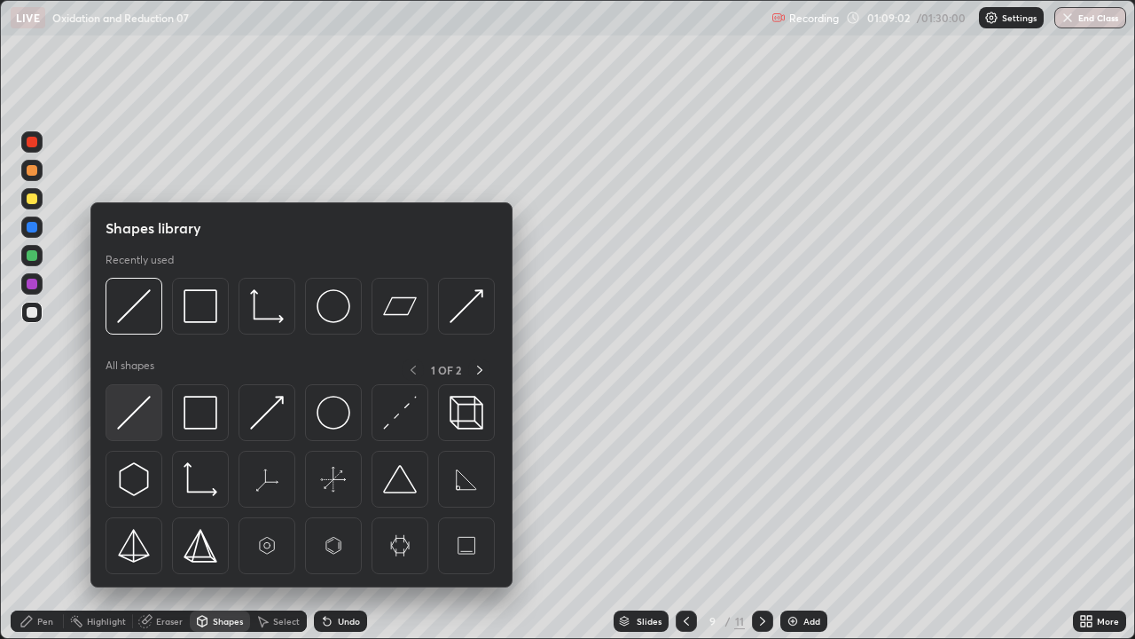
click at [145, 408] on img at bounding box center [134, 413] width 34 height 34
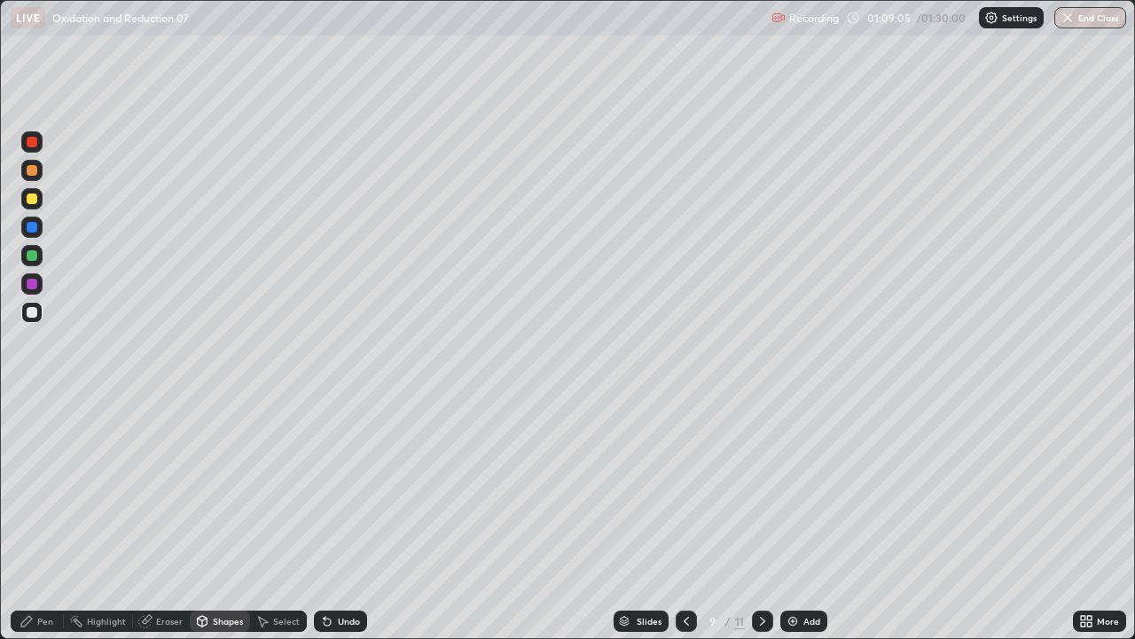
click at [33, 312] on div at bounding box center [32, 312] width 11 height 11
click at [44, 518] on div "Pen" at bounding box center [45, 620] width 16 height 9
click at [40, 518] on div "Pen" at bounding box center [45, 620] width 16 height 9
click at [355, 518] on div "Undo" at bounding box center [340, 620] width 53 height 21
click at [170, 518] on div "Eraser" at bounding box center [169, 620] width 27 height 9
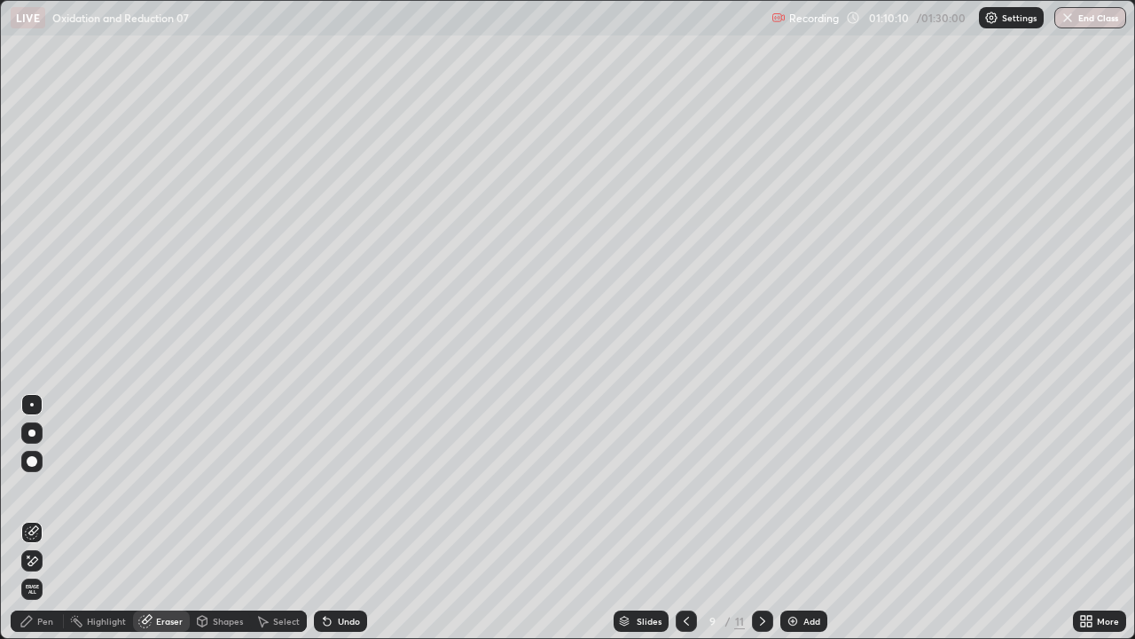
click at [53, 518] on div "Pen" at bounding box center [37, 620] width 53 height 21
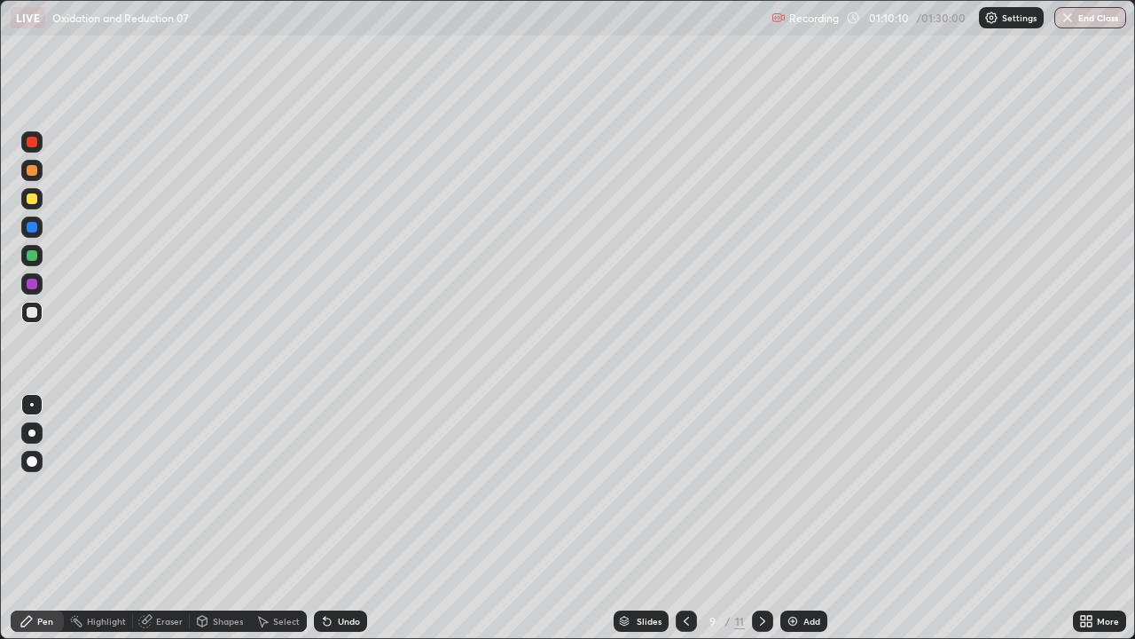
click at [51, 518] on div "Pen" at bounding box center [45, 620] width 16 height 9
click at [46, 518] on div "Pen" at bounding box center [45, 620] width 16 height 9
click at [352, 518] on div "Undo" at bounding box center [340, 620] width 53 height 21
click at [354, 518] on div "Undo" at bounding box center [340, 620] width 53 height 21
click at [352, 518] on div "Undo" at bounding box center [340, 620] width 53 height 21
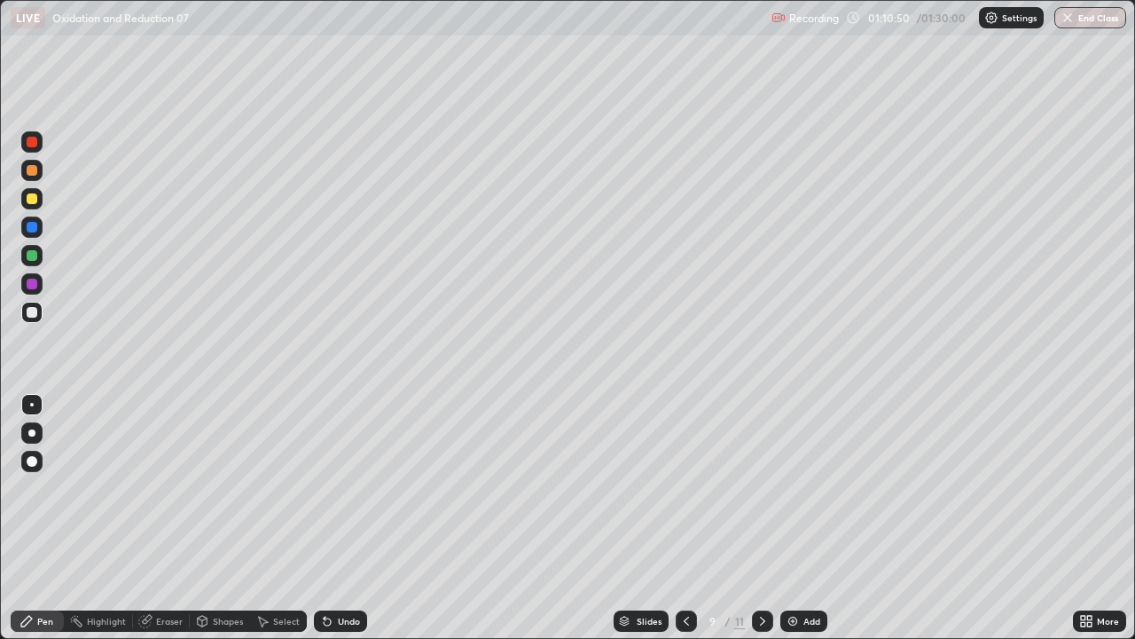
click at [346, 518] on div "Undo" at bounding box center [340, 620] width 53 height 21
click at [349, 518] on div "Undo" at bounding box center [340, 620] width 53 height 21
click at [282, 518] on div "Select" at bounding box center [278, 620] width 57 height 21
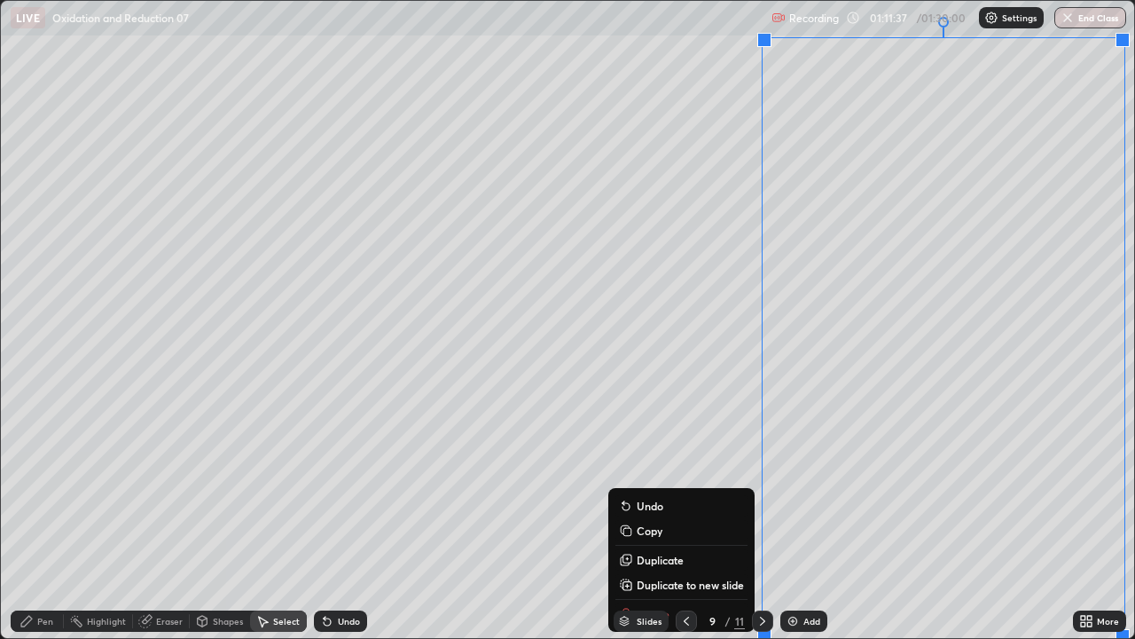
click at [658, 518] on p "Duplicate to new slide" at bounding box center [690, 584] width 107 height 14
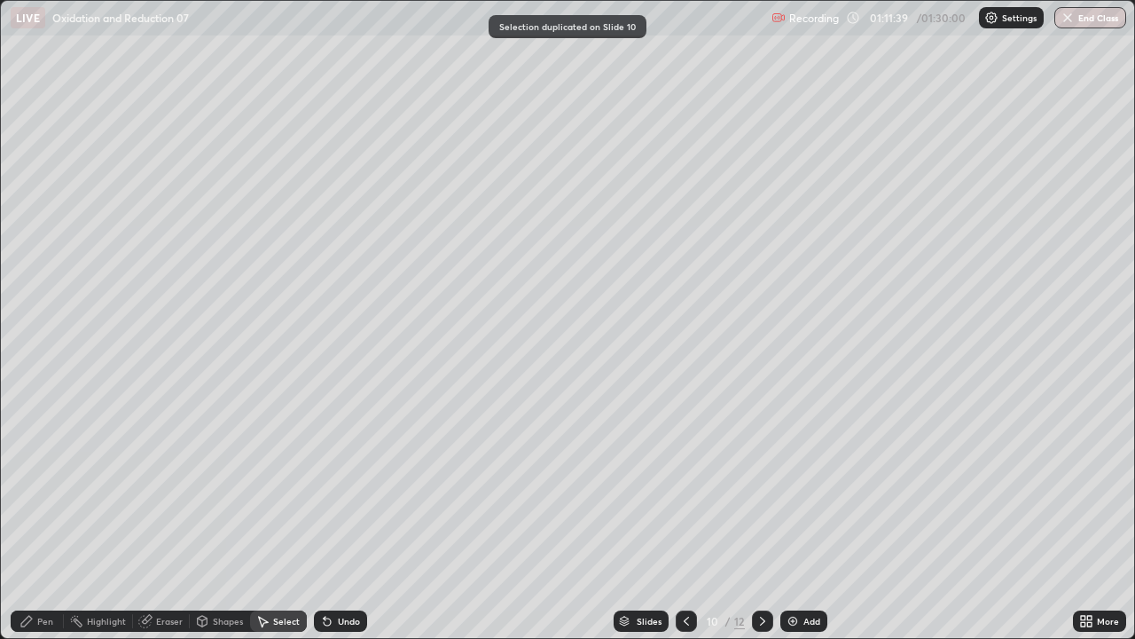
click at [180, 518] on div "Eraser" at bounding box center [169, 620] width 27 height 9
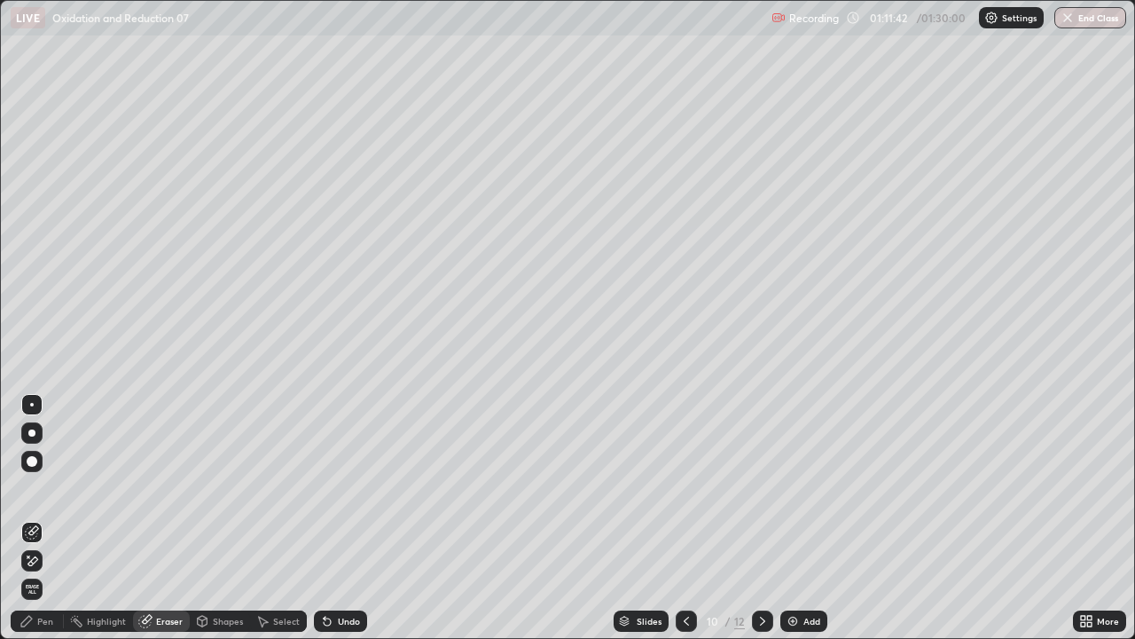
click at [53, 518] on div "Pen" at bounding box center [37, 620] width 53 height 21
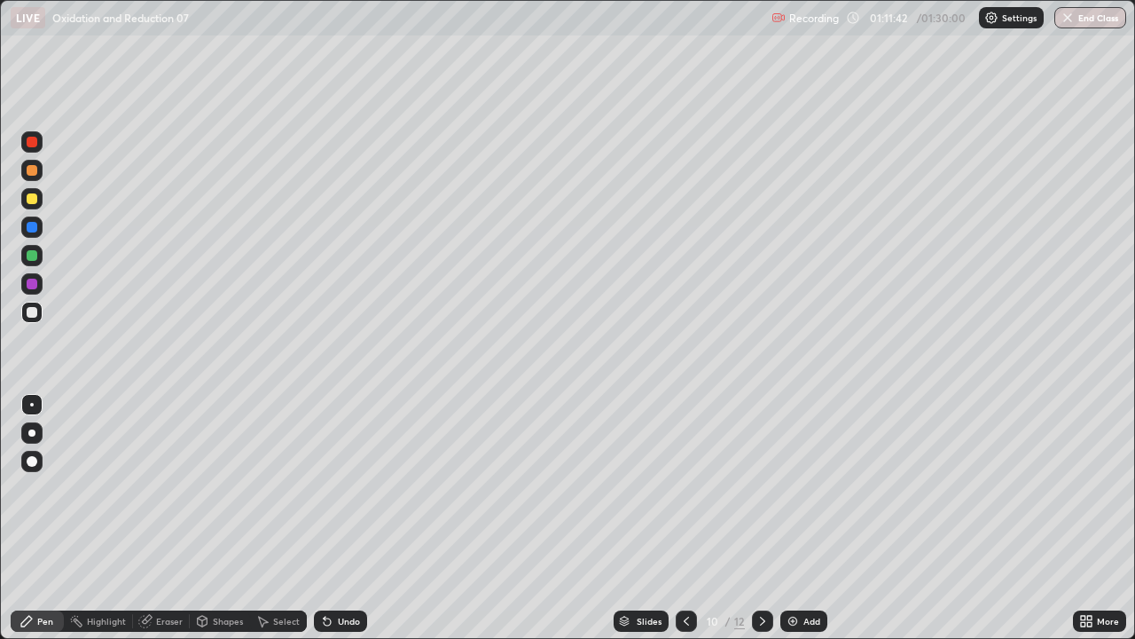
click at [44, 518] on div "Pen" at bounding box center [45, 620] width 16 height 9
click at [338, 518] on div "Undo" at bounding box center [349, 620] width 22 height 9
click at [326, 518] on div "Undo" at bounding box center [340, 620] width 53 height 21
click at [324, 518] on div "Undo" at bounding box center [340, 620] width 53 height 21
click at [325, 518] on icon at bounding box center [327, 621] width 14 height 14
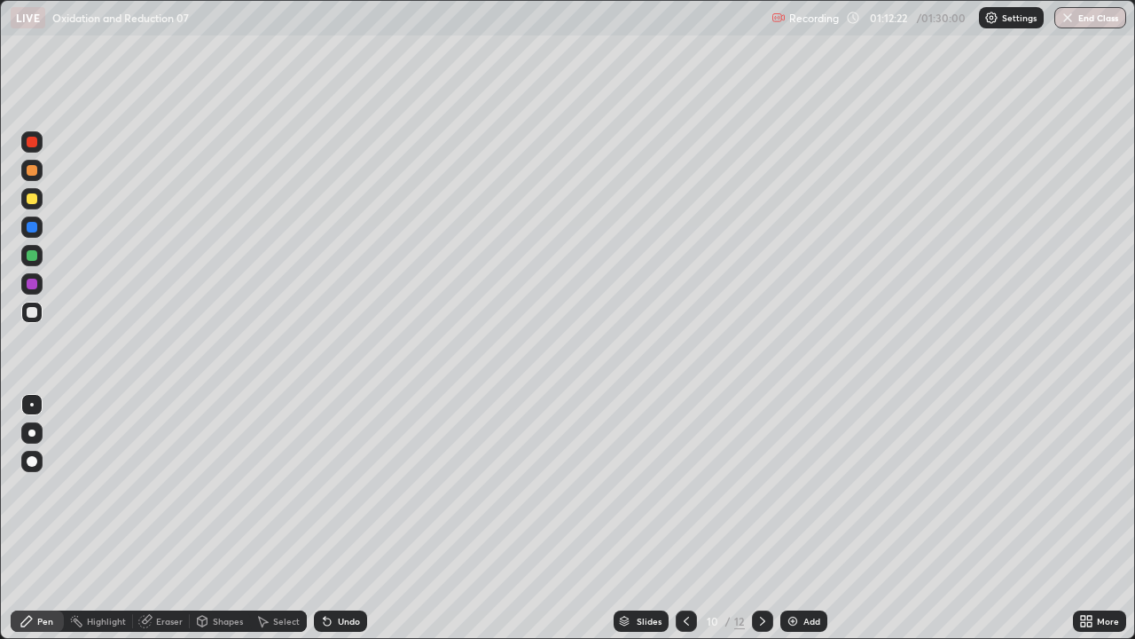
click at [324, 518] on icon at bounding box center [325, 617] width 2 height 2
click at [338, 518] on div "Undo" at bounding box center [340, 620] width 53 height 21
click at [31, 258] on div at bounding box center [32, 255] width 11 height 11
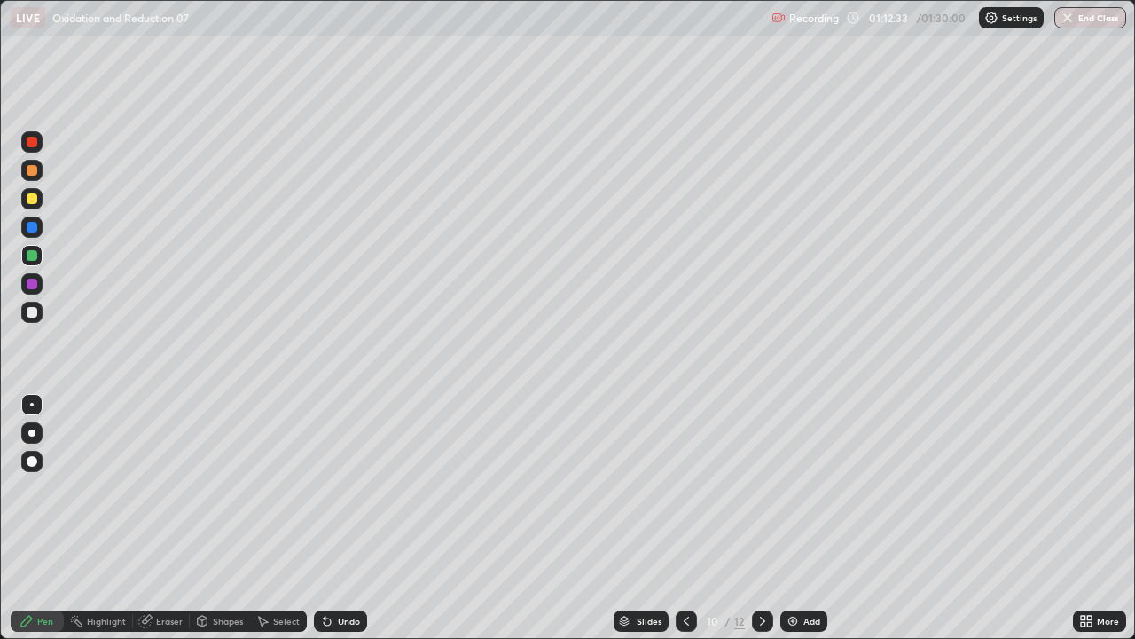
click at [35, 257] on div at bounding box center [32, 255] width 11 height 11
click at [35, 316] on div at bounding box center [32, 312] width 11 height 11
click at [332, 518] on div "Undo" at bounding box center [340, 620] width 53 height 21
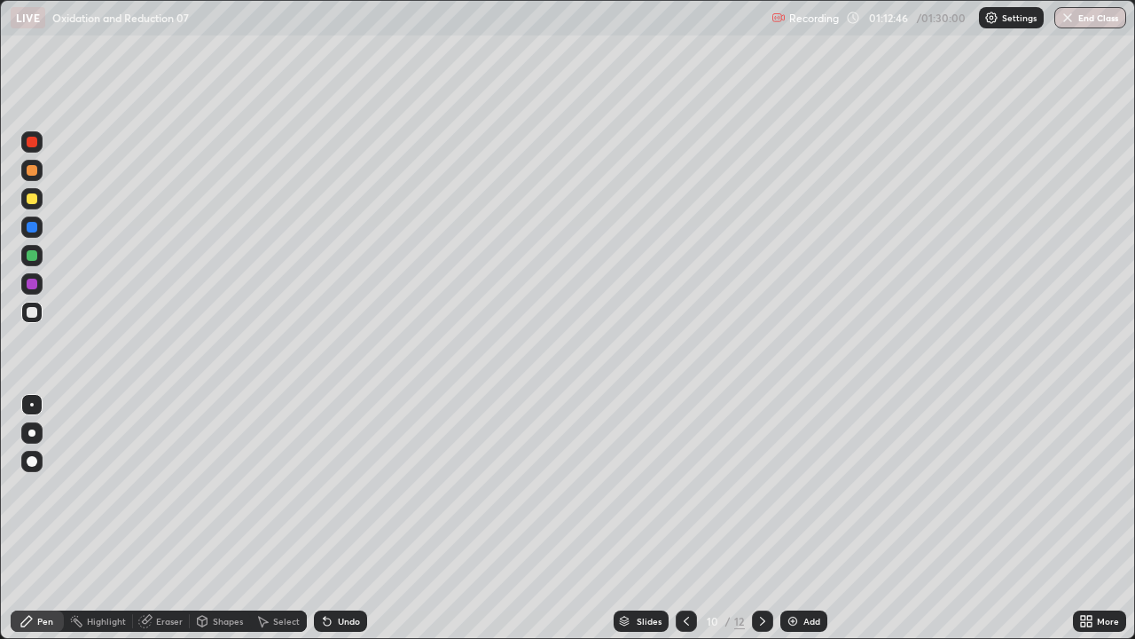
click at [331, 518] on icon at bounding box center [327, 621] width 14 height 14
click at [338, 518] on div "Undo" at bounding box center [349, 620] width 22 height 9
click at [164, 518] on div "Eraser" at bounding box center [161, 620] width 57 height 21
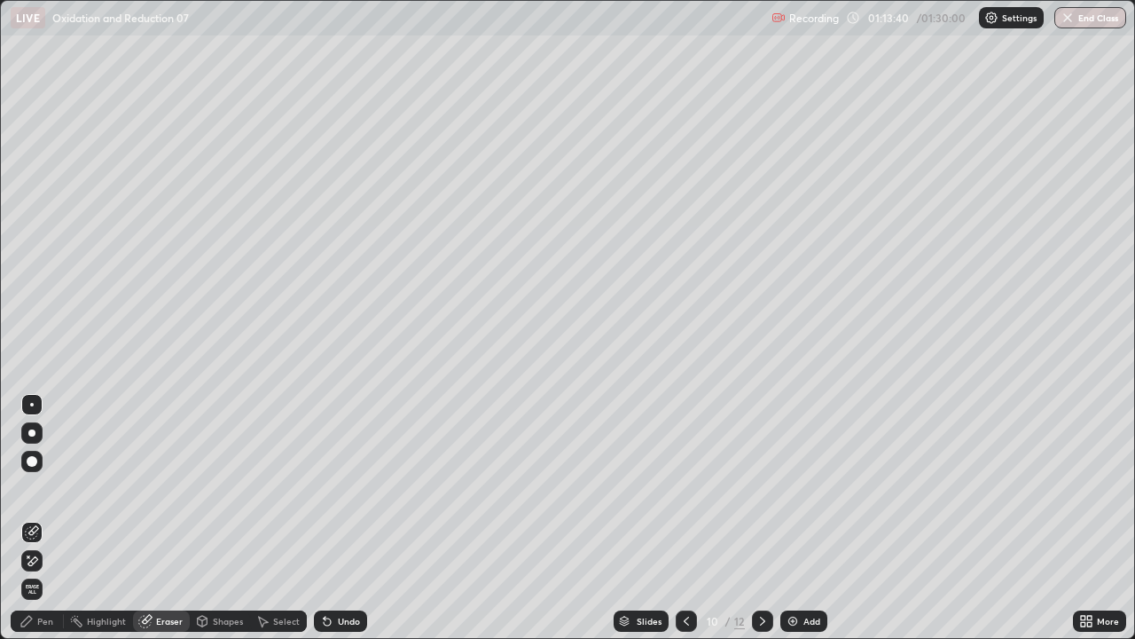
click at [151, 518] on icon at bounding box center [145, 621] width 14 height 14
click at [57, 518] on div "Pen" at bounding box center [37, 620] width 53 height 21
click at [51, 518] on div "Pen" at bounding box center [45, 620] width 16 height 9
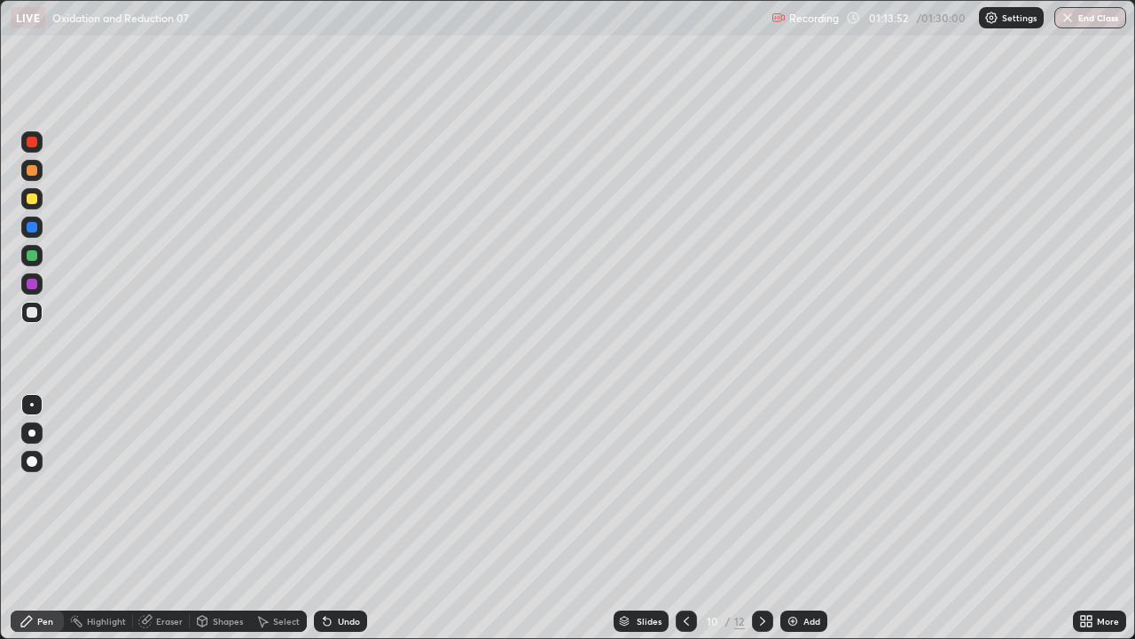
click at [40, 203] on div at bounding box center [31, 198] width 21 height 21
click at [164, 518] on div "Eraser" at bounding box center [169, 620] width 27 height 9
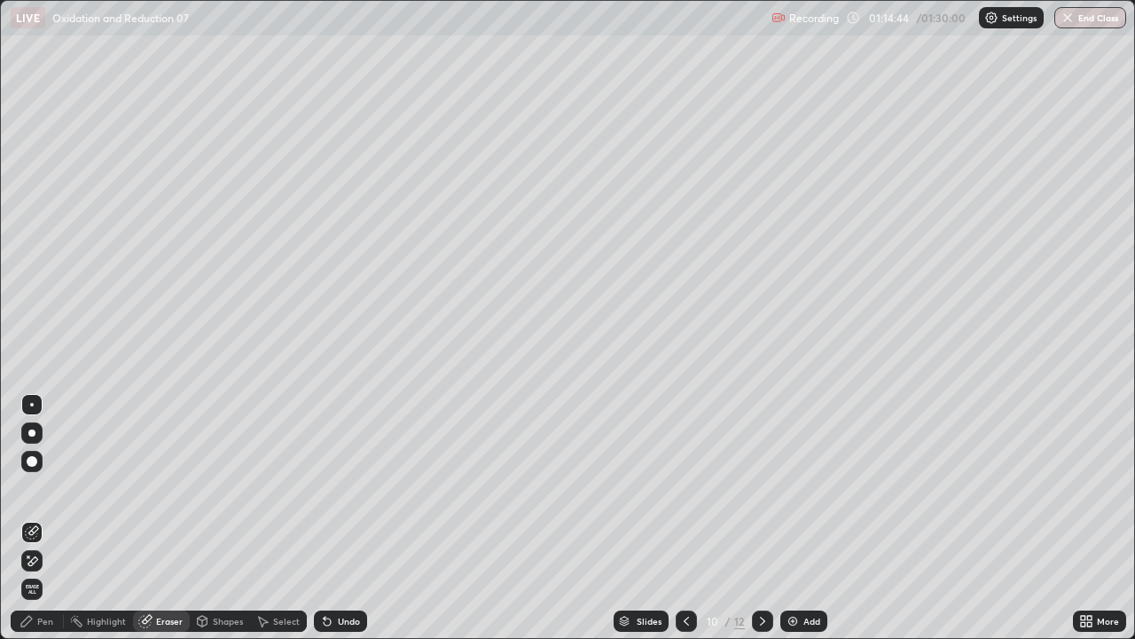
click at [353, 518] on div "Undo" at bounding box center [349, 620] width 22 height 9
click at [40, 518] on div "Pen" at bounding box center [37, 620] width 53 height 21
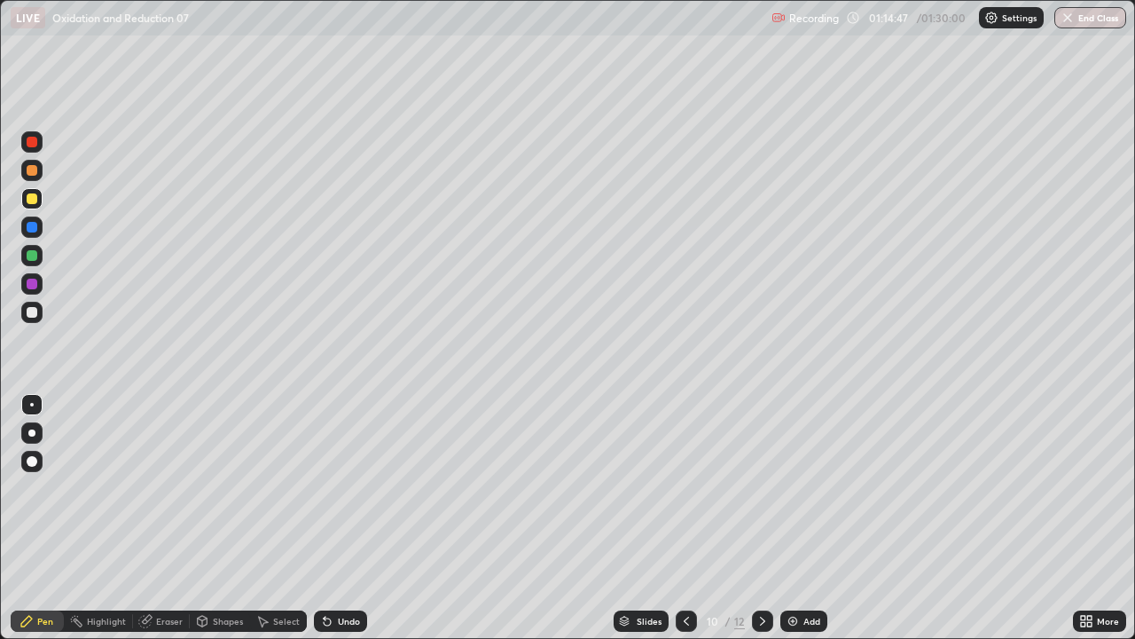
click at [36, 251] on div at bounding box center [31, 255] width 21 height 21
click at [45, 518] on div "Pen" at bounding box center [45, 620] width 16 height 9
click at [38, 318] on div at bounding box center [31, 312] width 21 height 21
click at [40, 320] on div at bounding box center [31, 312] width 21 height 21
click at [168, 518] on div "Eraser" at bounding box center [169, 620] width 27 height 9
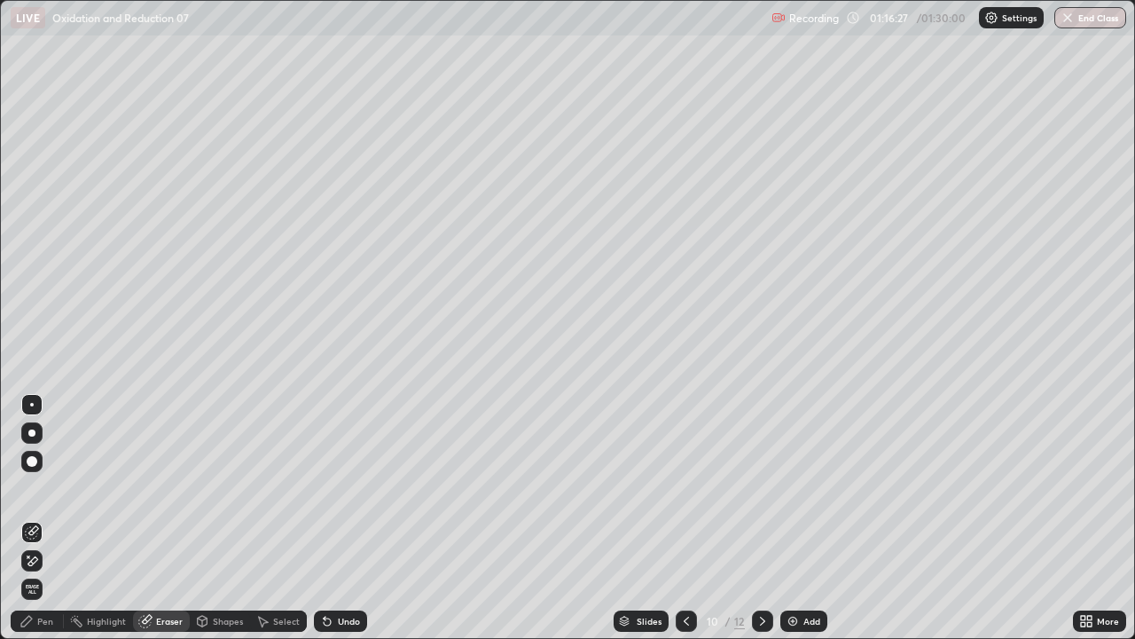
click at [44, 518] on div "Pen" at bounding box center [45, 620] width 16 height 9
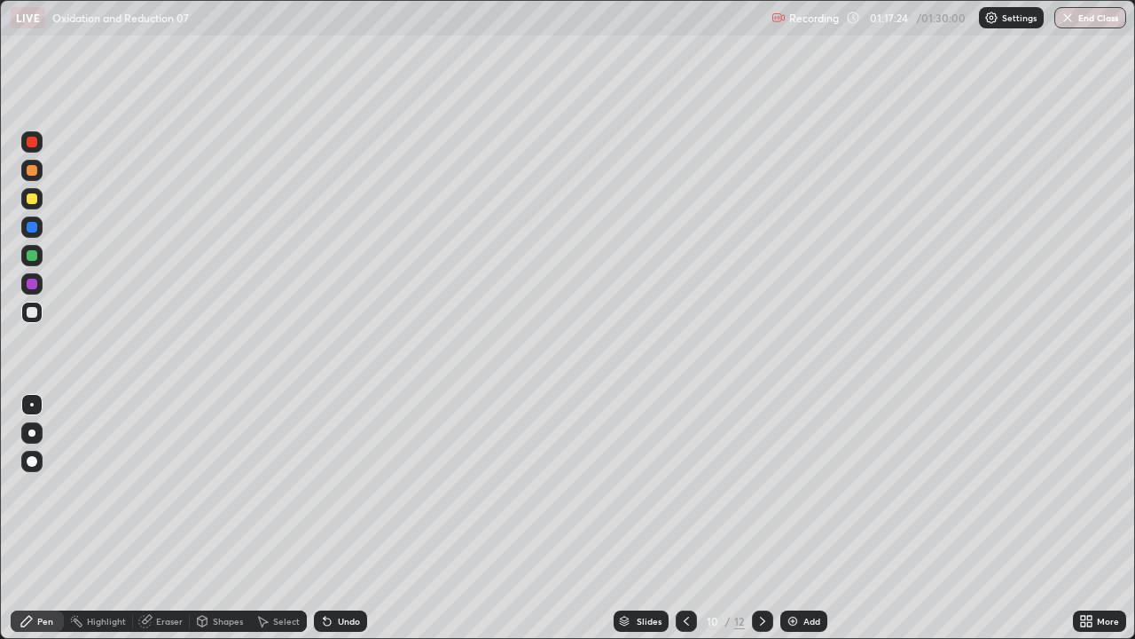
click at [34, 310] on div at bounding box center [32, 312] width 11 height 11
click at [38, 314] on div at bounding box center [31, 312] width 21 height 21
click at [35, 317] on div at bounding box center [31, 312] width 21 height 21
click at [330, 518] on icon at bounding box center [327, 621] width 14 height 14
click at [325, 518] on icon at bounding box center [327, 621] width 7 height 7
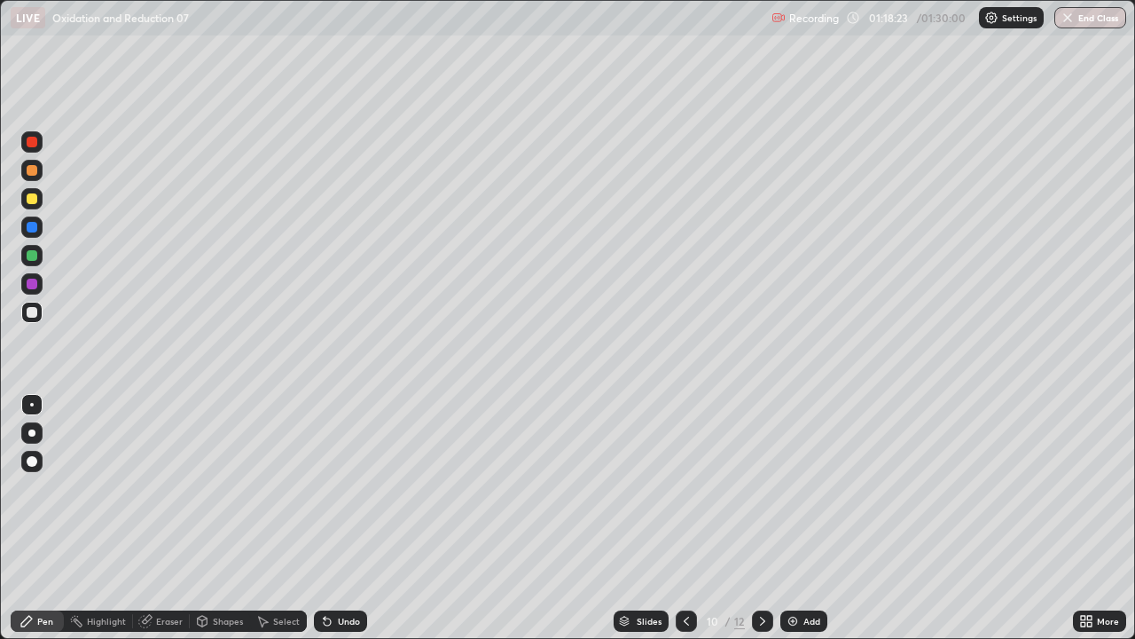
click at [314, 518] on div "Undo" at bounding box center [340, 620] width 53 height 21
click at [48, 518] on div "Pen" at bounding box center [37, 620] width 53 height 21
click at [30, 200] on div at bounding box center [32, 198] width 11 height 11
click at [32, 199] on div at bounding box center [32, 198] width 11 height 11
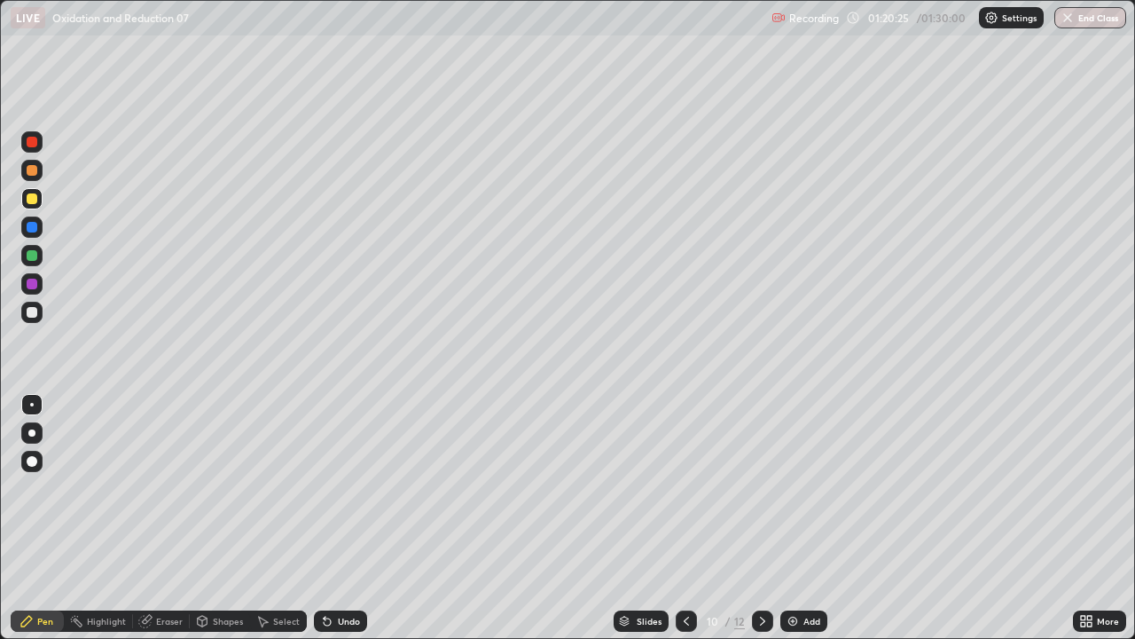
click at [39, 319] on div at bounding box center [31, 312] width 21 height 21
click at [39, 318] on div at bounding box center [31, 312] width 21 height 21
click at [171, 518] on div "Eraser" at bounding box center [169, 620] width 27 height 9
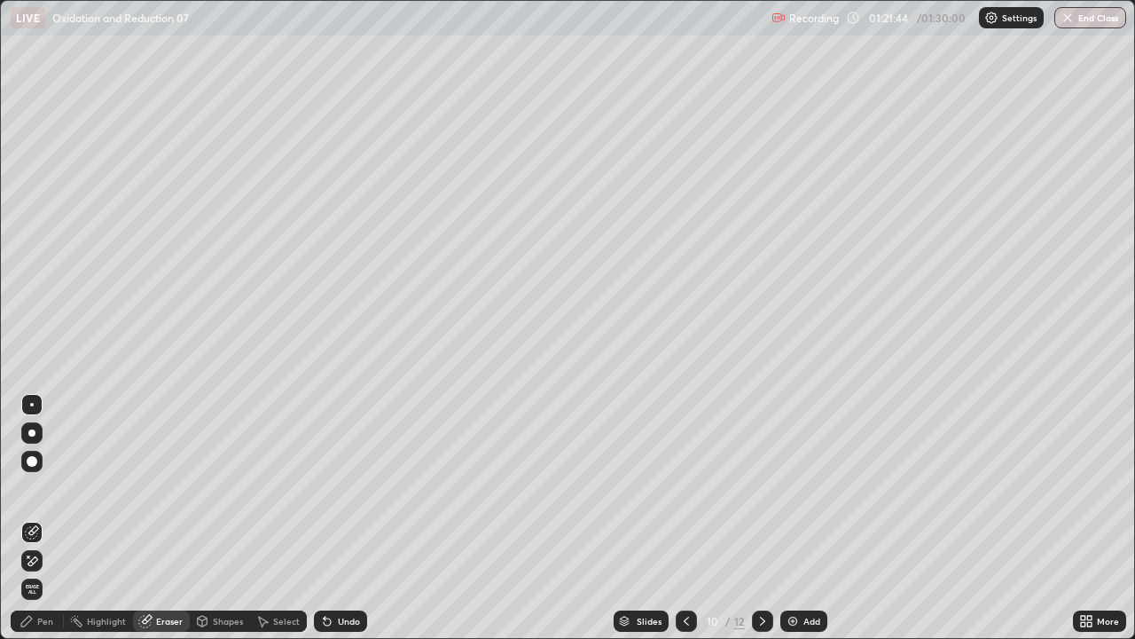
click at [49, 518] on div "Pen" at bounding box center [45, 620] width 16 height 9
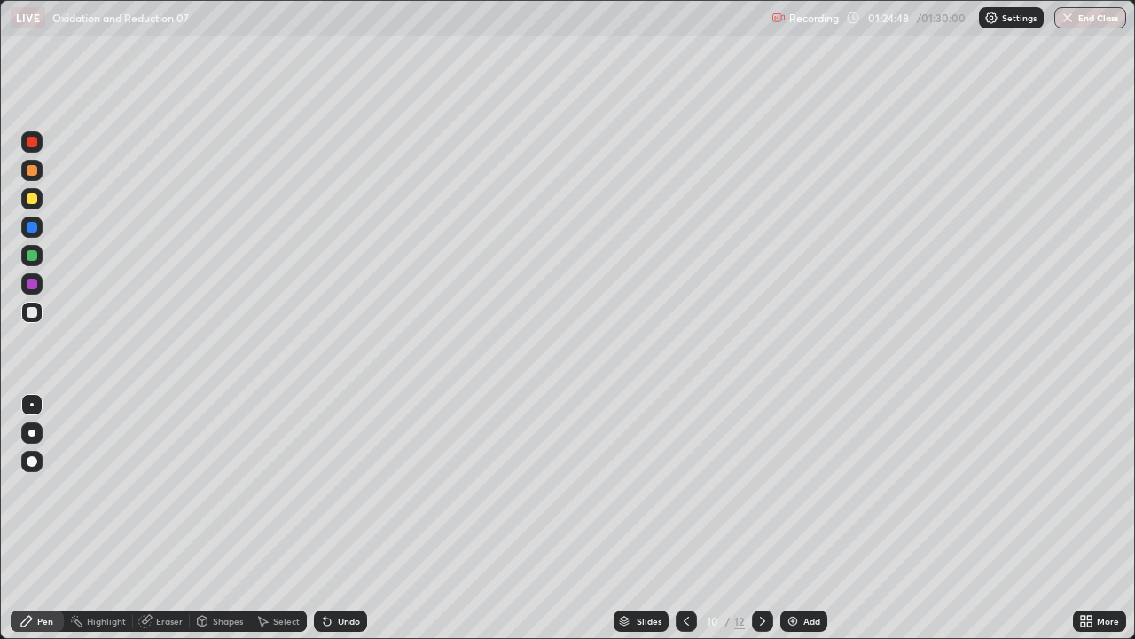
click at [761, 518] on icon at bounding box center [763, 621] width 14 height 14
click at [29, 197] on div at bounding box center [32, 198] width 11 height 11
click at [27, 199] on div at bounding box center [32, 198] width 11 height 11
click at [684, 518] on icon at bounding box center [686, 620] width 5 height 9
click at [761, 518] on icon at bounding box center [763, 621] width 14 height 14
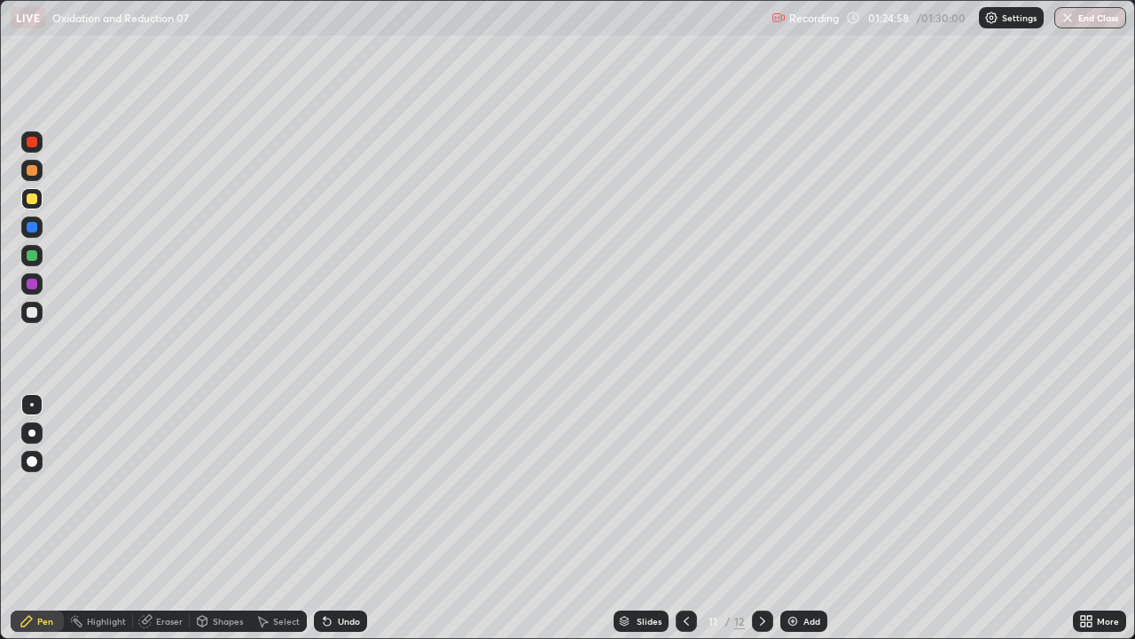
click at [27, 316] on div at bounding box center [31, 312] width 21 height 21
click at [30, 313] on div at bounding box center [32, 312] width 11 height 11
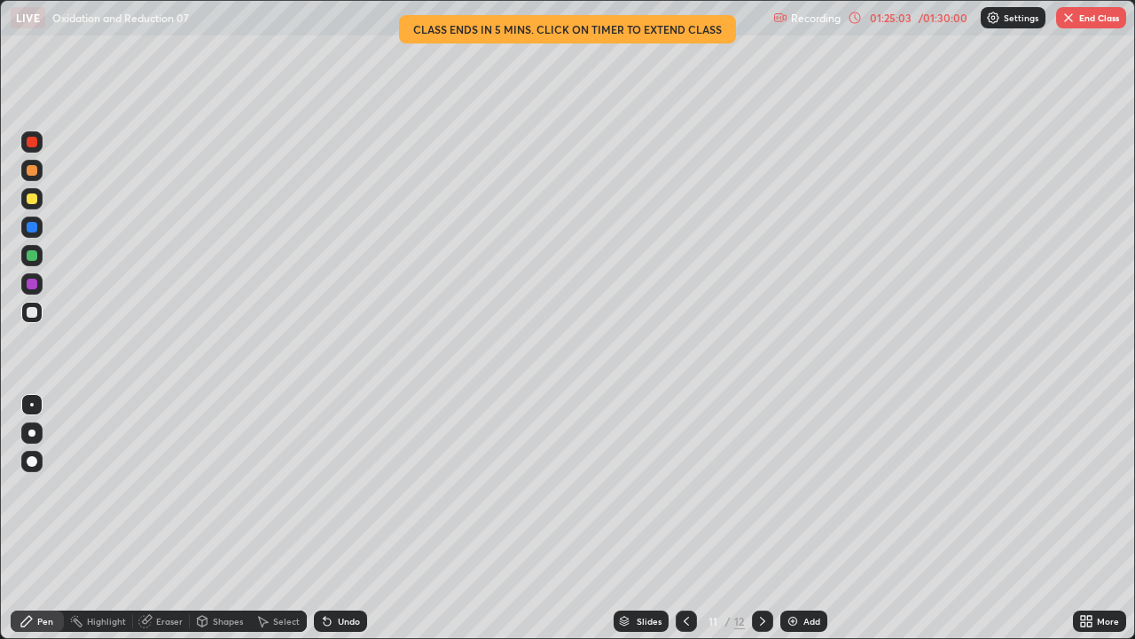
click at [350, 518] on div "Undo" at bounding box center [349, 620] width 22 height 9
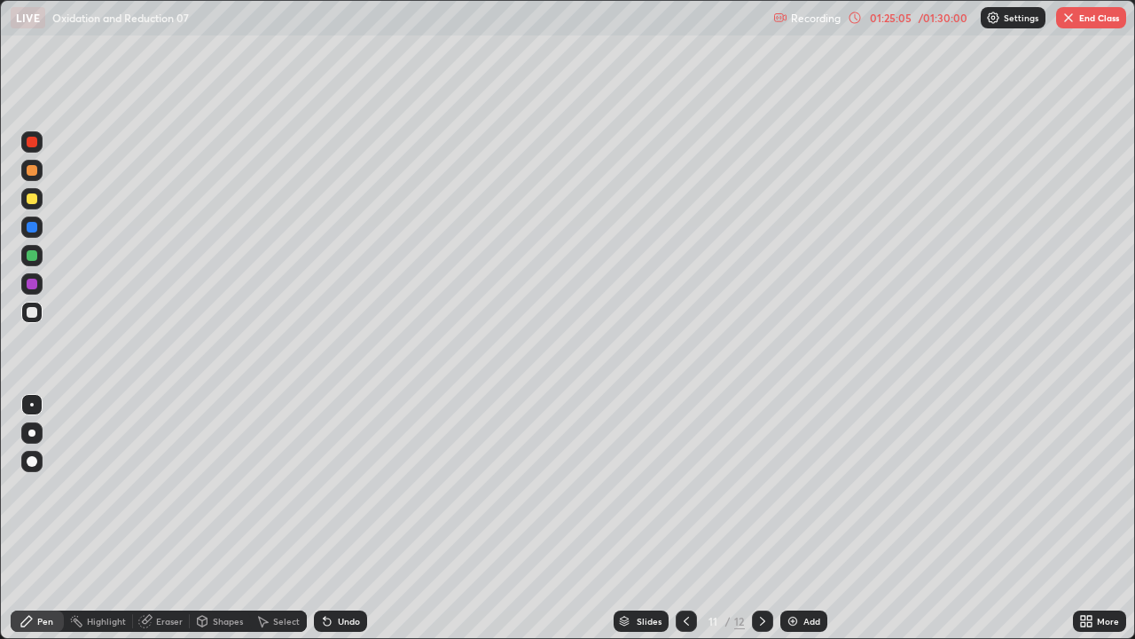
click at [887, 20] on div "01:25:05" at bounding box center [891, 17] width 50 height 11
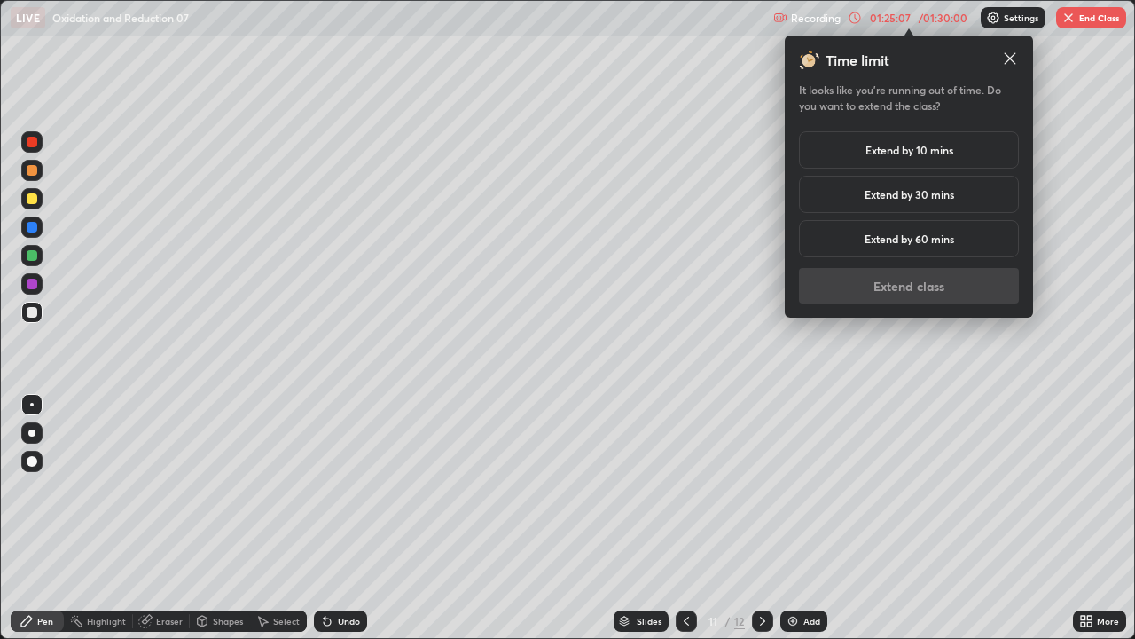
click at [907, 195] on h5 "Extend by 30 mins" at bounding box center [910, 194] width 90 height 16
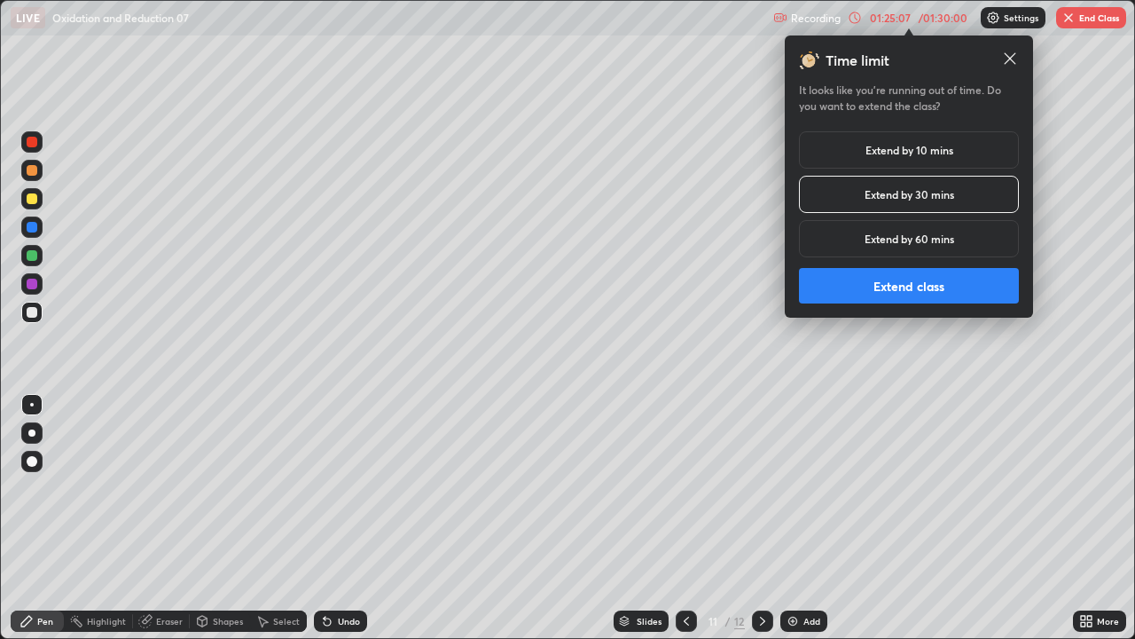
click at [918, 287] on button "Extend class" at bounding box center [909, 285] width 220 height 35
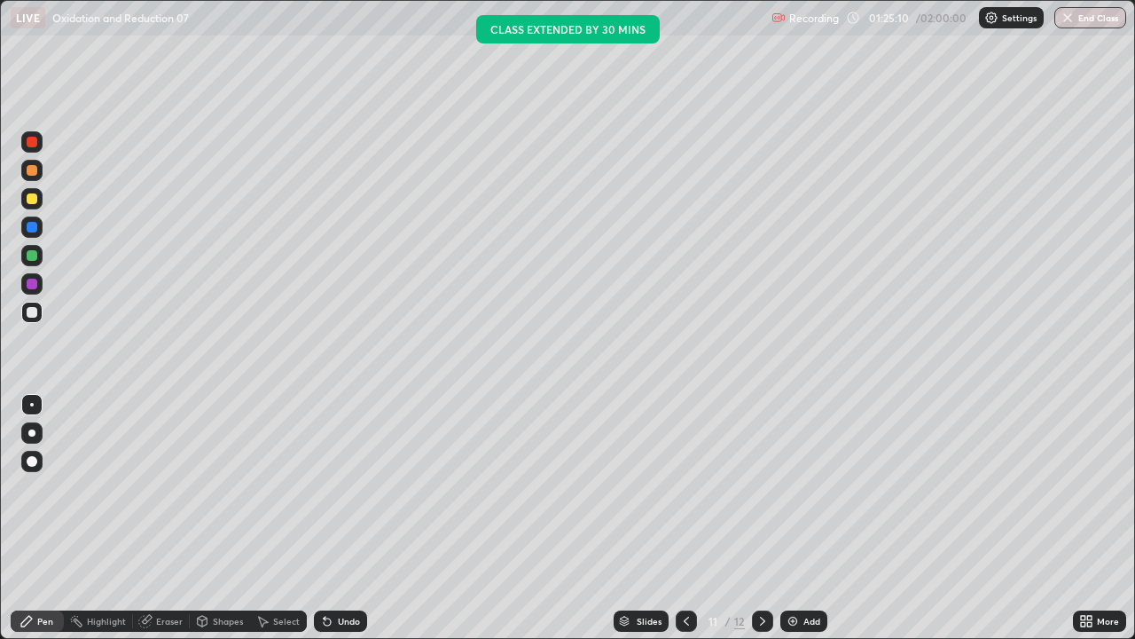
click at [35, 198] on div at bounding box center [32, 198] width 11 height 11
click at [36, 197] on div at bounding box center [32, 198] width 11 height 11
click at [35, 314] on div at bounding box center [32, 312] width 11 height 11
click at [36, 311] on div at bounding box center [32, 312] width 11 height 11
click at [168, 518] on div "Eraser" at bounding box center [169, 620] width 27 height 9
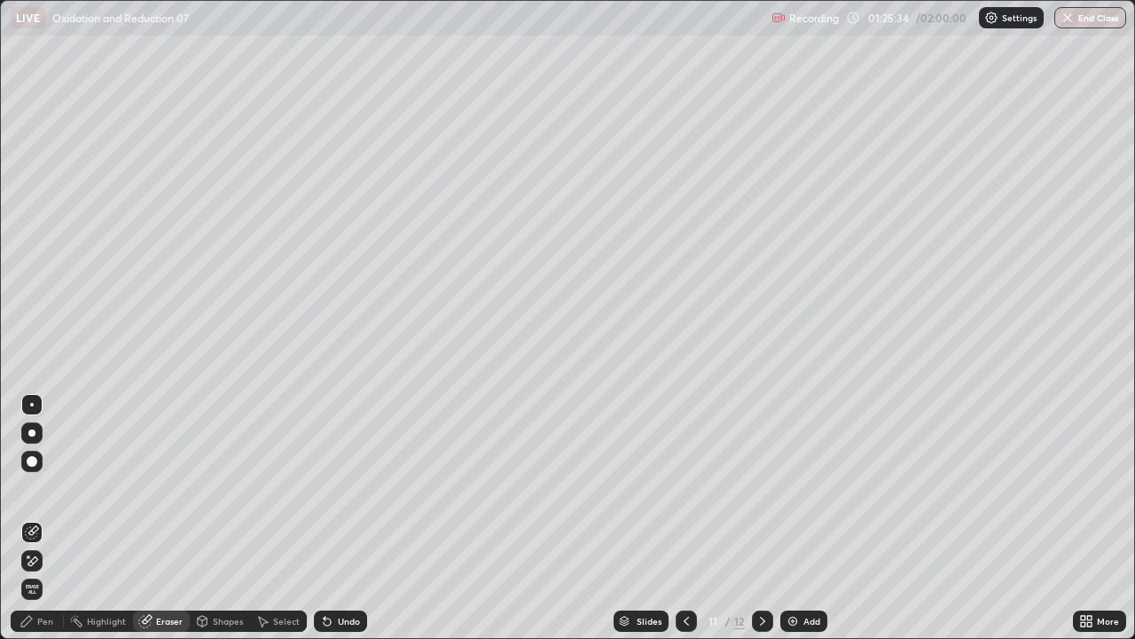
click at [49, 518] on div "Pen" at bounding box center [45, 620] width 16 height 9
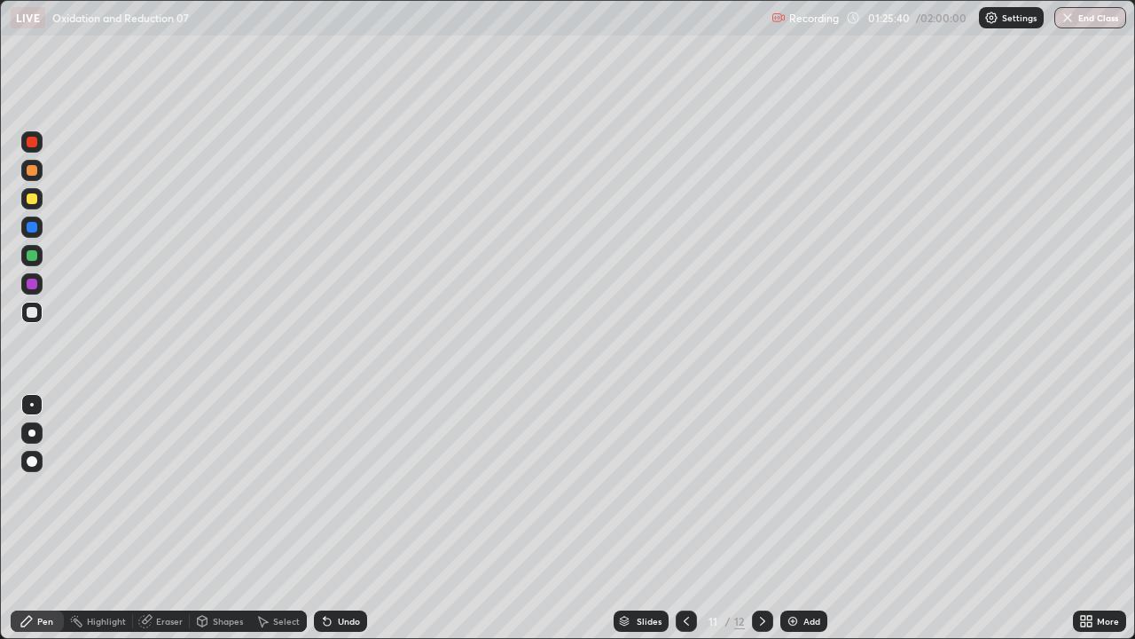
click at [32, 202] on div at bounding box center [32, 198] width 11 height 11
click at [36, 203] on div at bounding box center [31, 198] width 21 height 21
click at [33, 320] on div at bounding box center [31, 312] width 21 height 21
click at [35, 314] on div at bounding box center [32, 312] width 11 height 11
click at [34, 313] on div at bounding box center [32, 312] width 11 height 11
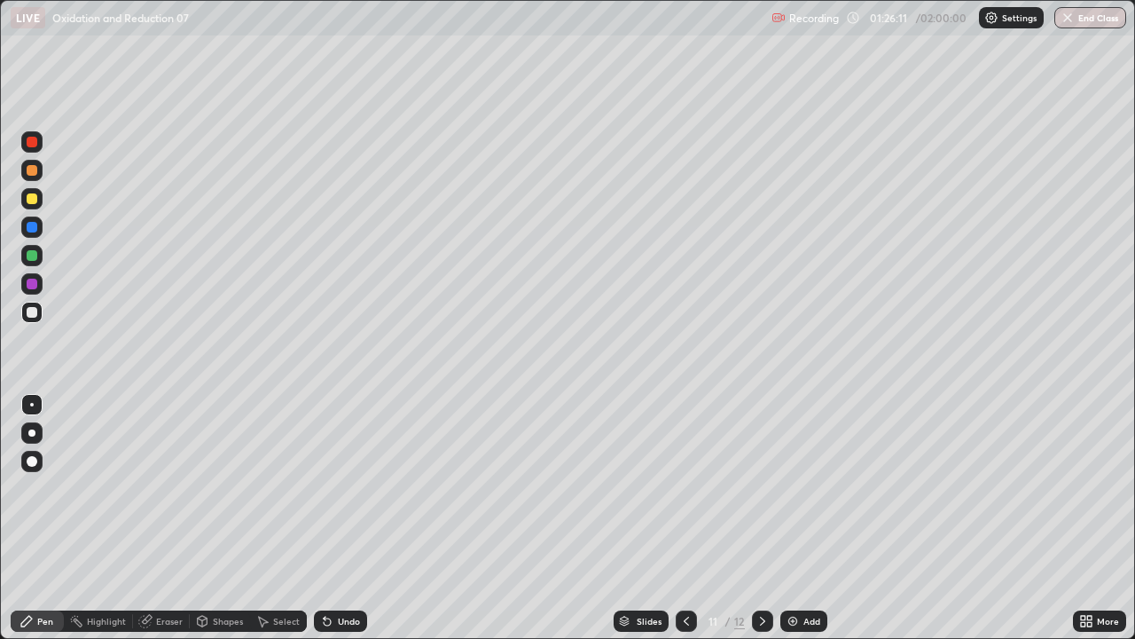
click at [36, 311] on div at bounding box center [32, 312] width 11 height 11
click at [35, 318] on div at bounding box center [31, 312] width 21 height 21
click at [40, 317] on div at bounding box center [31, 312] width 21 height 21
click at [33, 199] on div at bounding box center [32, 198] width 11 height 11
click at [38, 198] on div at bounding box center [31, 198] width 21 height 21
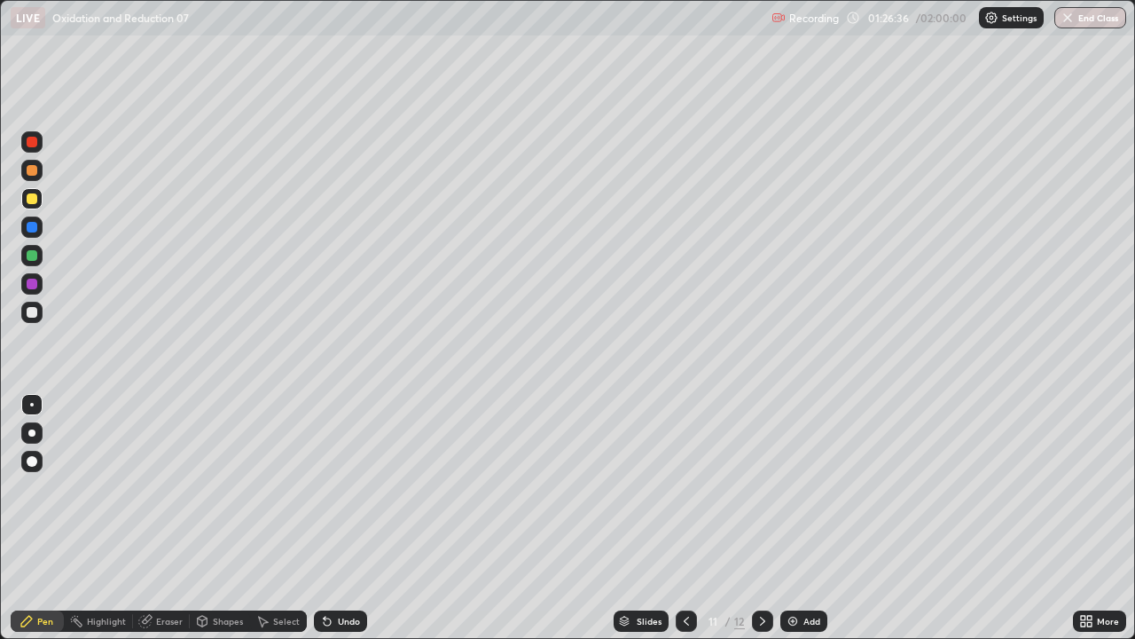
click at [35, 312] on div at bounding box center [32, 312] width 11 height 11
click at [36, 313] on div at bounding box center [32, 312] width 11 height 11
click at [32, 200] on div at bounding box center [32, 198] width 11 height 11
click at [31, 201] on div at bounding box center [32, 198] width 11 height 11
click at [31, 318] on div at bounding box center [31, 312] width 21 height 21
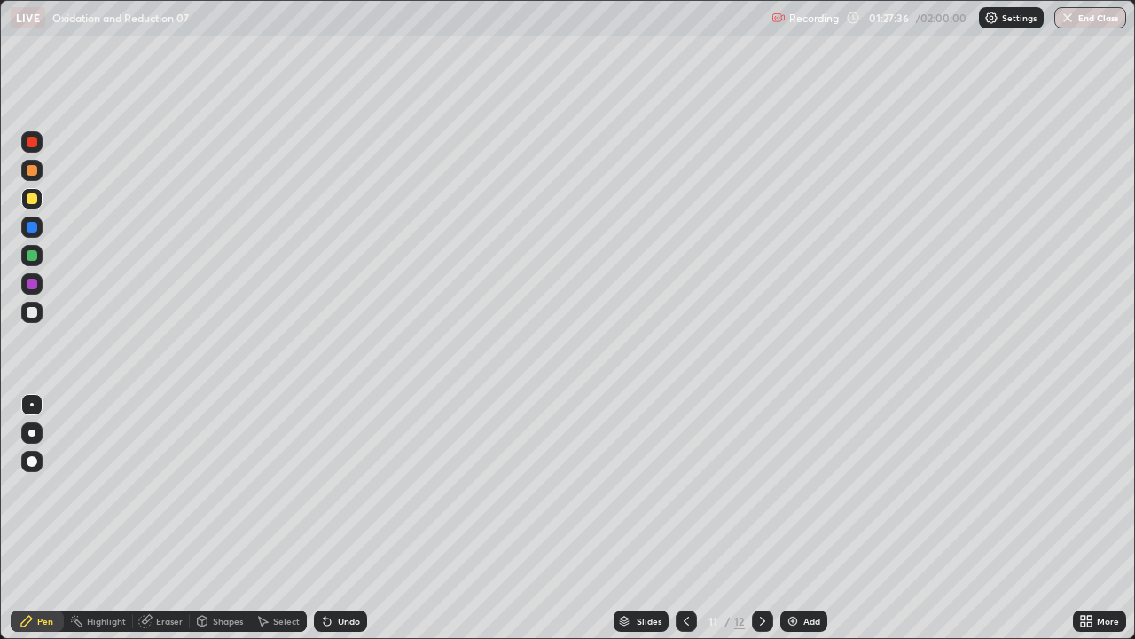
click at [32, 313] on div at bounding box center [32, 312] width 11 height 11
click at [168, 518] on div "Eraser" at bounding box center [169, 620] width 27 height 9
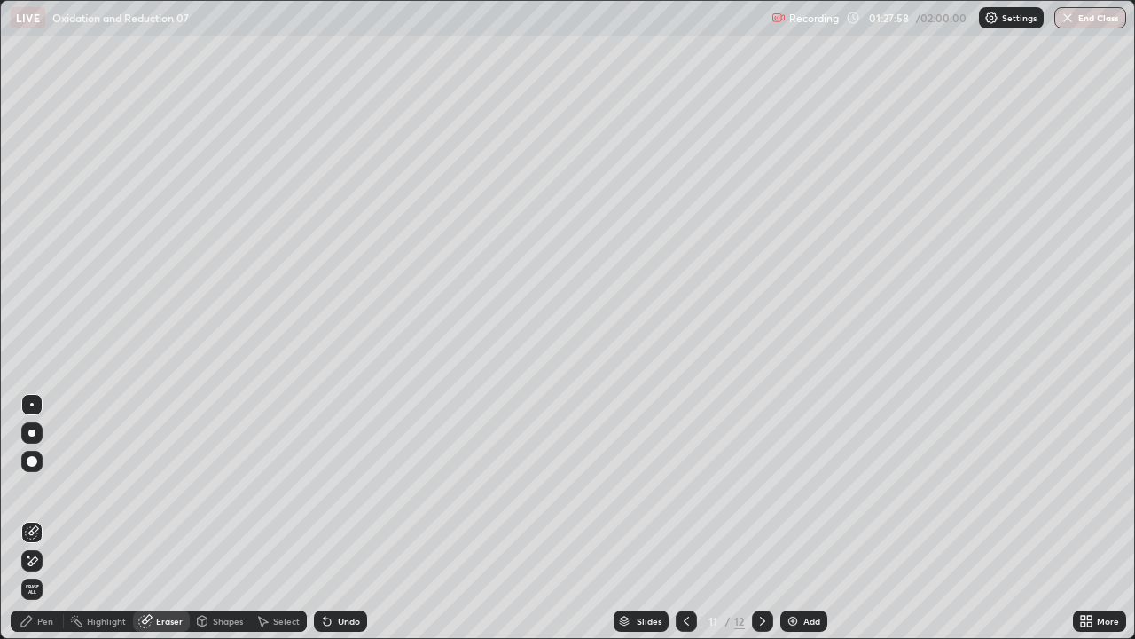
click at [46, 518] on div "Pen" at bounding box center [45, 620] width 16 height 9
click at [47, 518] on div "Pen" at bounding box center [37, 620] width 53 height 21
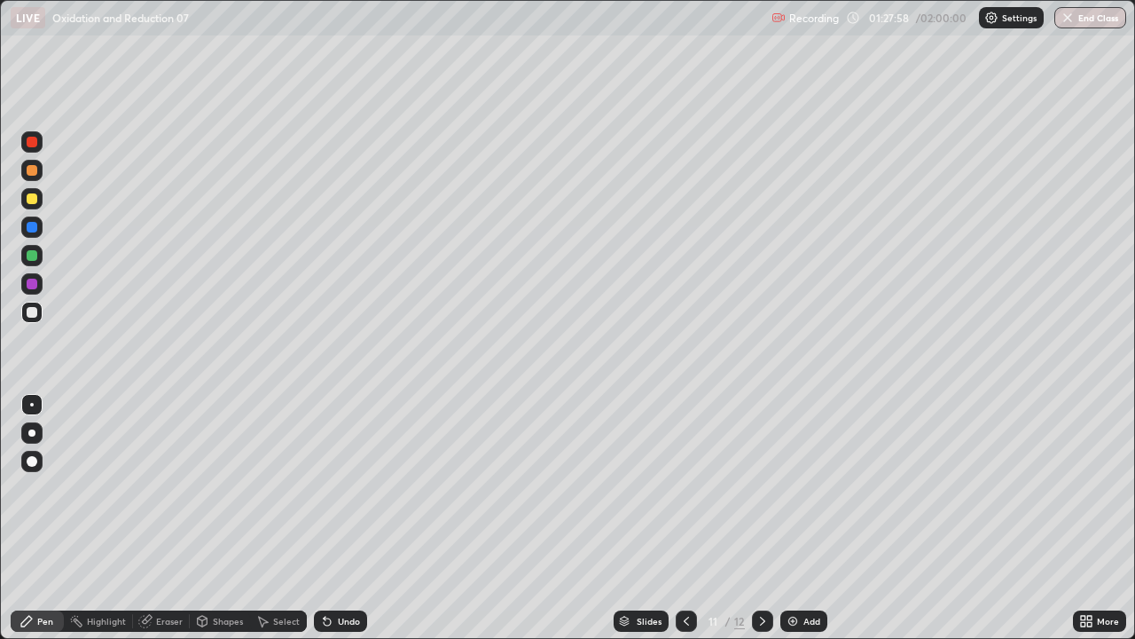
click at [47, 518] on div "Pen" at bounding box center [37, 620] width 53 height 21
click at [32, 313] on div at bounding box center [32, 312] width 11 height 11
click at [35, 317] on div at bounding box center [31, 312] width 21 height 21
click at [331, 518] on div "Undo" at bounding box center [340, 620] width 53 height 21
click at [342, 518] on div "Undo" at bounding box center [349, 620] width 22 height 9
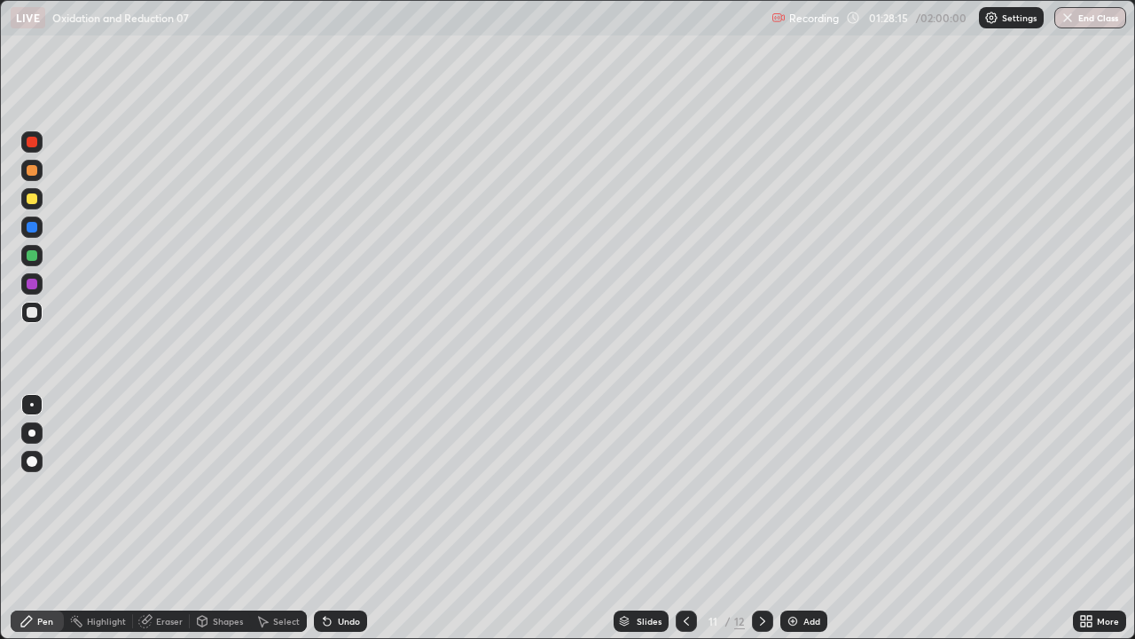
click at [338, 518] on div "Undo" at bounding box center [349, 620] width 22 height 9
click at [327, 518] on icon at bounding box center [327, 621] width 7 height 7
click at [325, 518] on icon at bounding box center [327, 621] width 7 height 7
click at [32, 313] on div at bounding box center [32, 312] width 11 height 11
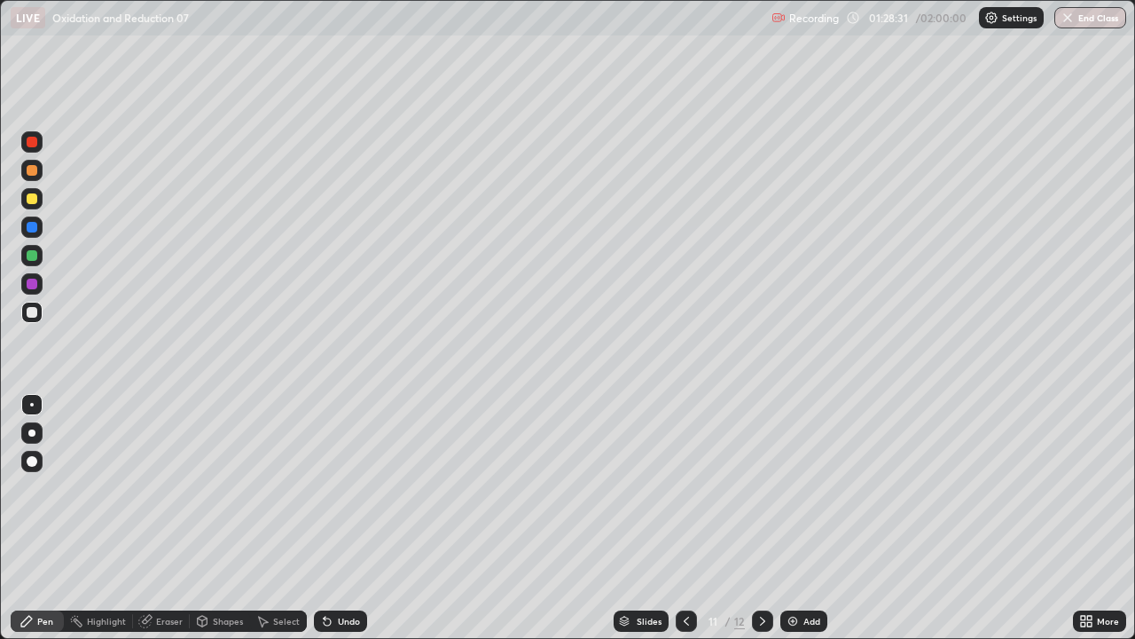
click at [32, 313] on div at bounding box center [32, 312] width 11 height 11
click at [36, 200] on div at bounding box center [32, 198] width 11 height 11
click at [36, 198] on div at bounding box center [32, 198] width 11 height 11
click at [33, 312] on div at bounding box center [32, 312] width 11 height 11
click at [39, 317] on div at bounding box center [31, 312] width 21 height 21
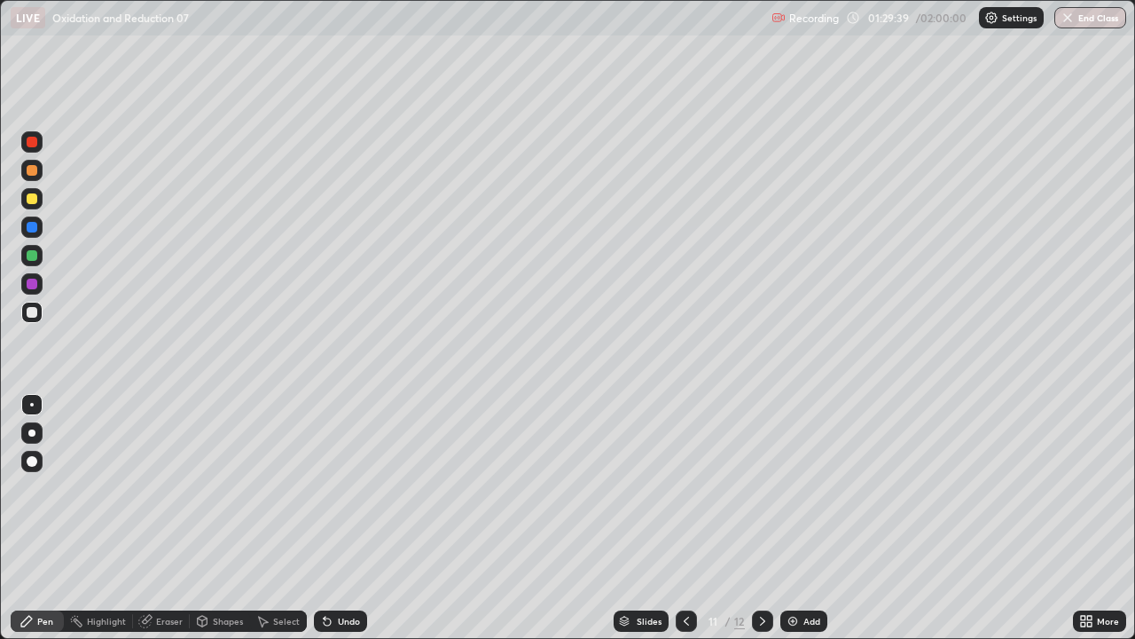
click at [33, 205] on div at bounding box center [31, 198] width 21 height 21
click at [35, 206] on div at bounding box center [31, 198] width 21 height 21
click at [32, 321] on div at bounding box center [31, 312] width 21 height 21
click at [32, 319] on div at bounding box center [31, 312] width 21 height 21
click at [788, 518] on img at bounding box center [793, 621] width 14 height 14
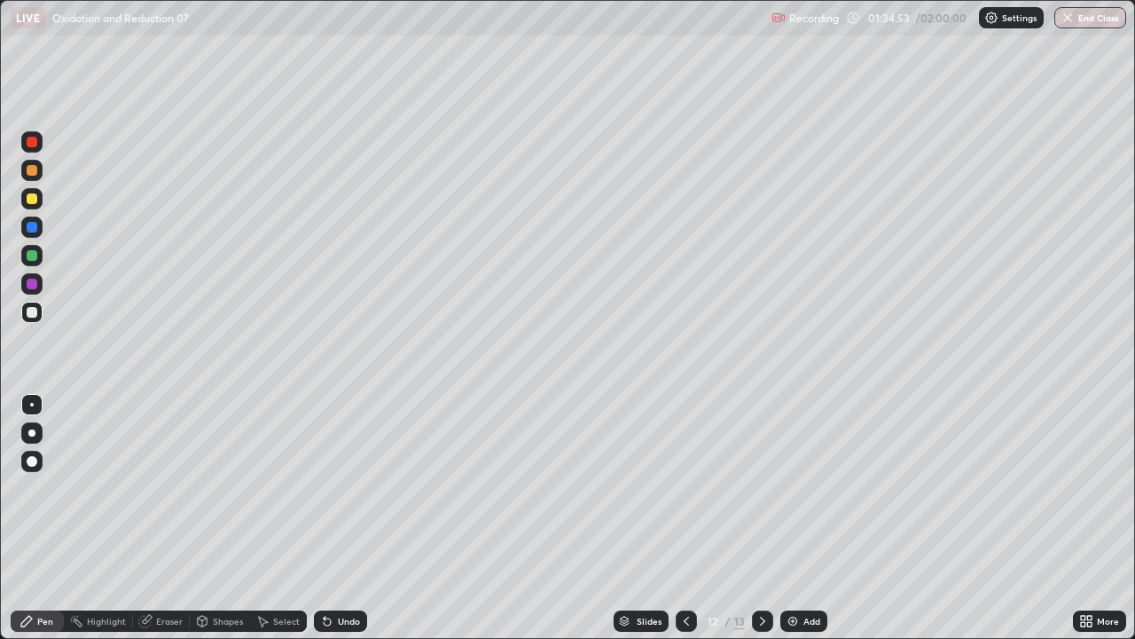
click at [686, 518] on icon at bounding box center [686, 621] width 14 height 14
click at [768, 518] on div at bounding box center [762, 620] width 21 height 21
click at [31, 315] on div at bounding box center [32, 312] width 11 height 11
click at [35, 311] on div at bounding box center [32, 312] width 11 height 11
click at [32, 313] on div at bounding box center [32, 312] width 11 height 11
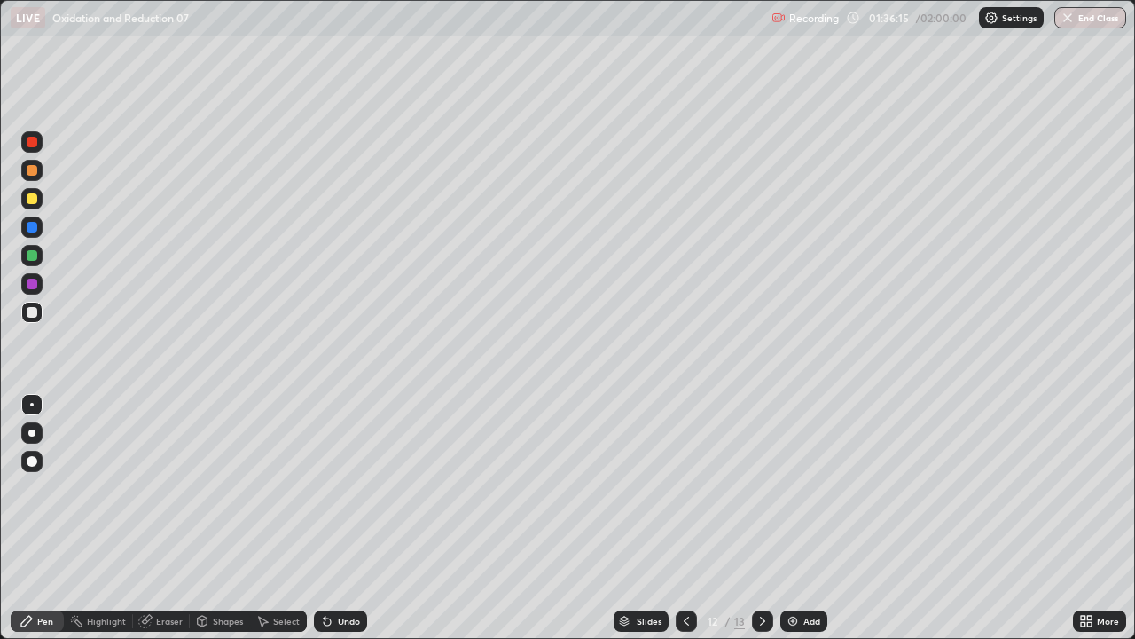
click at [35, 315] on div at bounding box center [32, 312] width 11 height 11
click at [31, 260] on div at bounding box center [32, 255] width 11 height 11
click at [32, 255] on div at bounding box center [32, 255] width 11 height 11
click at [32, 313] on div at bounding box center [32, 312] width 11 height 11
click at [36, 316] on div at bounding box center [31, 312] width 21 height 21
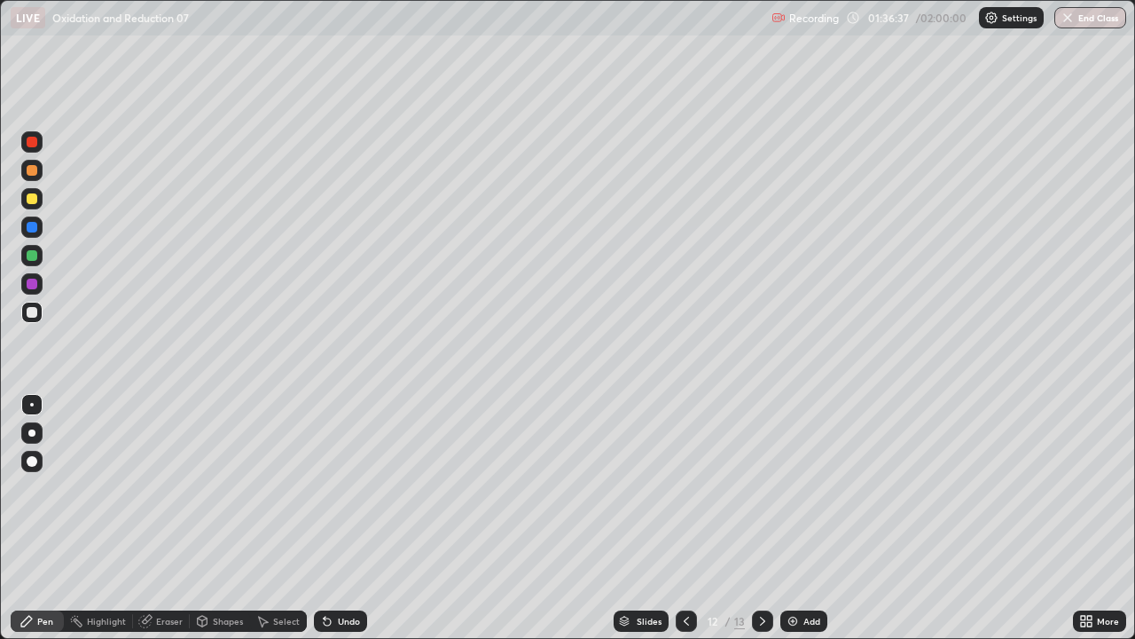
click at [36, 199] on div at bounding box center [32, 198] width 11 height 11
click at [30, 197] on div at bounding box center [32, 198] width 11 height 11
click at [39, 317] on div at bounding box center [31, 312] width 21 height 21
click at [41, 316] on div at bounding box center [31, 312] width 21 height 21
click at [37, 320] on div at bounding box center [31, 312] width 21 height 21
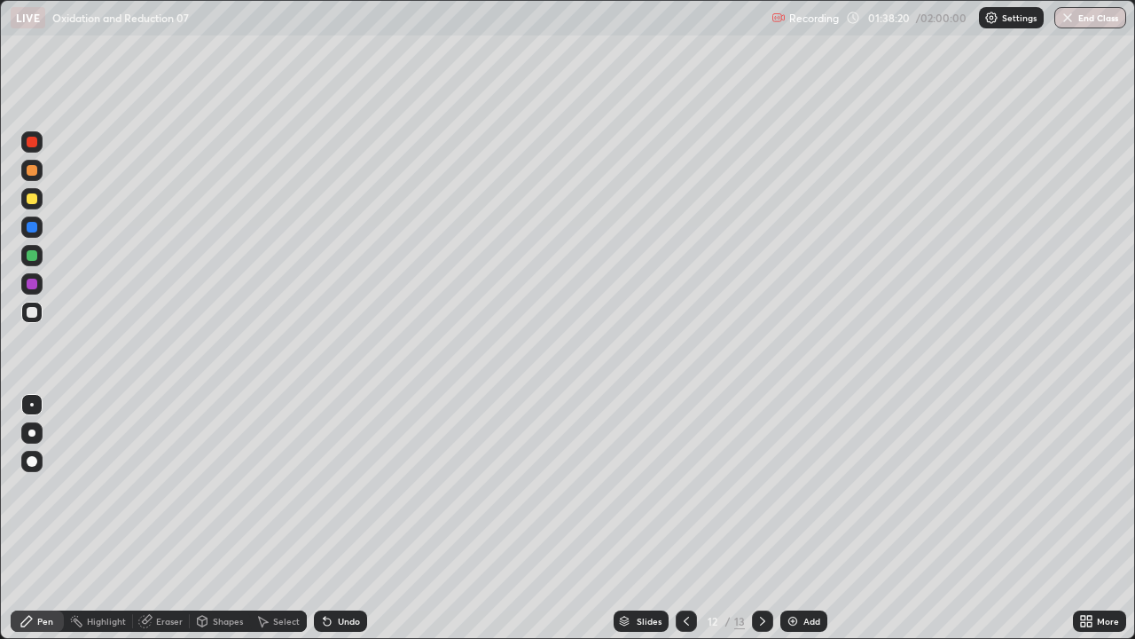
click at [33, 315] on div at bounding box center [32, 312] width 11 height 11
click at [35, 315] on div at bounding box center [32, 312] width 11 height 11
click at [27, 252] on div at bounding box center [32, 255] width 11 height 11
click at [32, 255] on div at bounding box center [32, 255] width 11 height 11
click at [34, 202] on div at bounding box center [32, 198] width 11 height 11
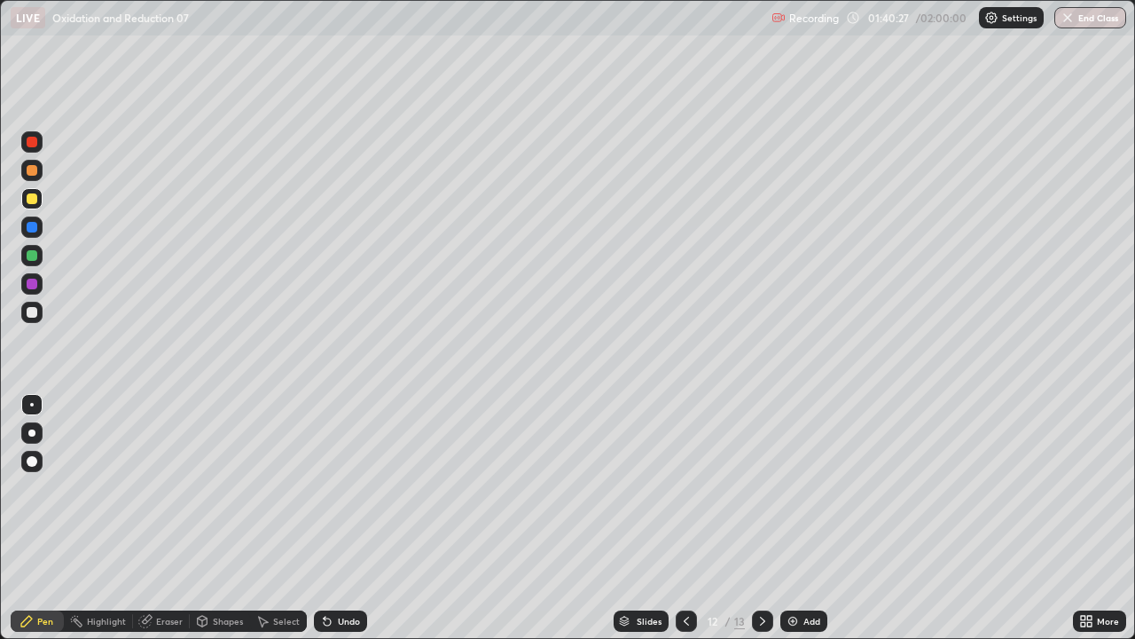
click at [31, 317] on div at bounding box center [32, 312] width 11 height 11
click at [685, 518] on icon at bounding box center [686, 621] width 14 height 14
click at [762, 518] on icon at bounding box center [763, 621] width 14 height 14
click at [685, 518] on icon at bounding box center [686, 620] width 5 height 9
click at [763, 518] on icon at bounding box center [763, 621] width 14 height 14
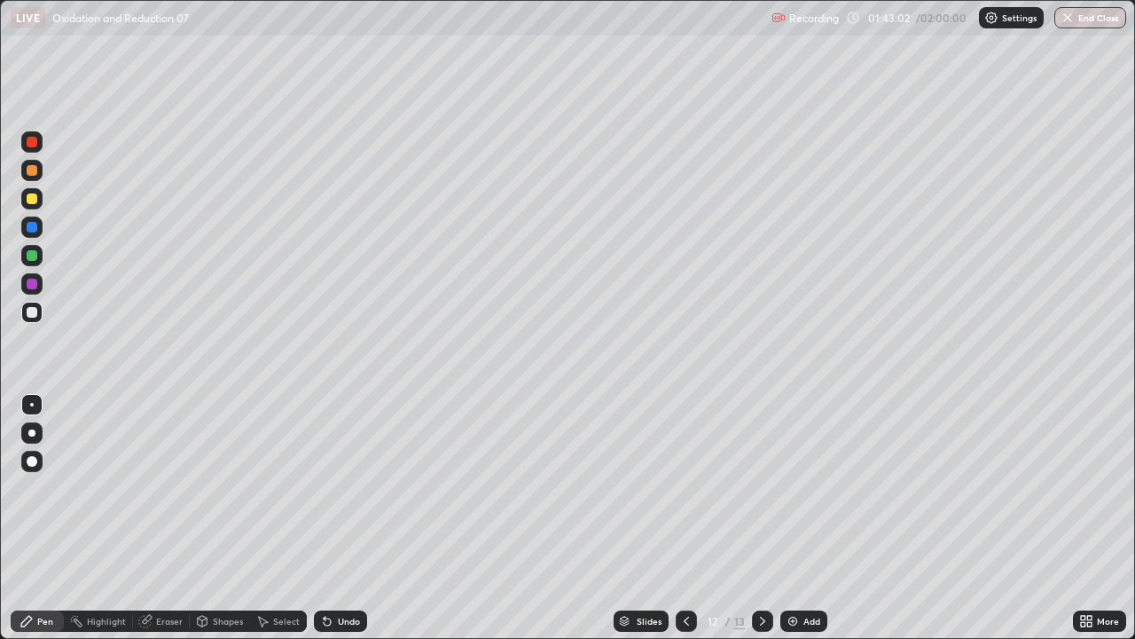
click at [685, 518] on icon at bounding box center [686, 621] width 14 height 14
click at [47, 518] on div "Pen" at bounding box center [45, 620] width 16 height 9
click at [349, 518] on div "Undo" at bounding box center [349, 620] width 22 height 9
click at [353, 518] on div "Undo" at bounding box center [349, 620] width 22 height 9
click at [359, 518] on div "Undo" at bounding box center [340, 620] width 53 height 21
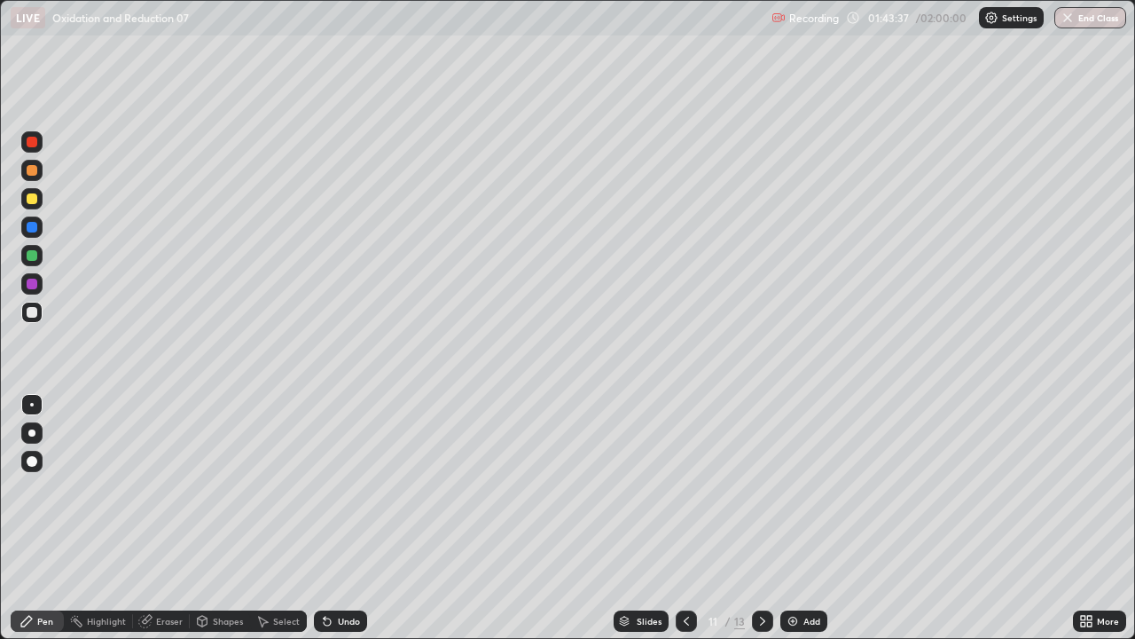
click at [349, 518] on div "Undo" at bounding box center [349, 620] width 22 height 9
click at [349, 518] on div "Undo" at bounding box center [340, 620] width 53 height 21
click at [761, 518] on icon at bounding box center [763, 621] width 14 height 14
click at [1070, 18] on img "button" at bounding box center [1069, 18] width 14 height 14
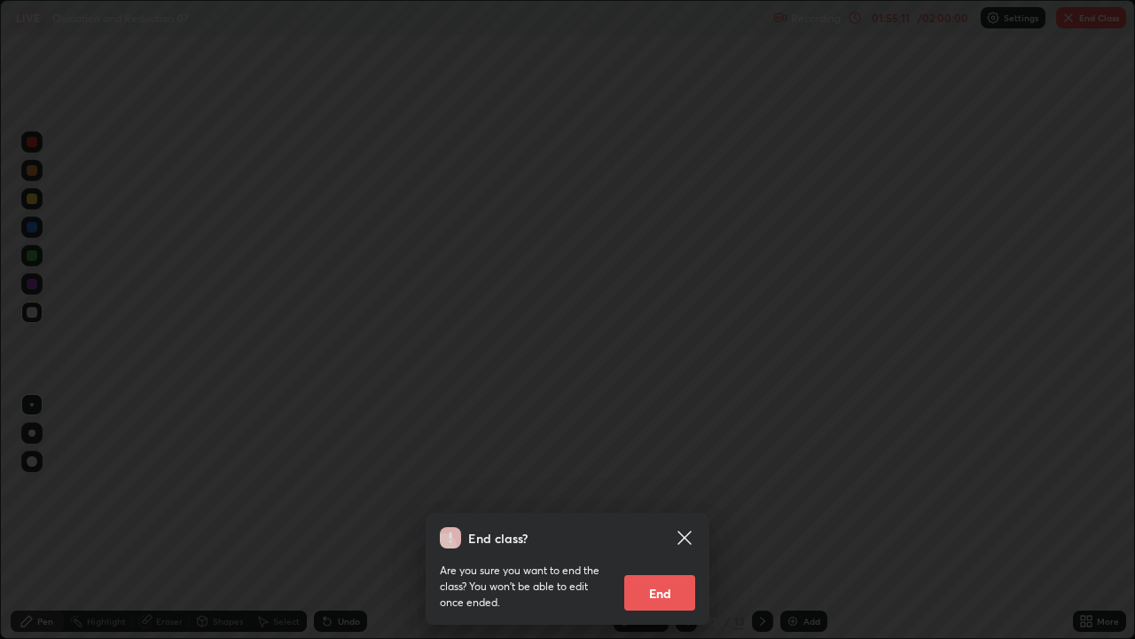
click at [670, 518] on button "End" at bounding box center [659, 592] width 71 height 35
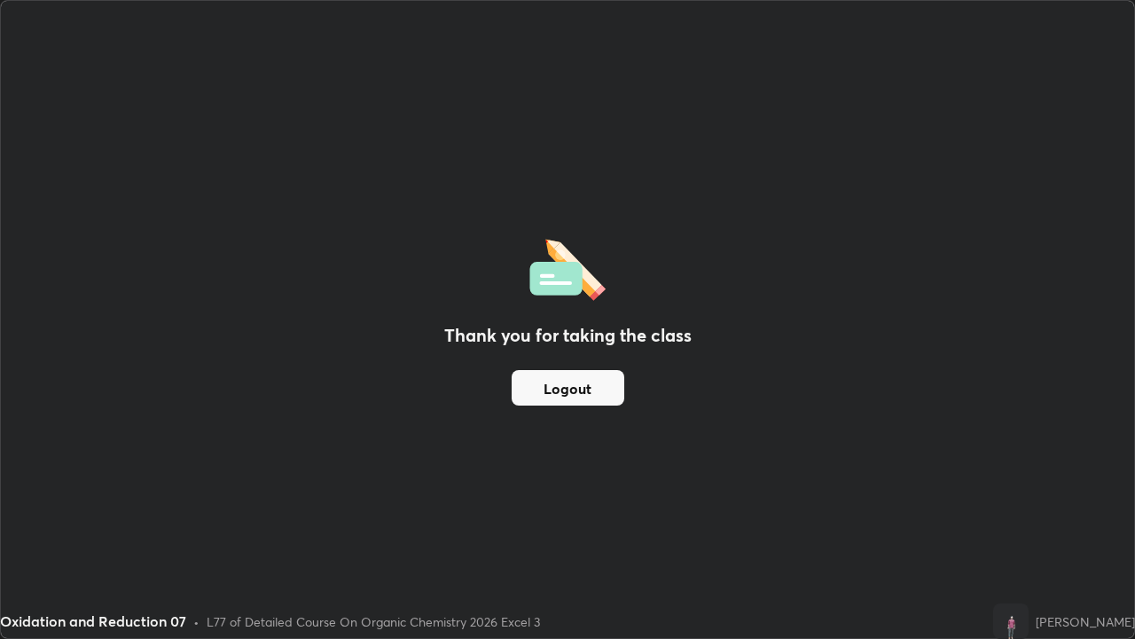
click at [581, 382] on button "Logout" at bounding box center [568, 387] width 113 height 35
click at [583, 384] on button "Logout" at bounding box center [568, 387] width 113 height 35
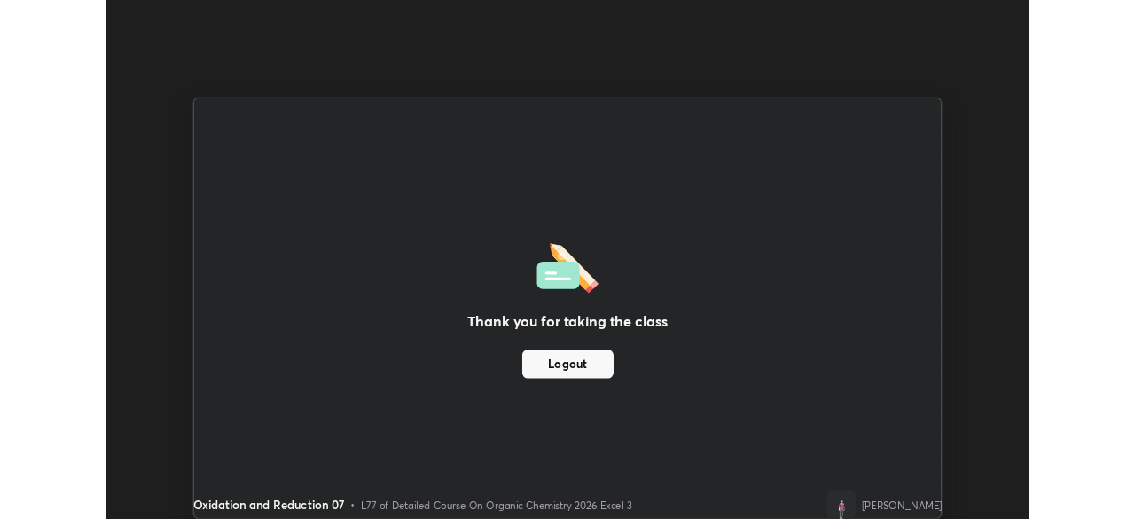
scroll to position [88164, 87548]
